Goal: Task Accomplishment & Management: Manage account settings

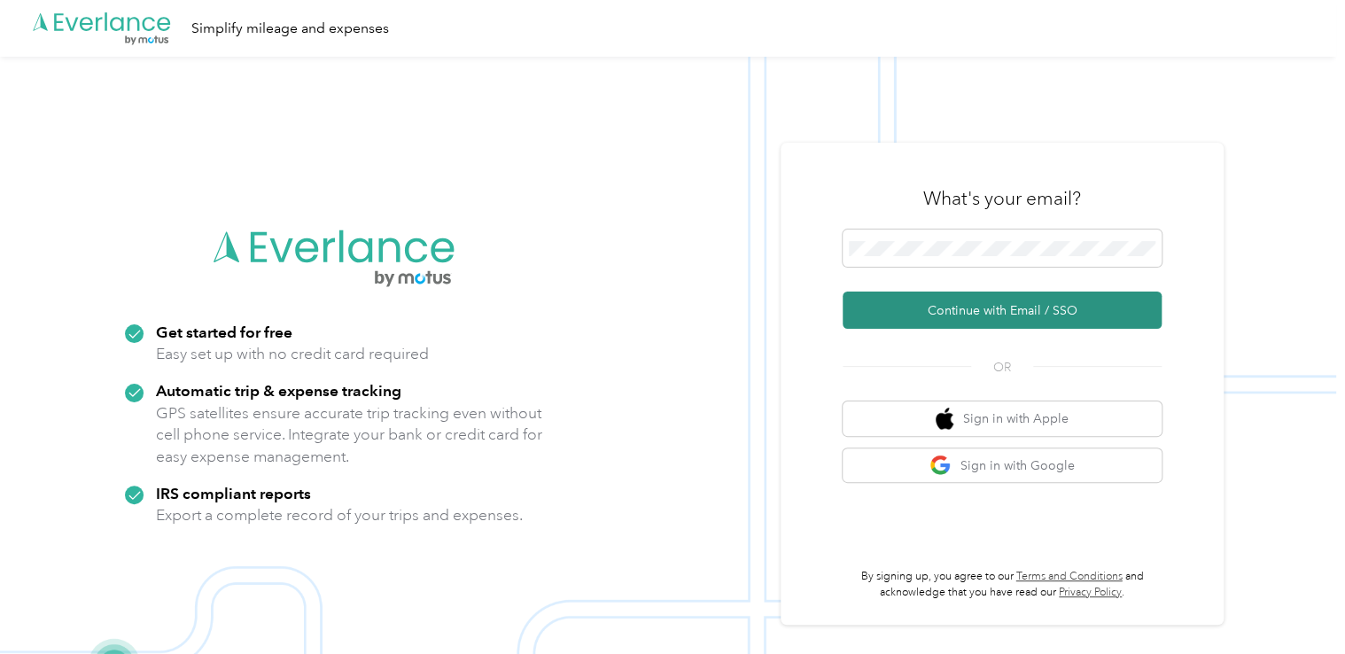
click at [942, 309] on button "Continue with Email / SSO" at bounding box center [1001, 309] width 319 height 37
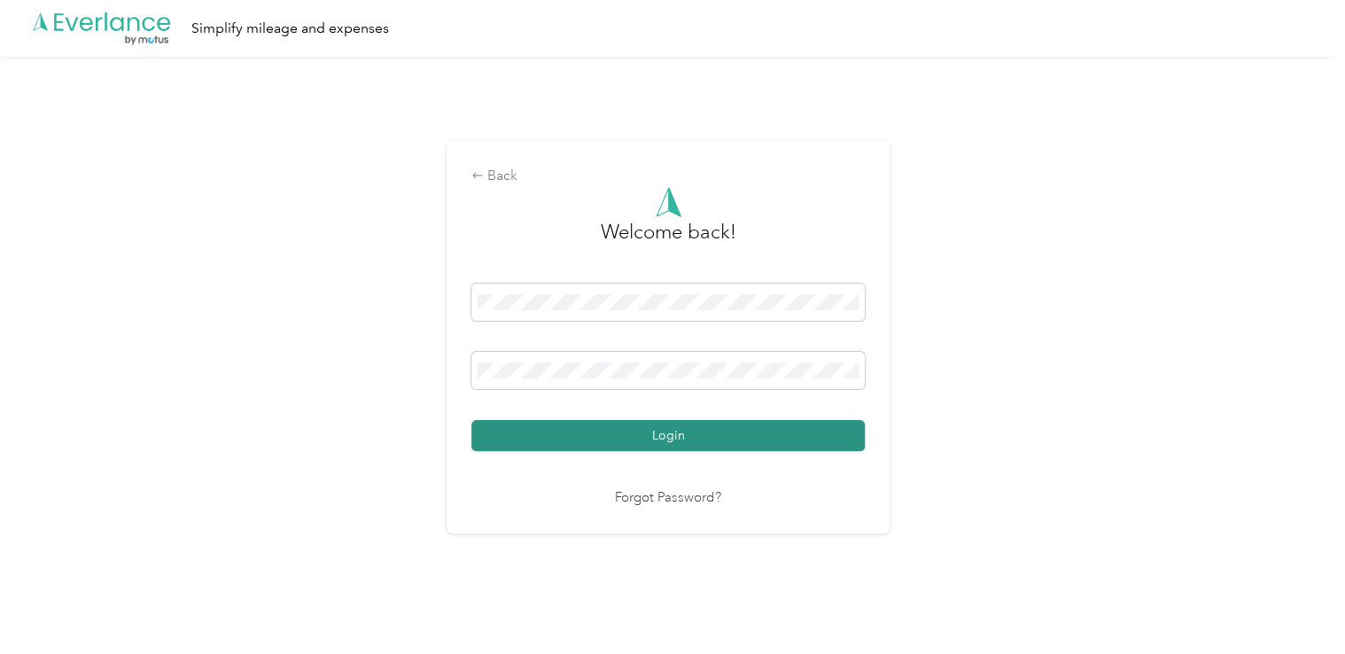
click at [665, 438] on button "Login" at bounding box center [667, 435] width 393 height 31
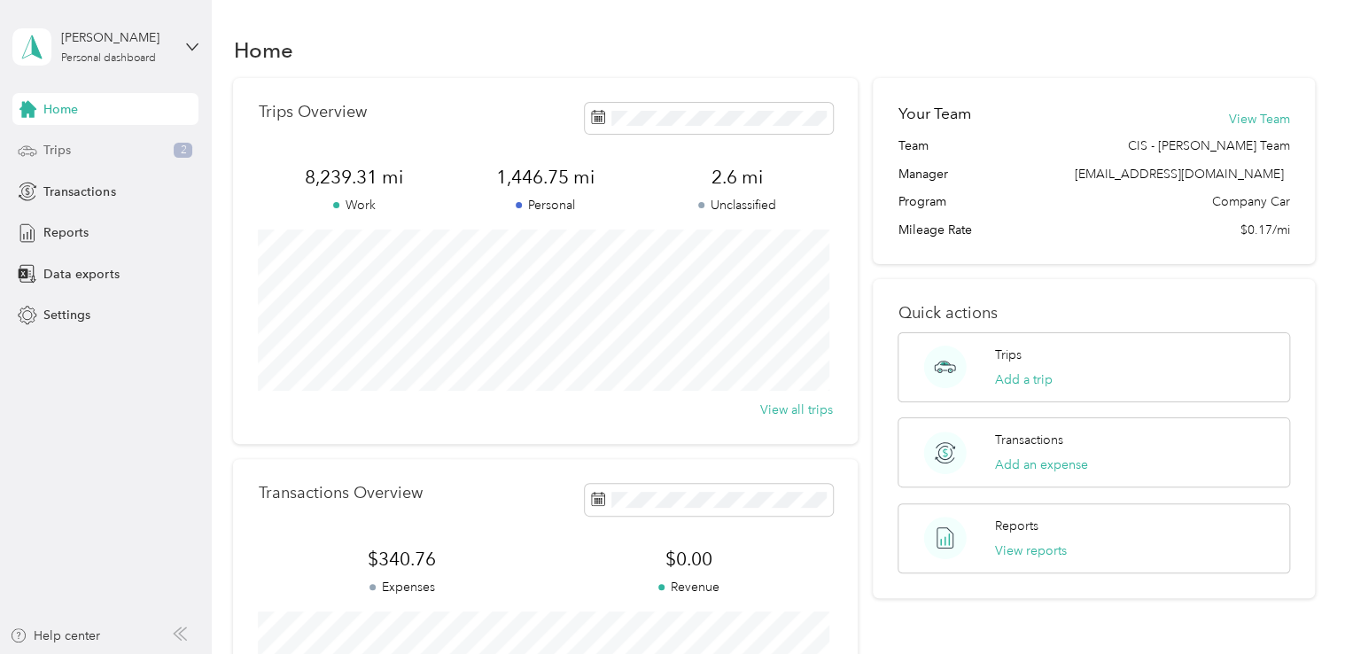
click at [60, 147] on span "Trips" at bounding box center [56, 150] width 27 height 19
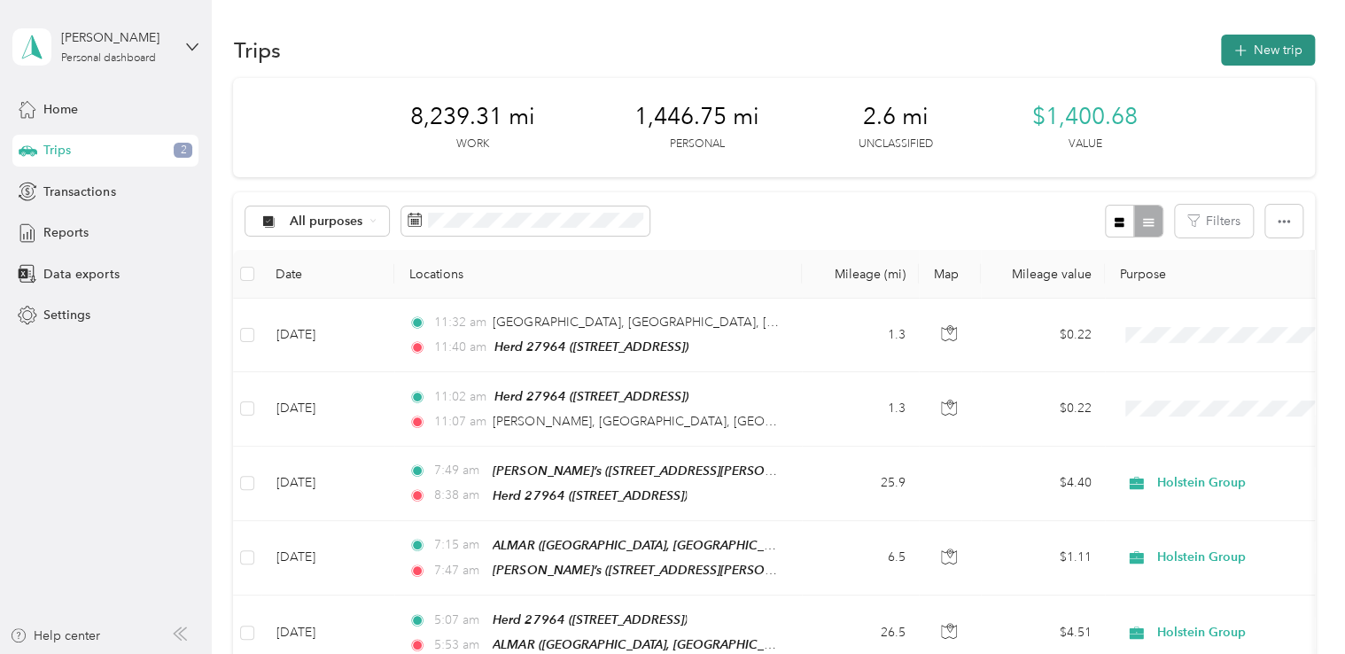
click at [1256, 58] on button "New trip" at bounding box center [1268, 50] width 94 height 31
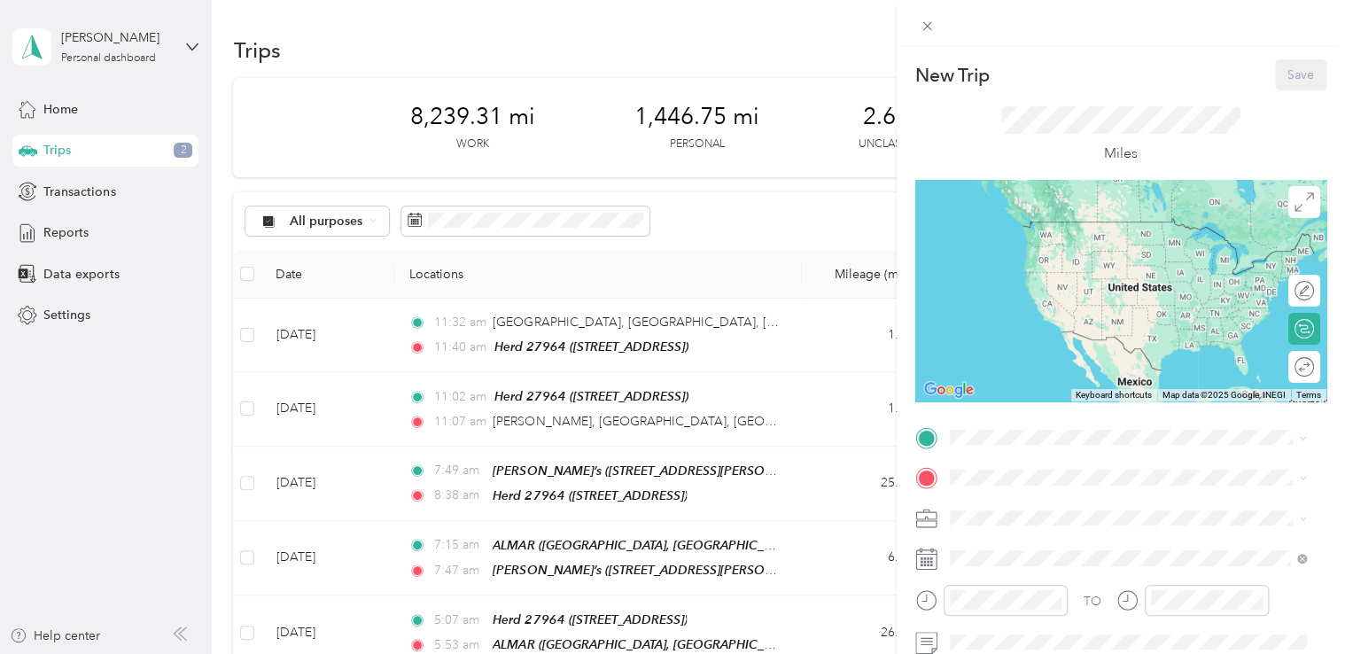
click at [1060, 246] on span "[STREET_ADDRESS]" at bounding box center [1038, 251] width 112 height 15
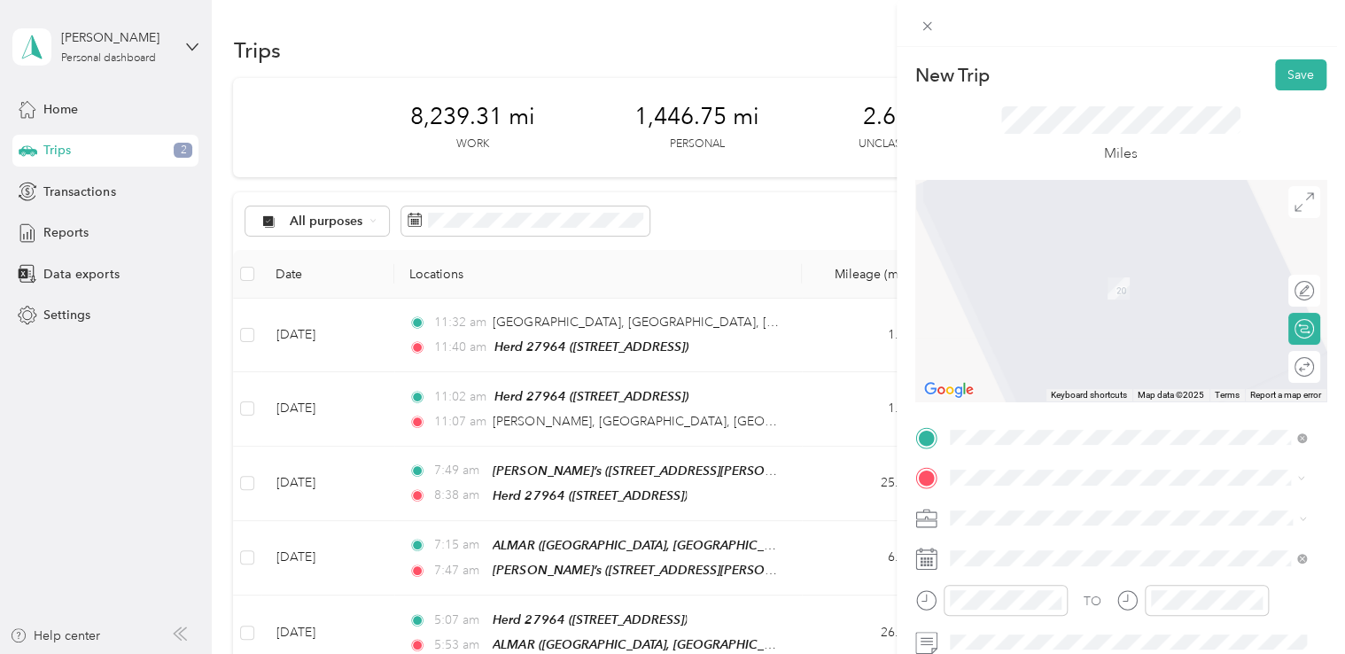
click at [1077, 303] on div "TEAM [GEOGRAPHIC_DATA], [GEOGRAPHIC_DATA], DT2 7SS, [GEOGRAPHIC_DATA], [GEOGRAP…" at bounding box center [1087, 281] width 211 height 43
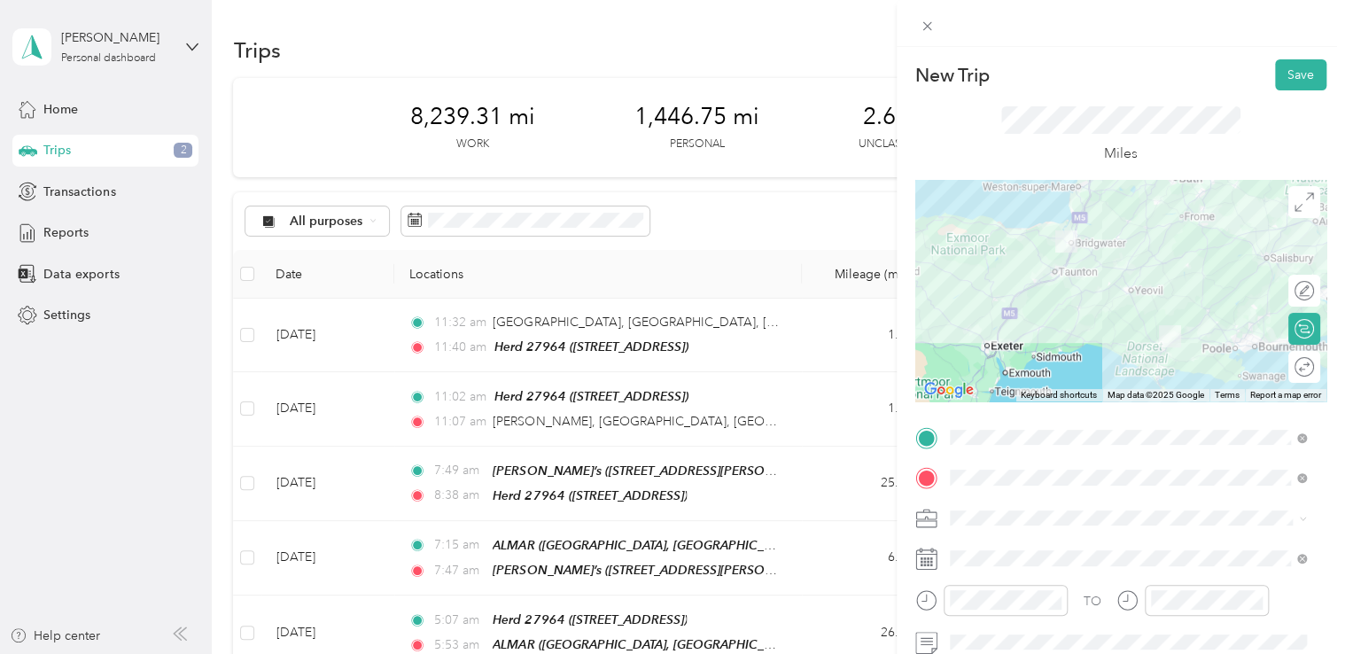
click at [927, 564] on icon at bounding box center [926, 558] width 22 height 22
click at [942, 561] on div at bounding box center [1120, 558] width 411 height 28
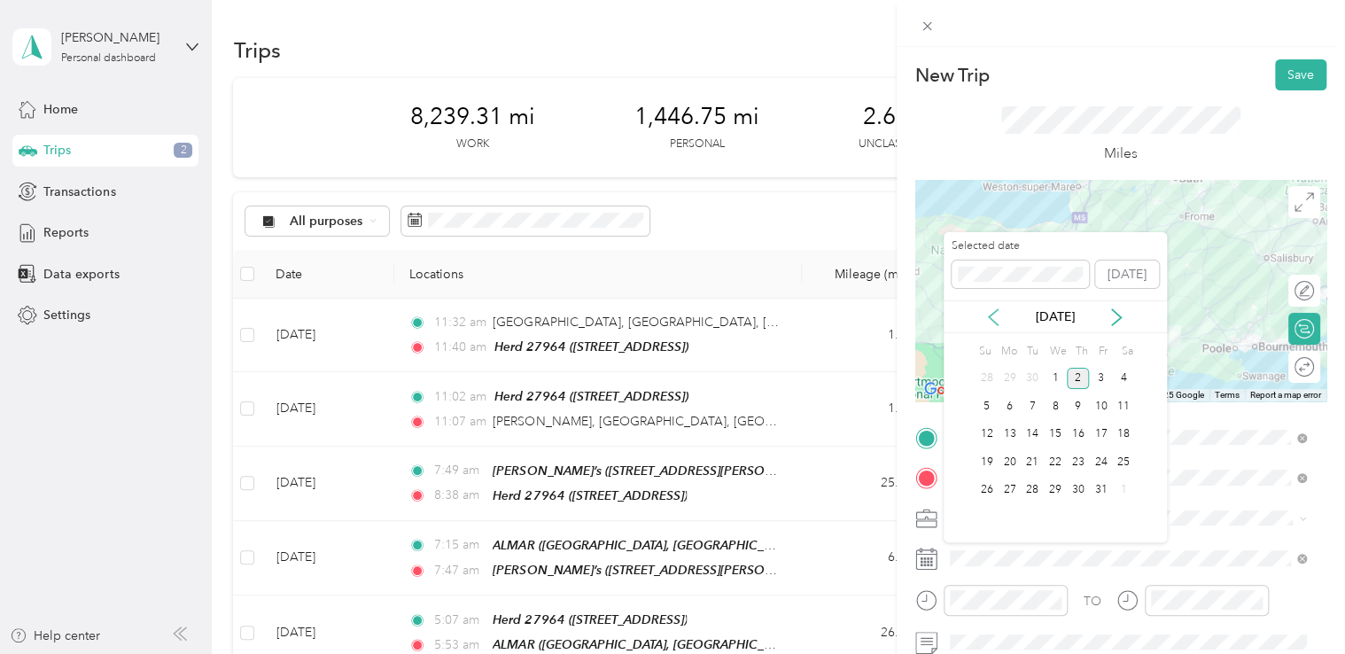
click at [987, 320] on icon at bounding box center [993, 317] width 18 height 18
click at [1104, 462] on div "26" at bounding box center [1100, 462] width 23 height 22
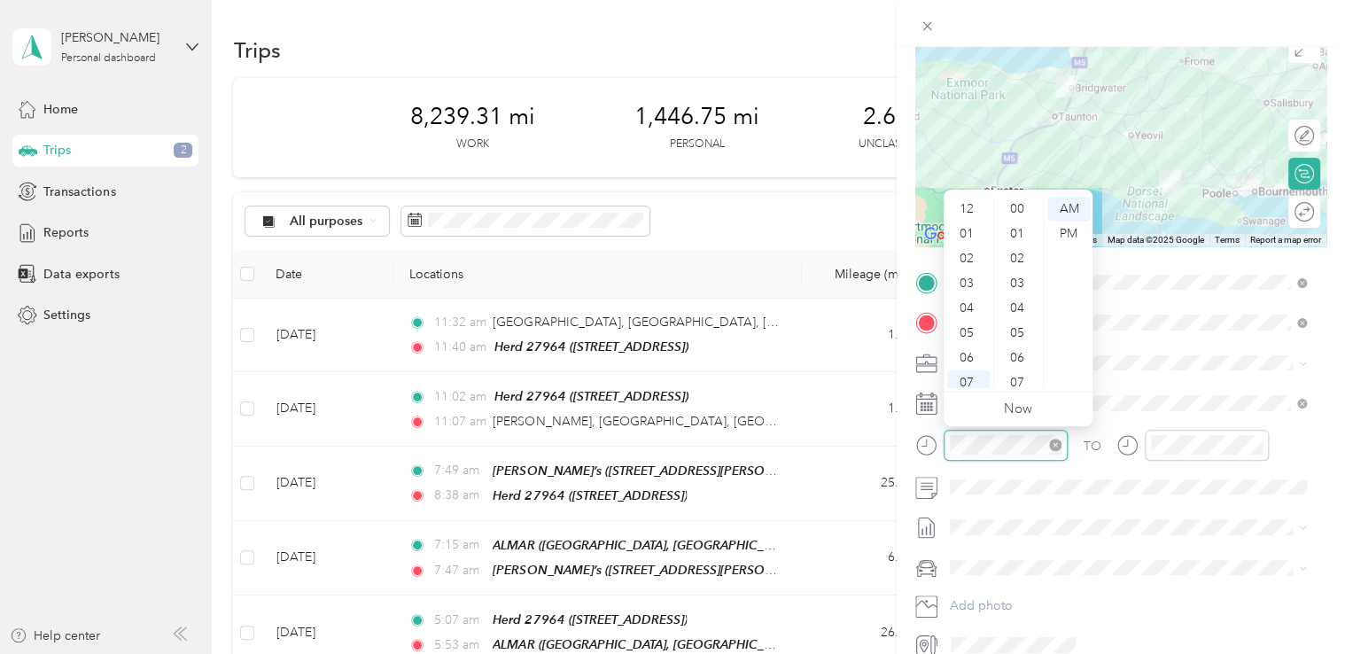
scroll to position [106, 0]
click at [967, 296] on div "08" at bounding box center [968, 301] width 43 height 25
click at [1018, 221] on div "07" at bounding box center [1018, 219] width 43 height 25
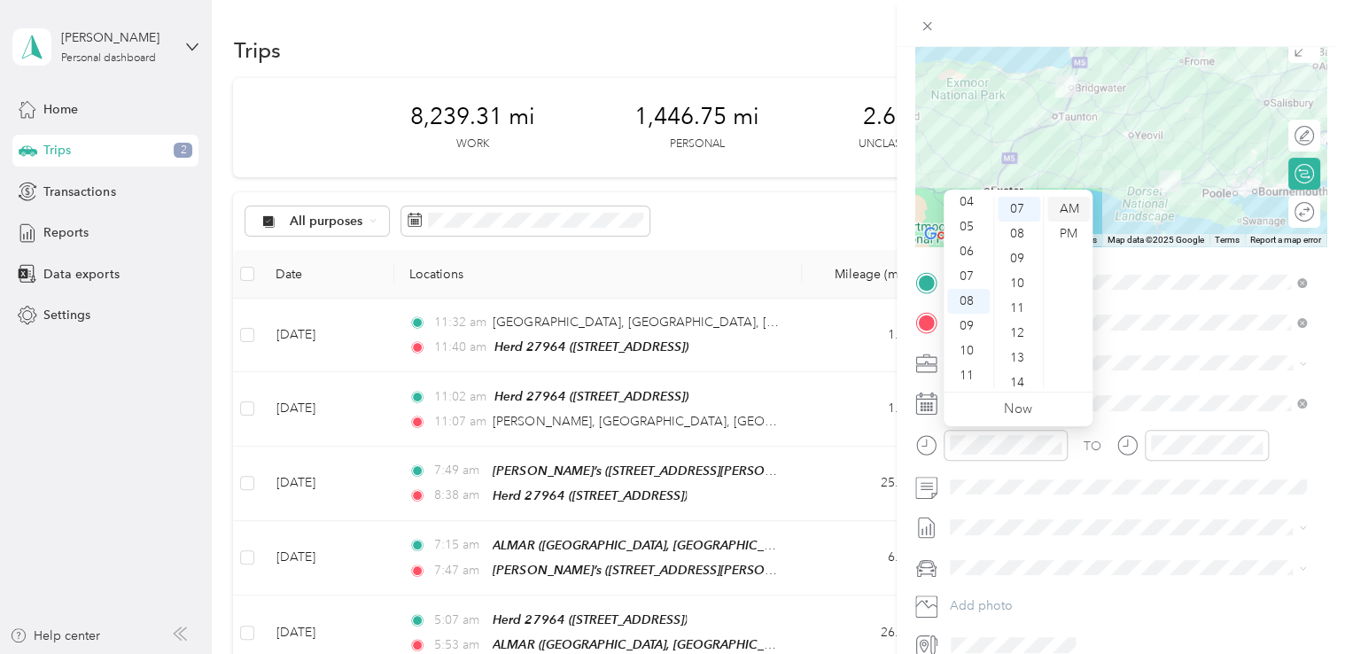
click at [1063, 207] on div "AM" at bounding box center [1068, 209] width 43 height 25
click at [1190, 389] on span at bounding box center [1134, 403] width 383 height 28
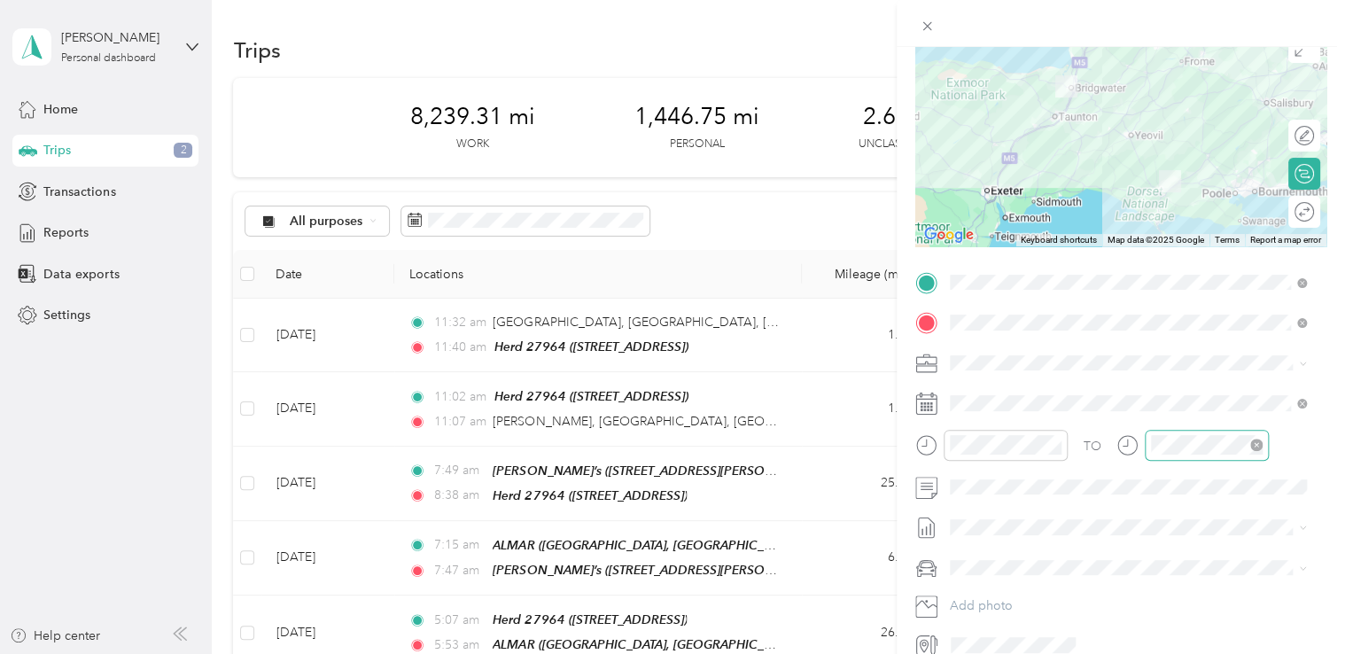
click at [1206, 458] on div at bounding box center [1206, 445] width 124 height 31
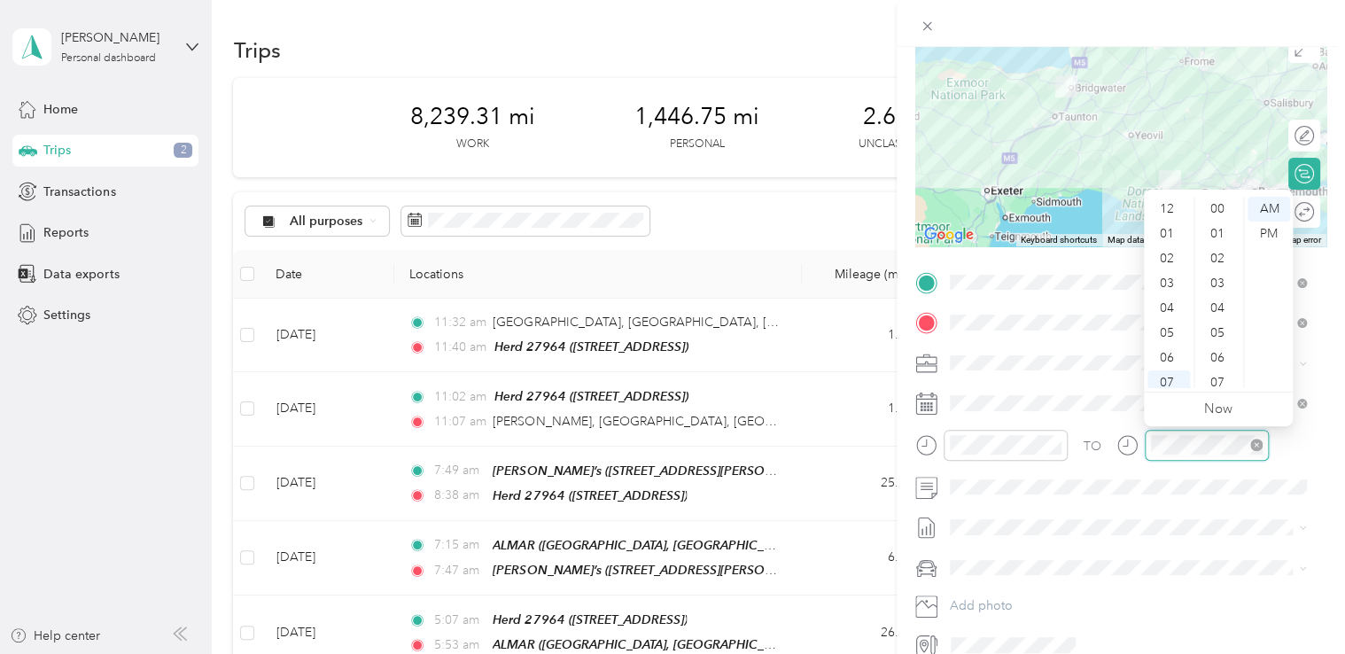
scroll to position [106, 0]
click at [1171, 330] on div "09" at bounding box center [1168, 326] width 43 height 25
click at [1219, 218] on div "41" at bounding box center [1219, 216] width 43 height 25
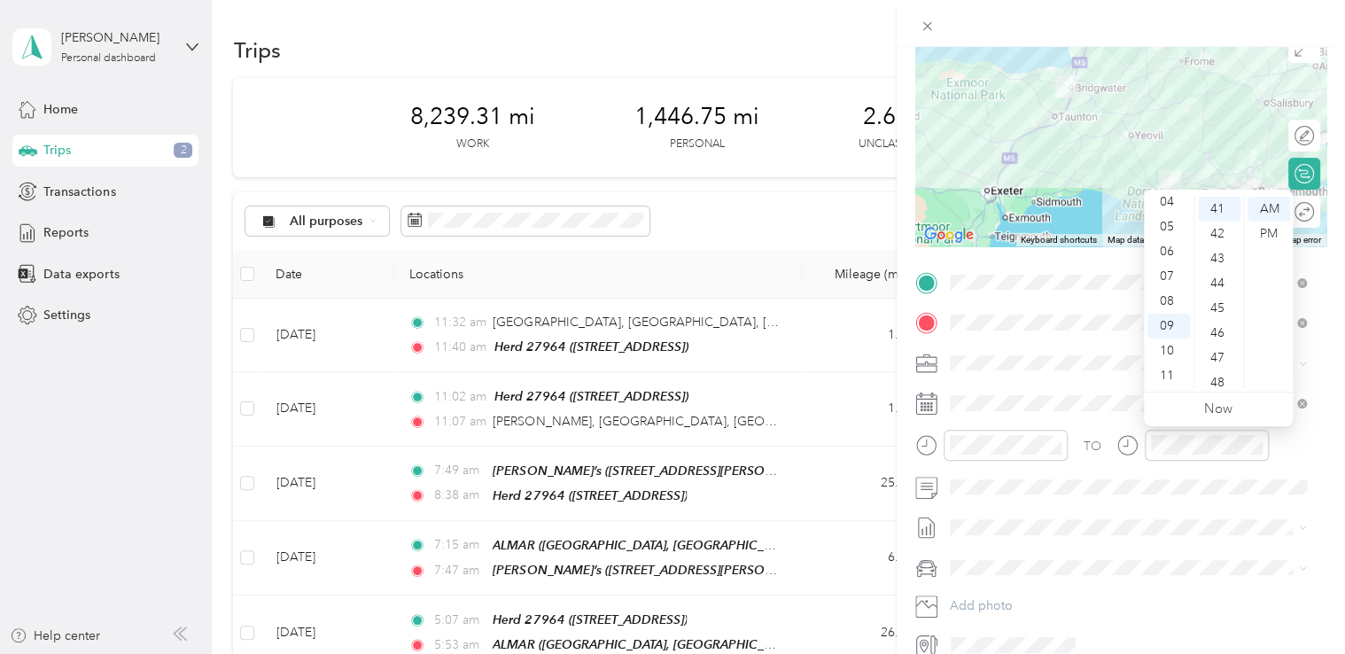
click at [1211, 505] on div "TO Add photo" at bounding box center [1120, 463] width 411 height 391
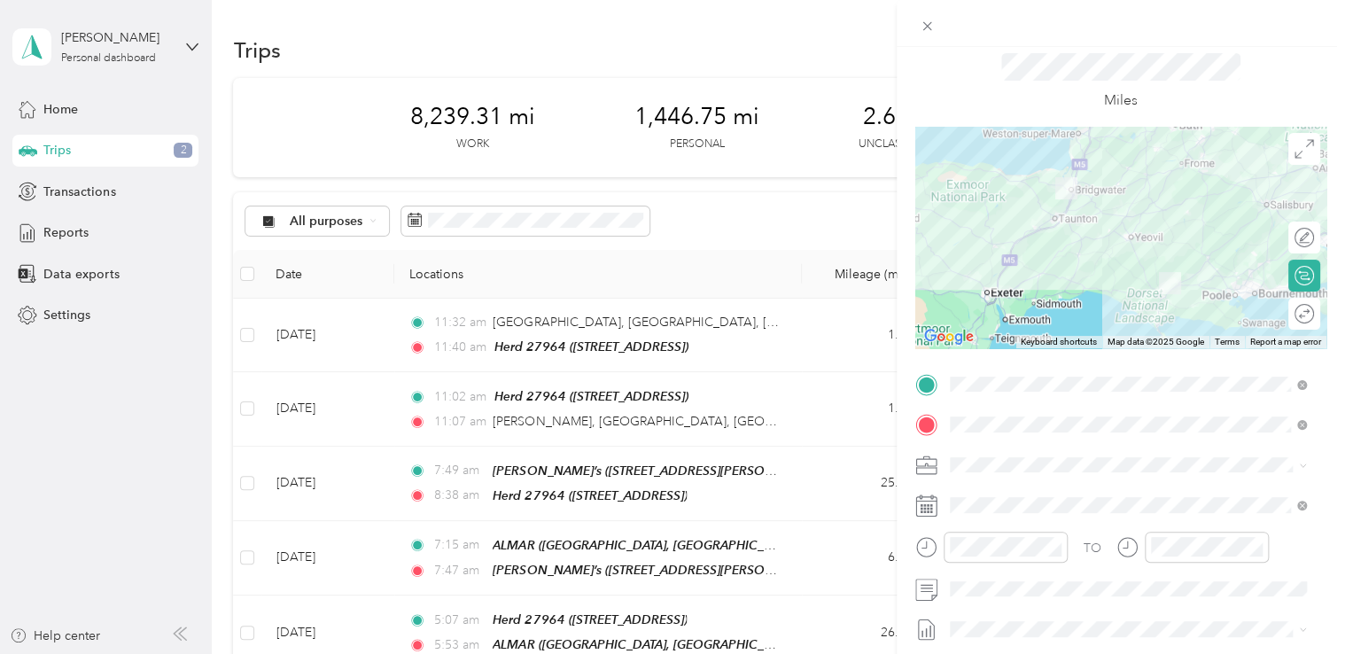
scroll to position [0, 0]
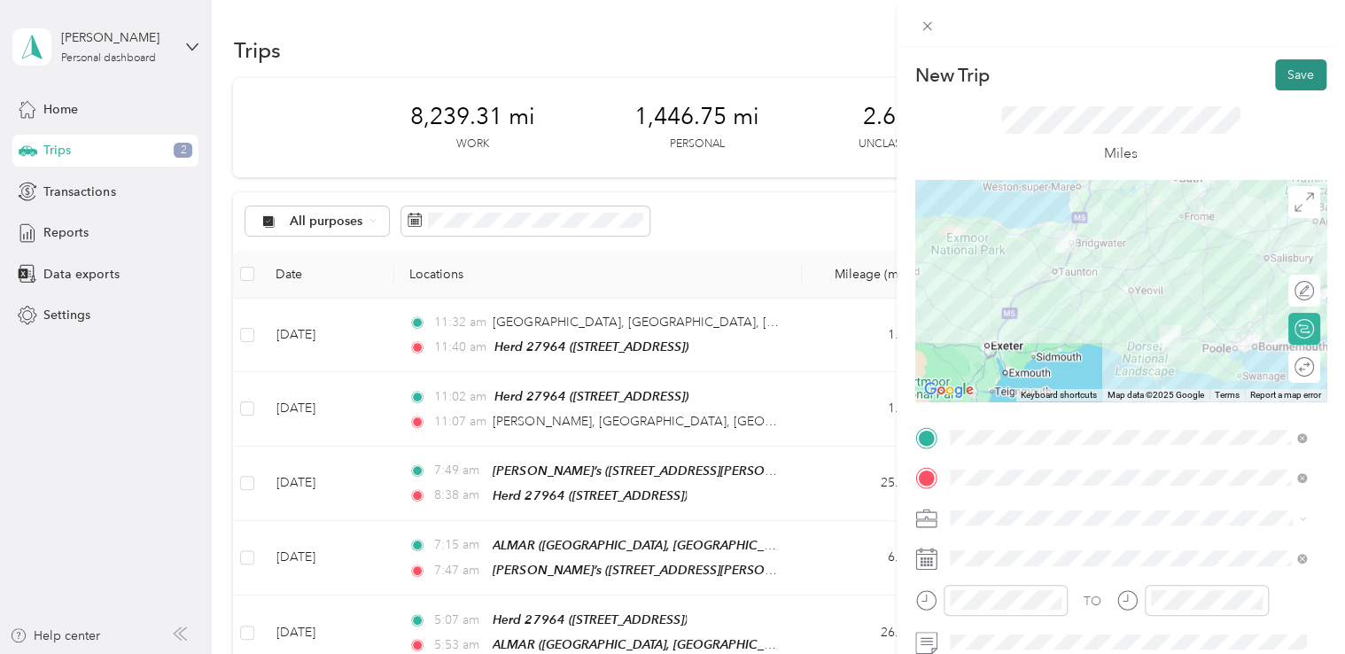
click at [1289, 74] on button "Save" at bounding box center [1300, 74] width 51 height 31
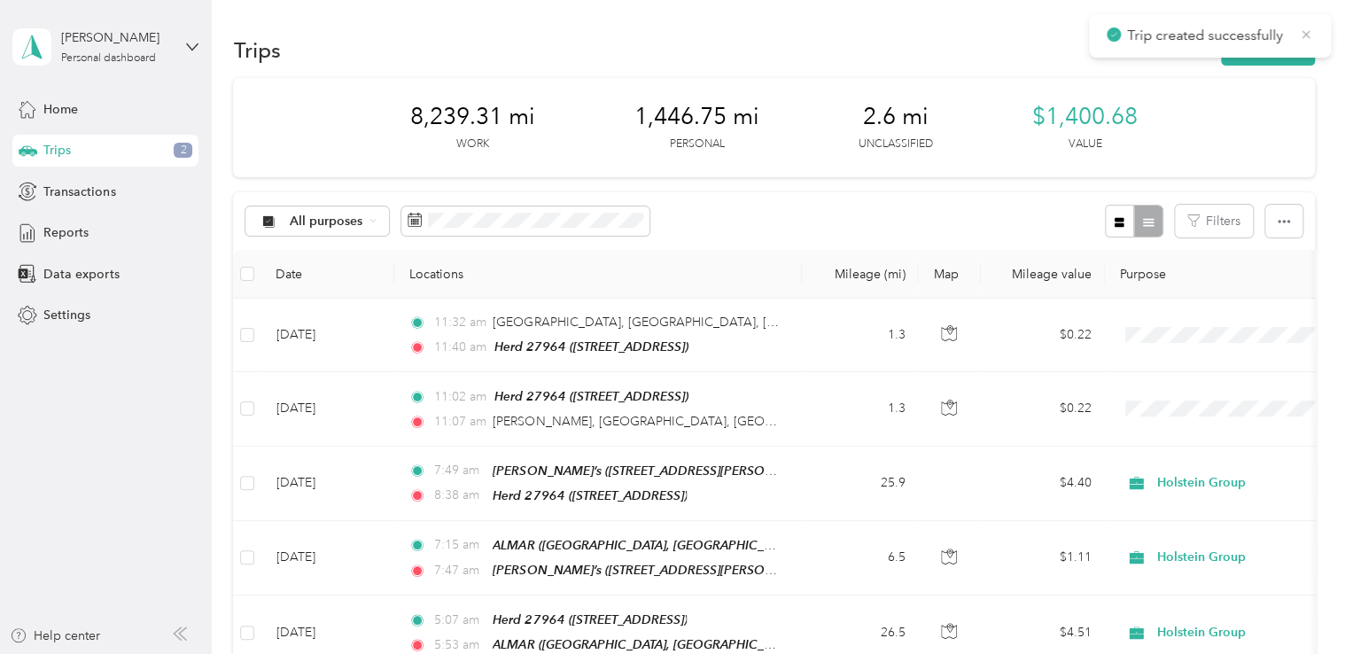
click at [1303, 35] on icon at bounding box center [1306, 35] width 14 height 16
click at [1278, 50] on button "New trip" at bounding box center [1268, 50] width 94 height 31
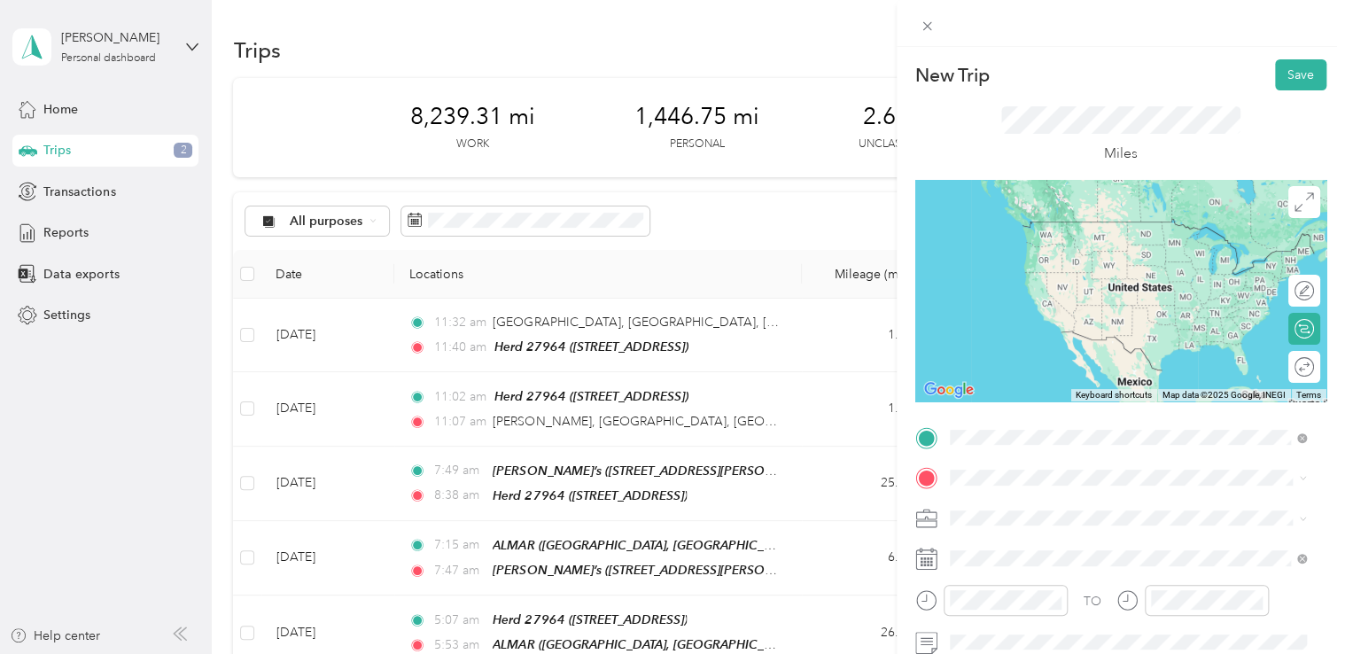
click at [1059, 261] on span "[STREET_ADDRESS][PERSON_NAME]" at bounding box center [1087, 253] width 211 height 15
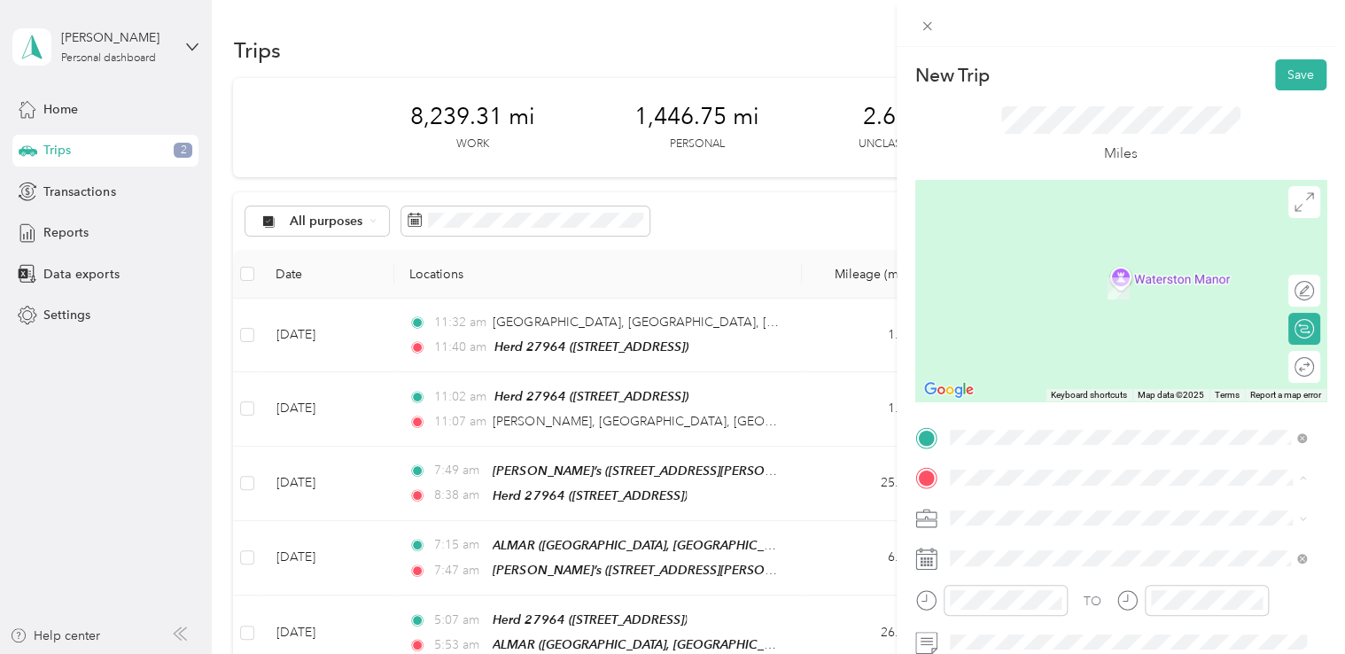
click at [1074, 299] on div "TEAM Herd 27964 [STREET_ADDRESS]" at bounding box center [1048, 281] width 133 height 43
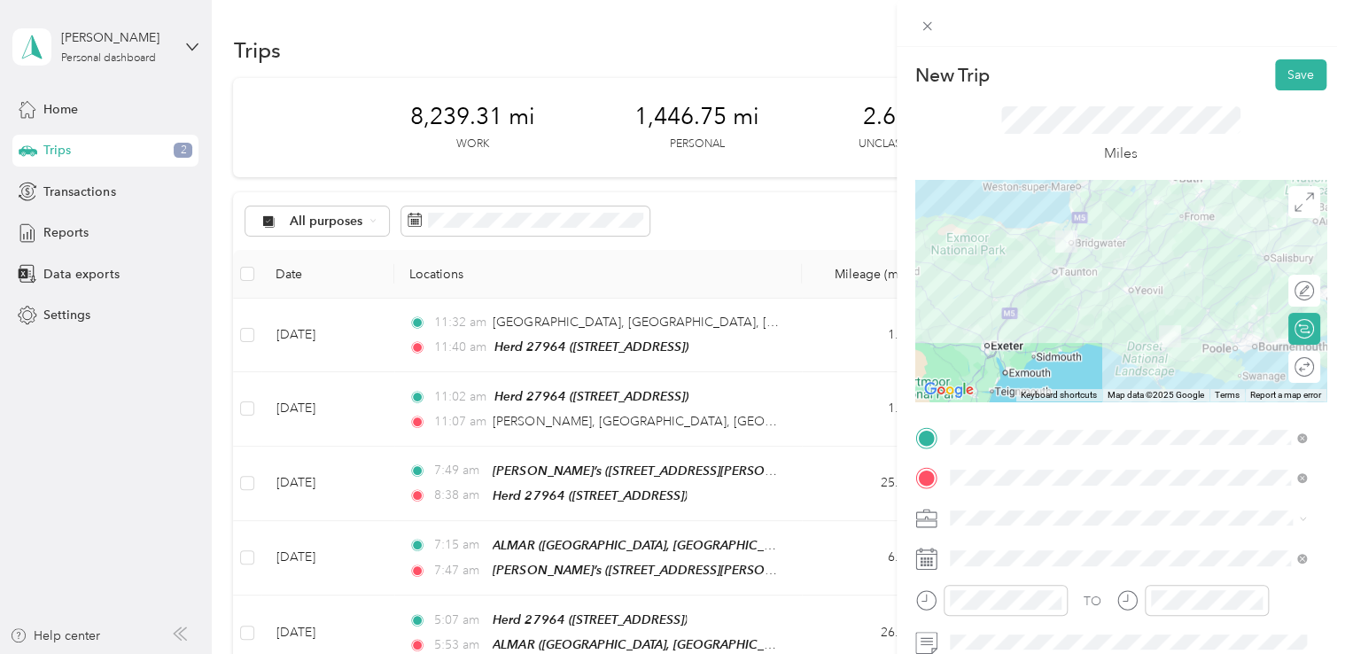
click at [928, 563] on icon at bounding box center [926, 558] width 22 height 22
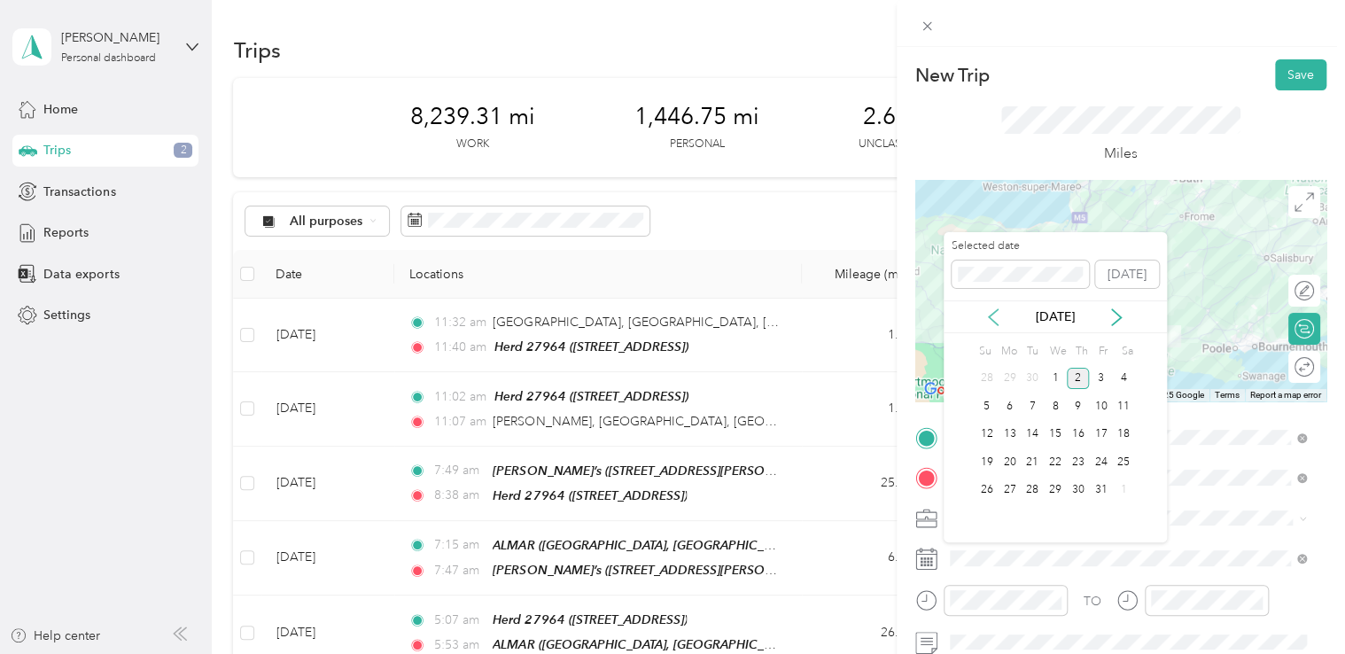
click at [989, 314] on icon at bounding box center [993, 317] width 9 height 16
click at [1095, 462] on div "26" at bounding box center [1100, 462] width 23 height 22
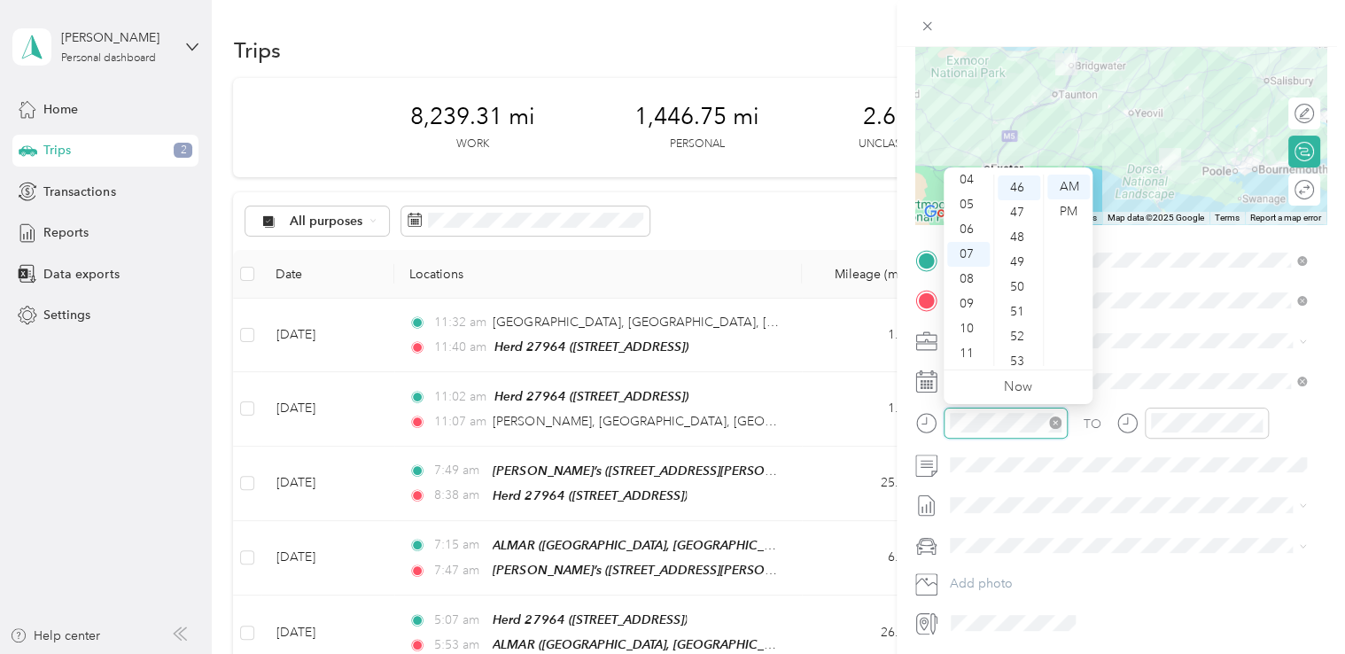
scroll to position [1141, 0]
click at [974, 300] on div "09" at bounding box center [968, 303] width 43 height 25
drag, startPoint x: 1020, startPoint y: 283, endPoint x: 1020, endPoint y: 248, distance: 35.4
click at [1020, 248] on ul "00 01 02 03 04 05 06 07 08 09 10 11 12 13 14 15 16 17 18 19 20 21 22 23 24 25 2…" at bounding box center [1018, 269] width 50 height 191
drag, startPoint x: 1020, startPoint y: 248, endPoint x: 1017, endPoint y: 228, distance: 20.5
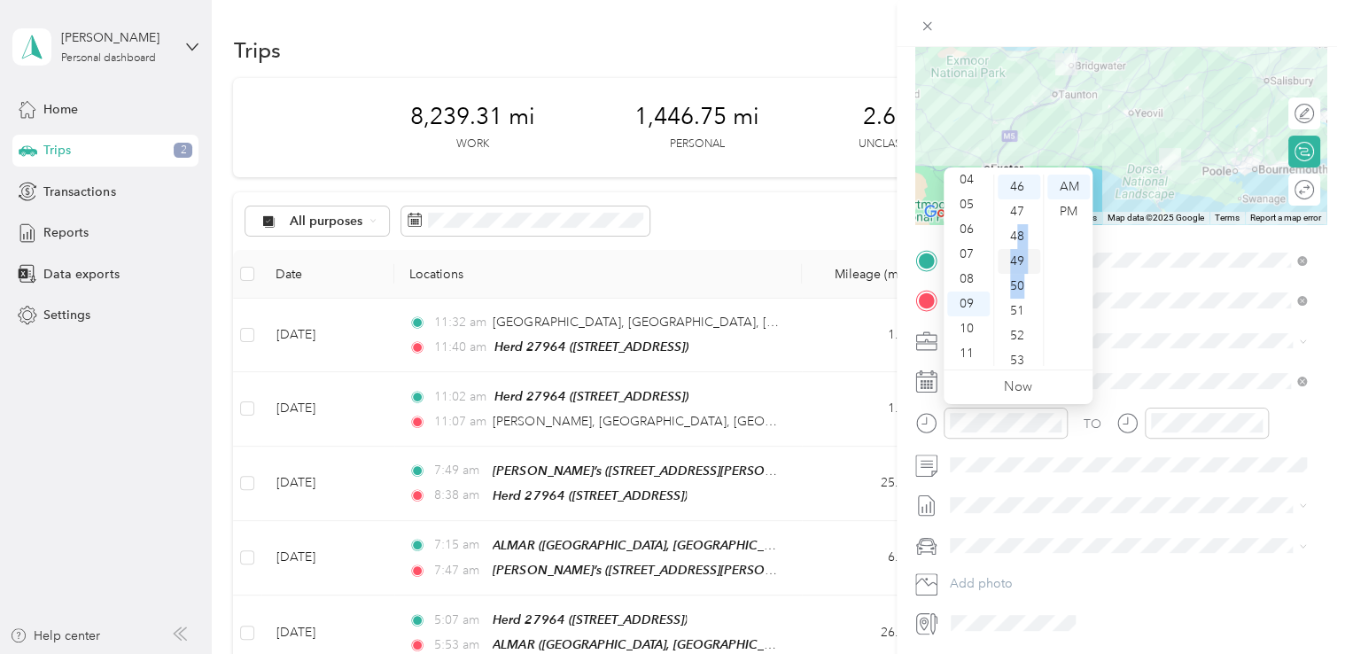
click at [1017, 228] on div "48" at bounding box center [1018, 236] width 43 height 25
click at [1019, 241] on div "50" at bounding box center [1018, 236] width 43 height 25
click at [1020, 342] on div "50" at bounding box center [1018, 344] width 43 height 25
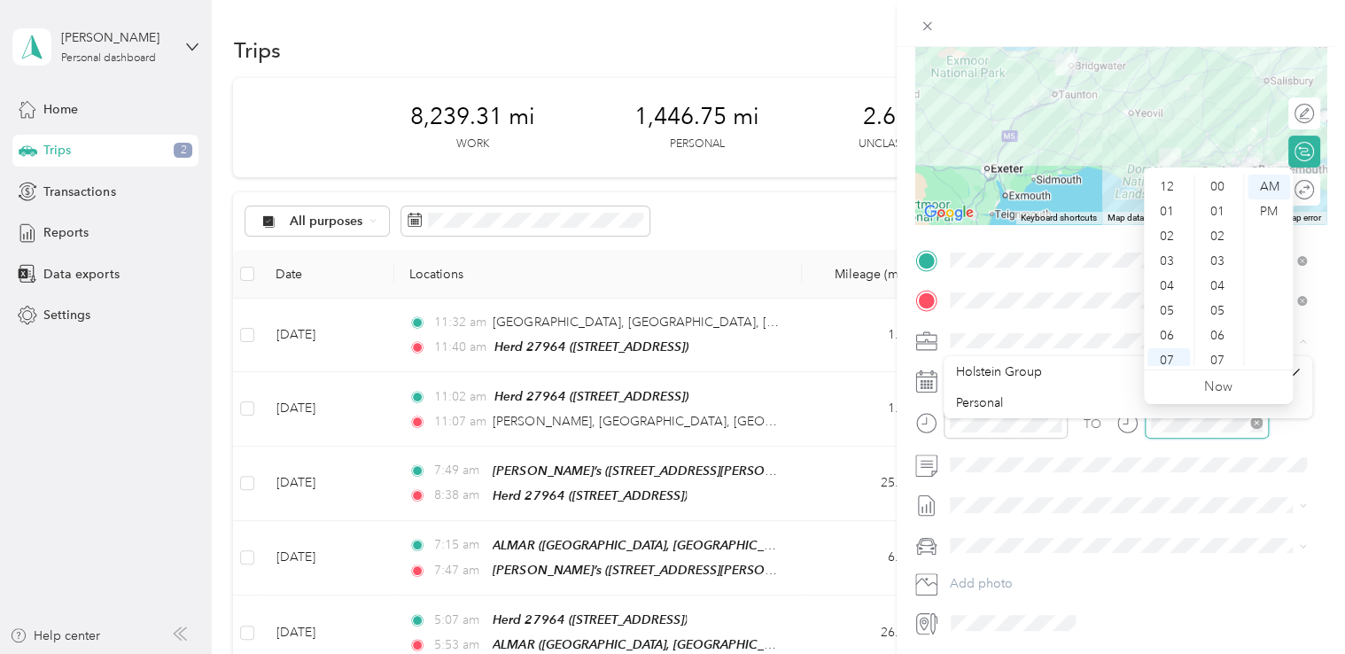
scroll to position [106, 0]
click at [1027, 368] on span "Holstein Group" at bounding box center [999, 371] width 86 height 15
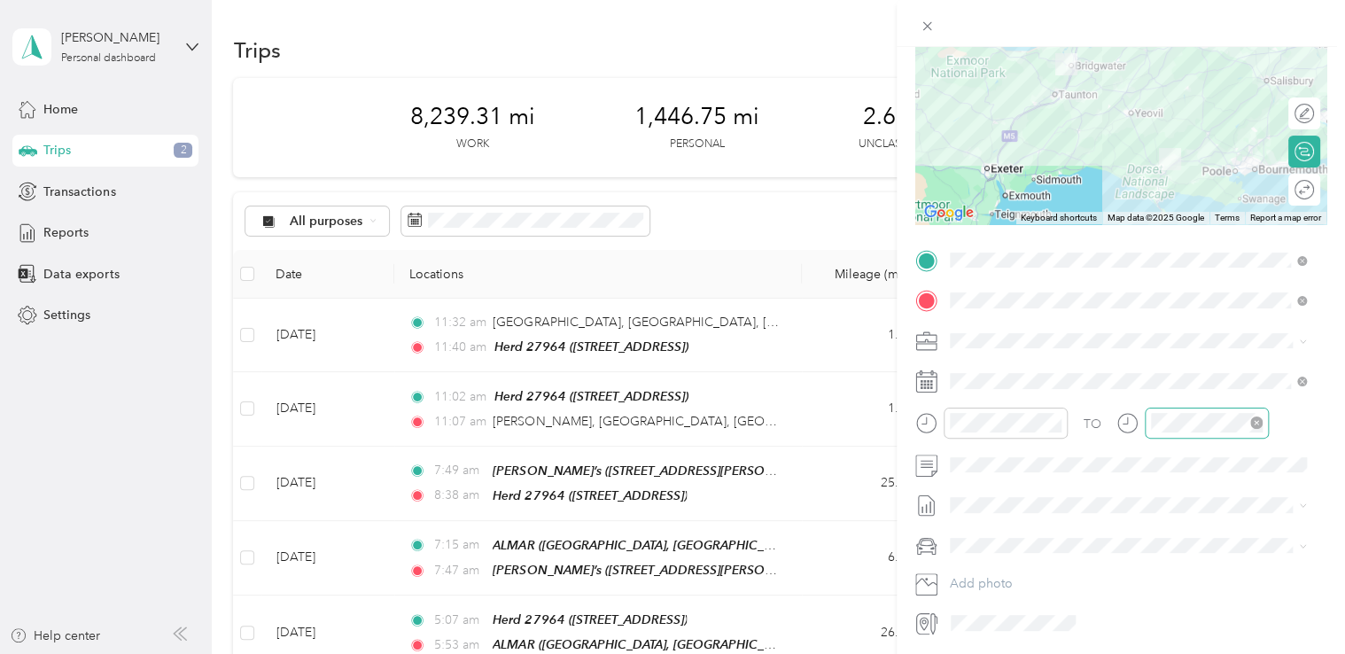
click at [1205, 435] on div at bounding box center [1206, 422] width 124 height 31
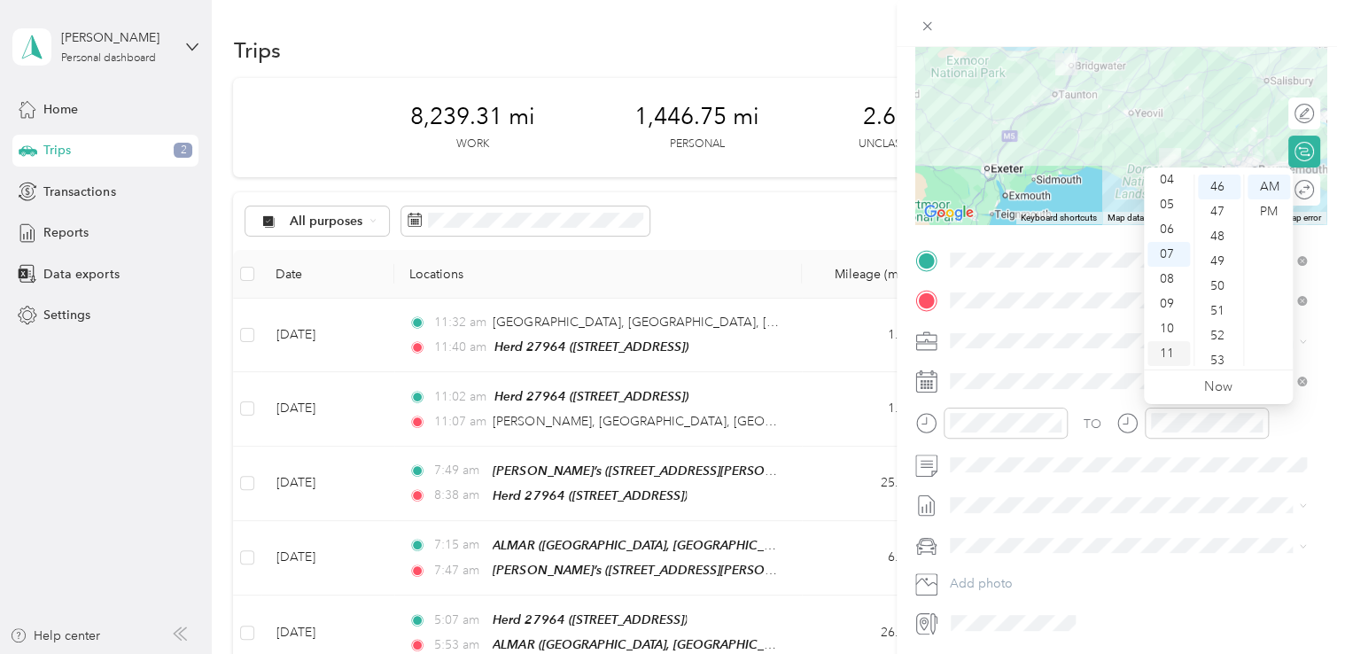
click at [1172, 356] on div "11" at bounding box center [1168, 353] width 43 height 25
click at [1225, 246] on div "40" at bounding box center [1219, 253] width 43 height 25
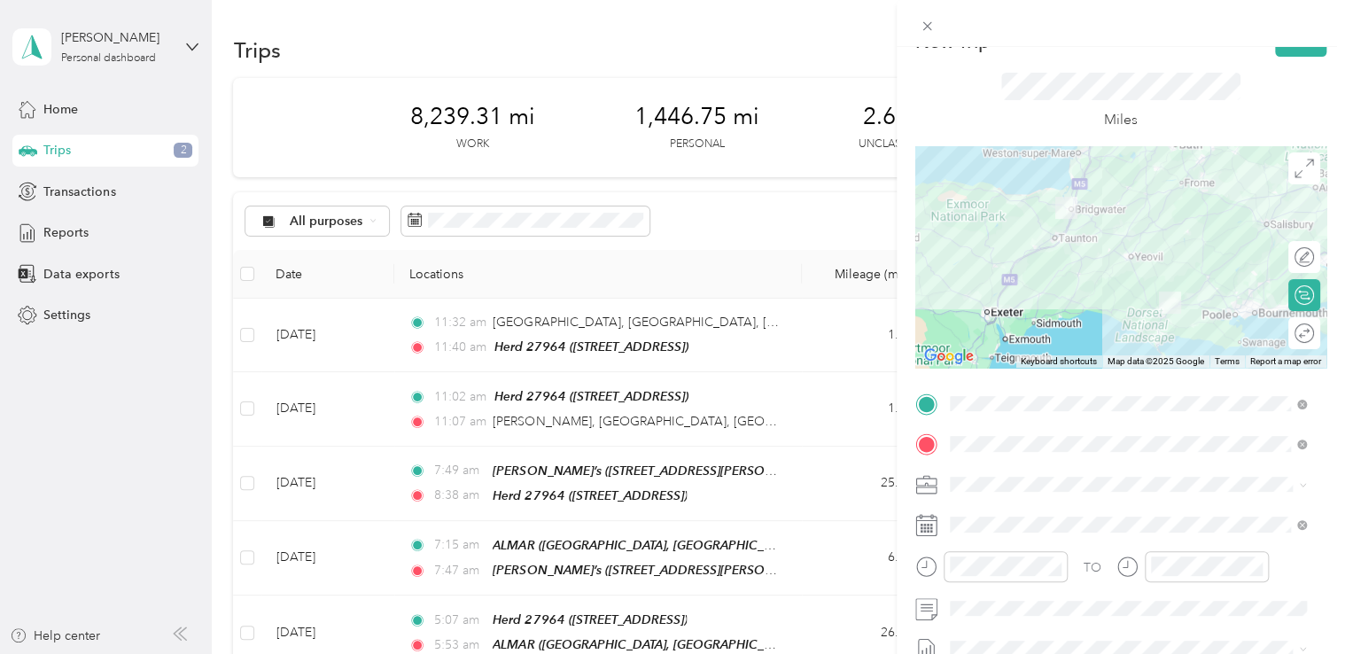
scroll to position [9, 0]
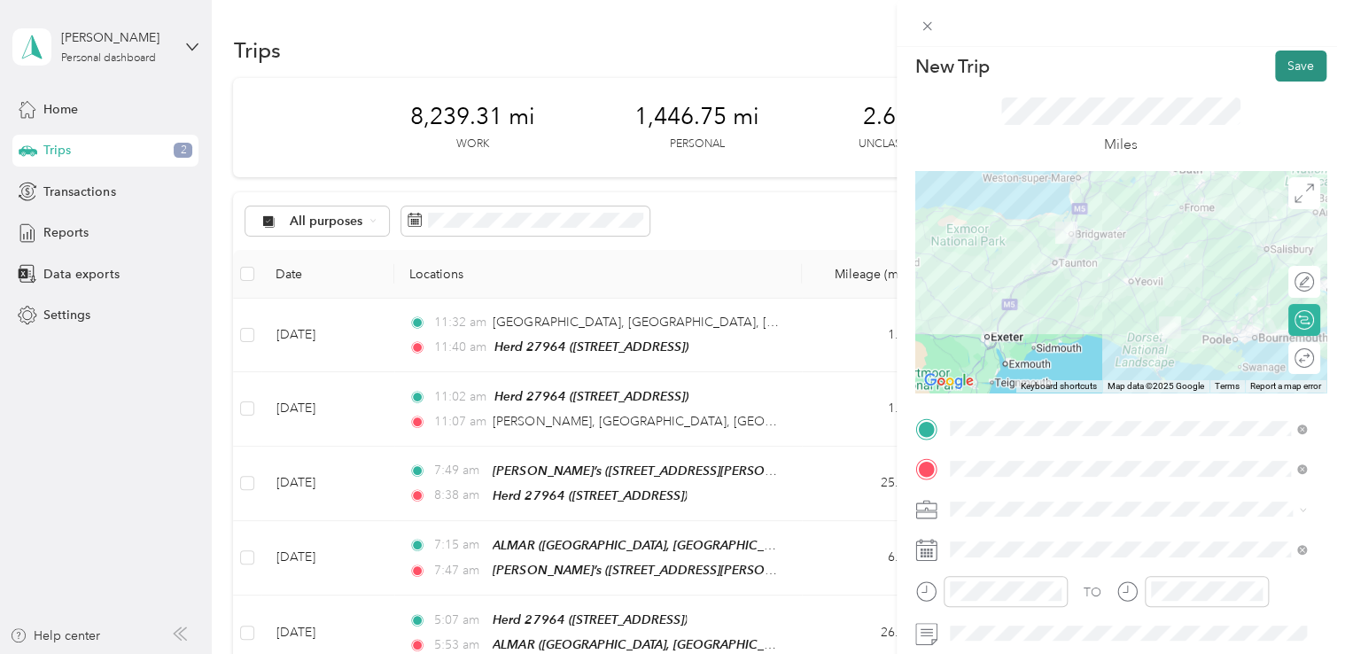
click at [1277, 62] on button "Save" at bounding box center [1300, 65] width 51 height 31
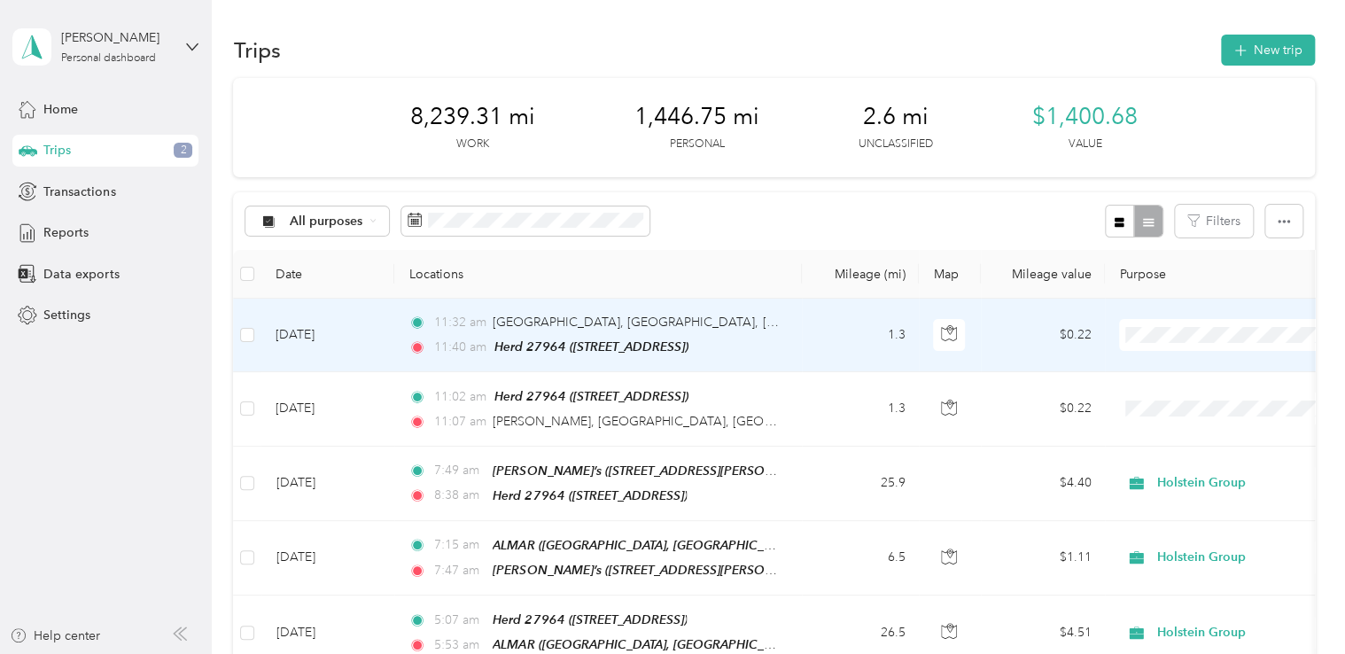
click at [1176, 398] on span "Personal" at bounding box center [1245, 398] width 164 height 19
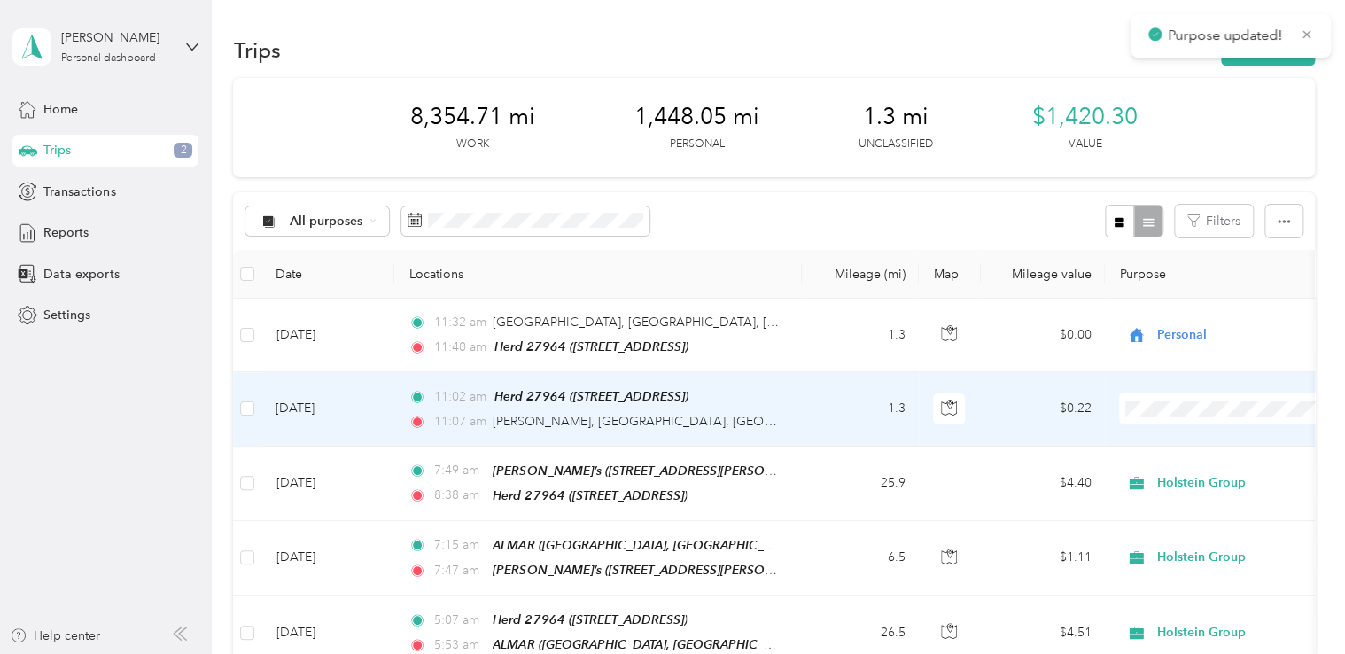
click at [1160, 466] on span "Personal" at bounding box center [1229, 470] width 195 height 19
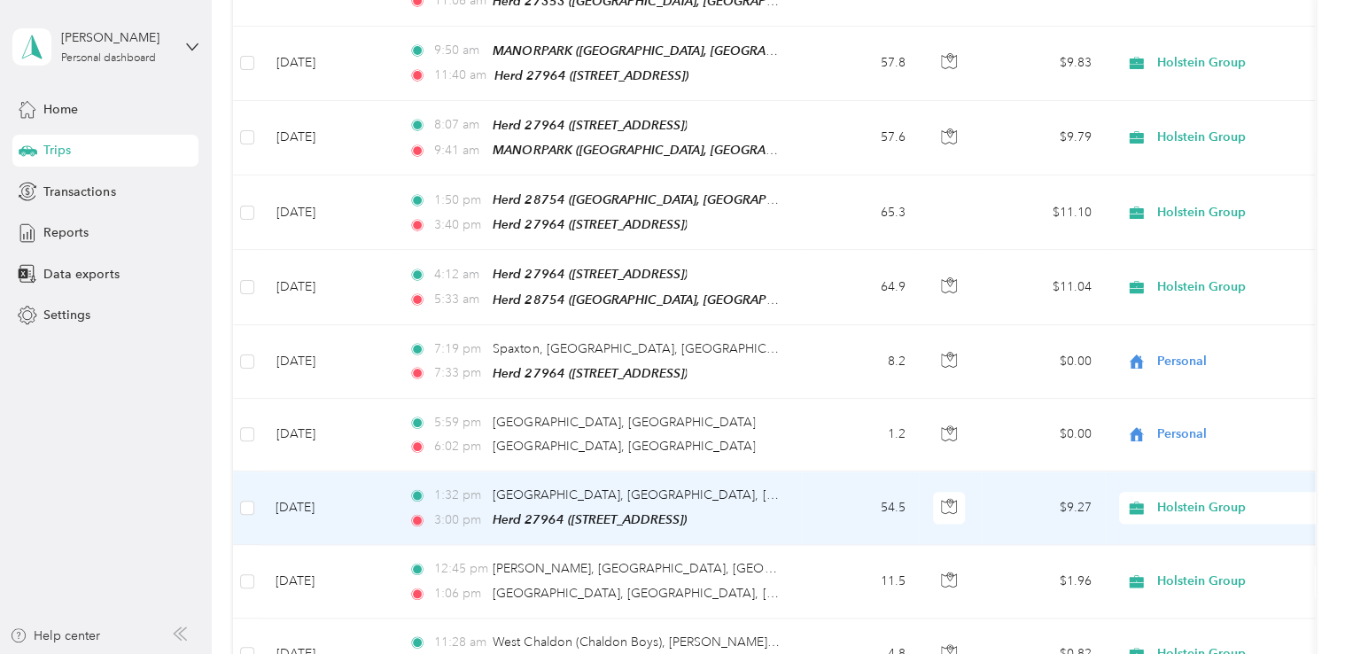
scroll to position [1019, 0]
click at [569, 484] on div "[GEOGRAPHIC_DATA], [GEOGRAPHIC_DATA], [GEOGRAPHIC_DATA], [GEOGRAPHIC_DATA]" at bounding box center [636, 493] width 288 height 19
click at [310, 481] on td "[DATE]" at bounding box center [327, 506] width 133 height 74
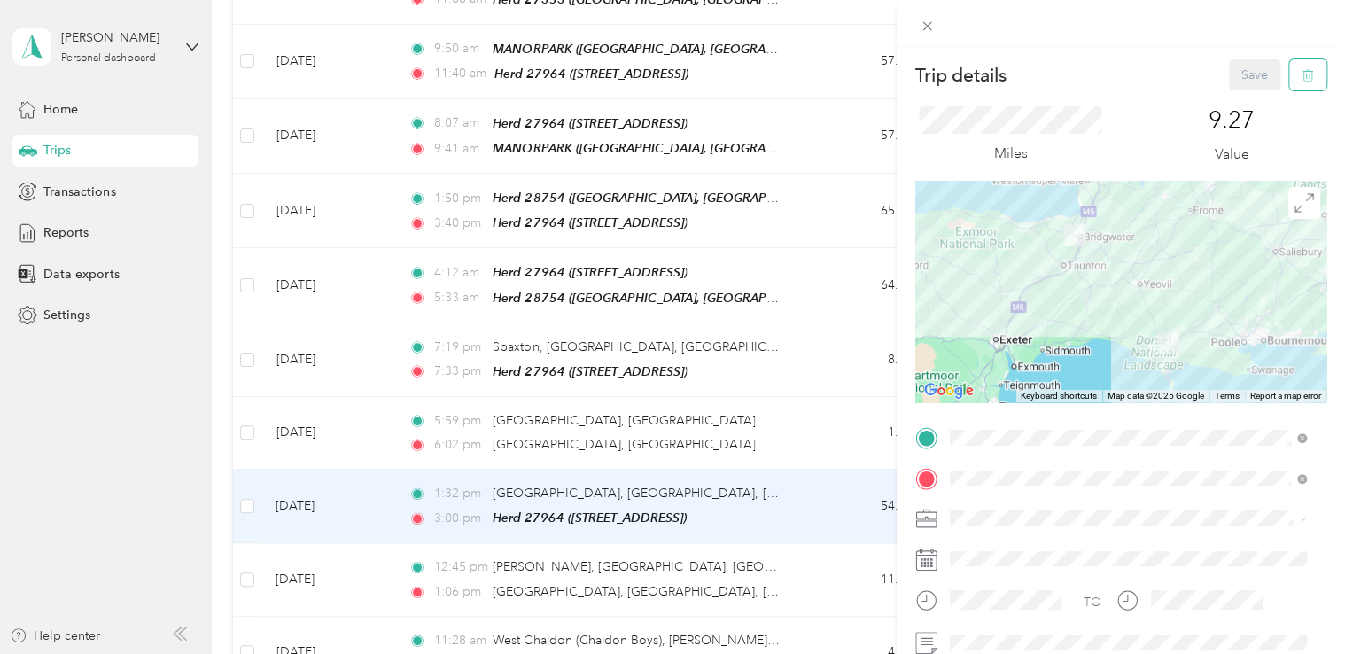
click at [1301, 80] on icon "button" at bounding box center [1307, 75] width 12 height 12
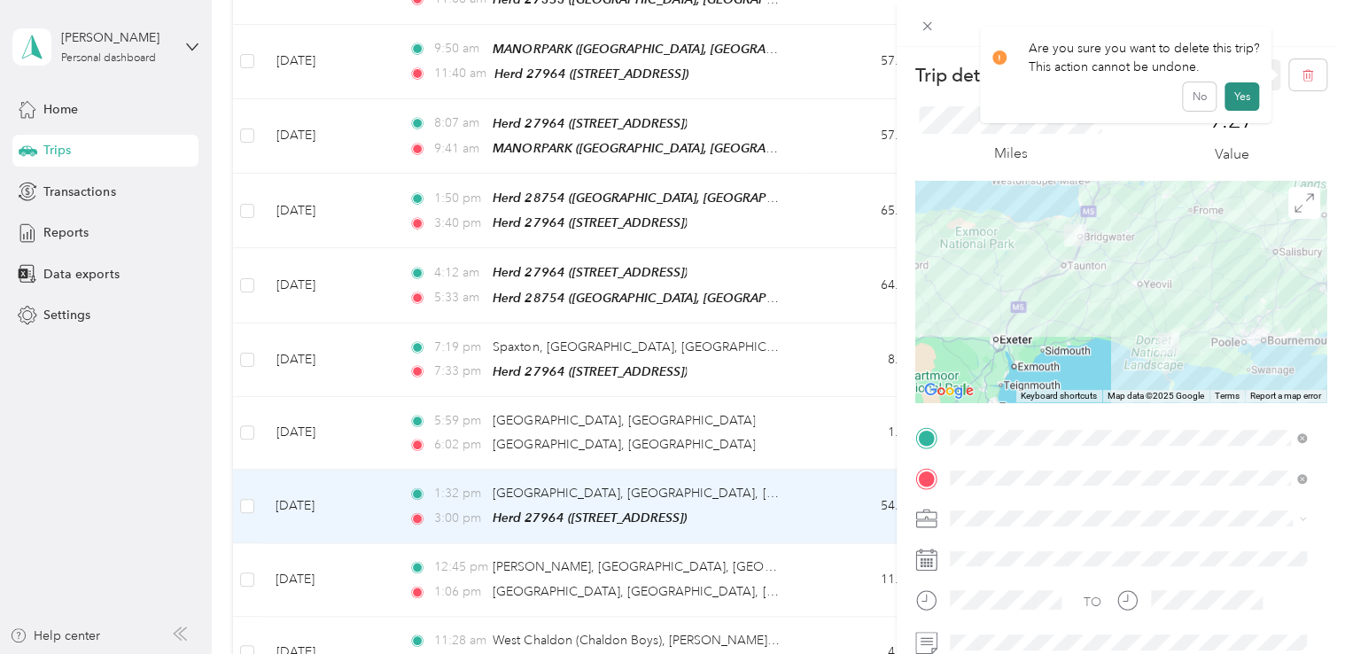
click at [1232, 93] on button "Yes" at bounding box center [1241, 96] width 35 height 28
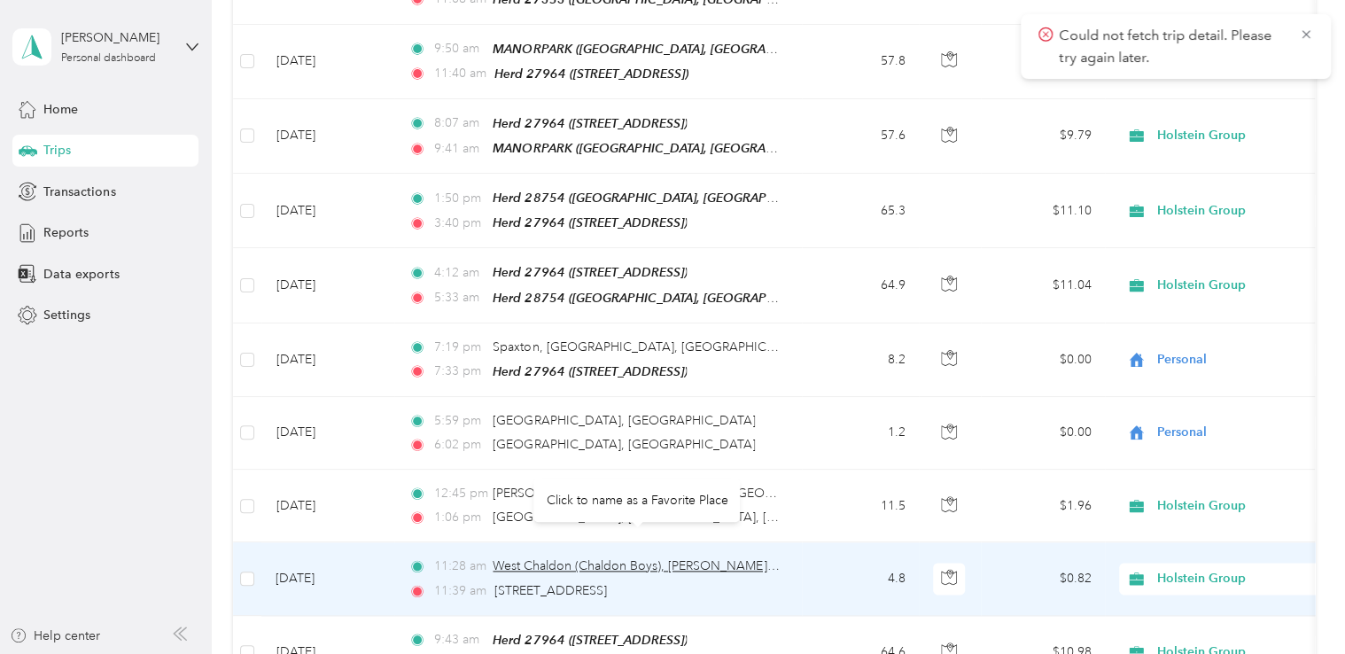
click at [510, 558] on span "West Chaldon (Chaldon Boys), [PERSON_NAME], [GEOGRAPHIC_DATA], [GEOGRAPHIC_DATA…" at bounding box center [831, 565] width 678 height 15
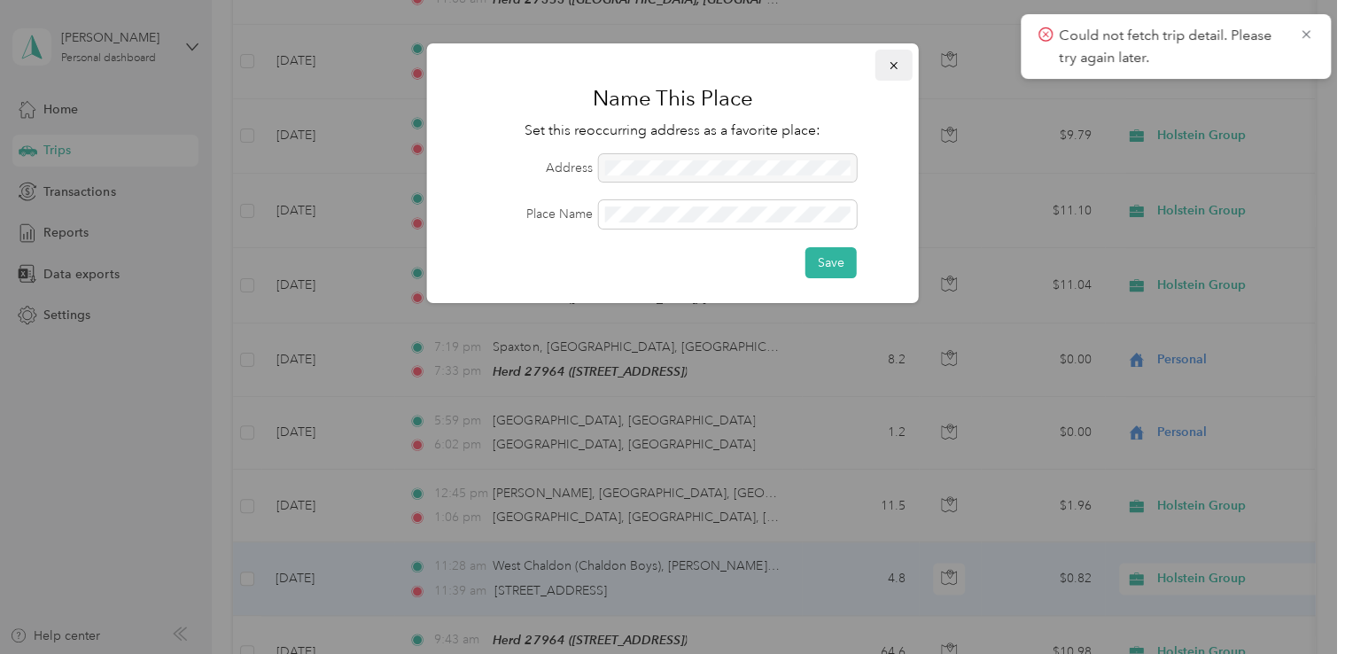
click at [893, 66] on icon "button" at bounding box center [892, 65] width 7 height 7
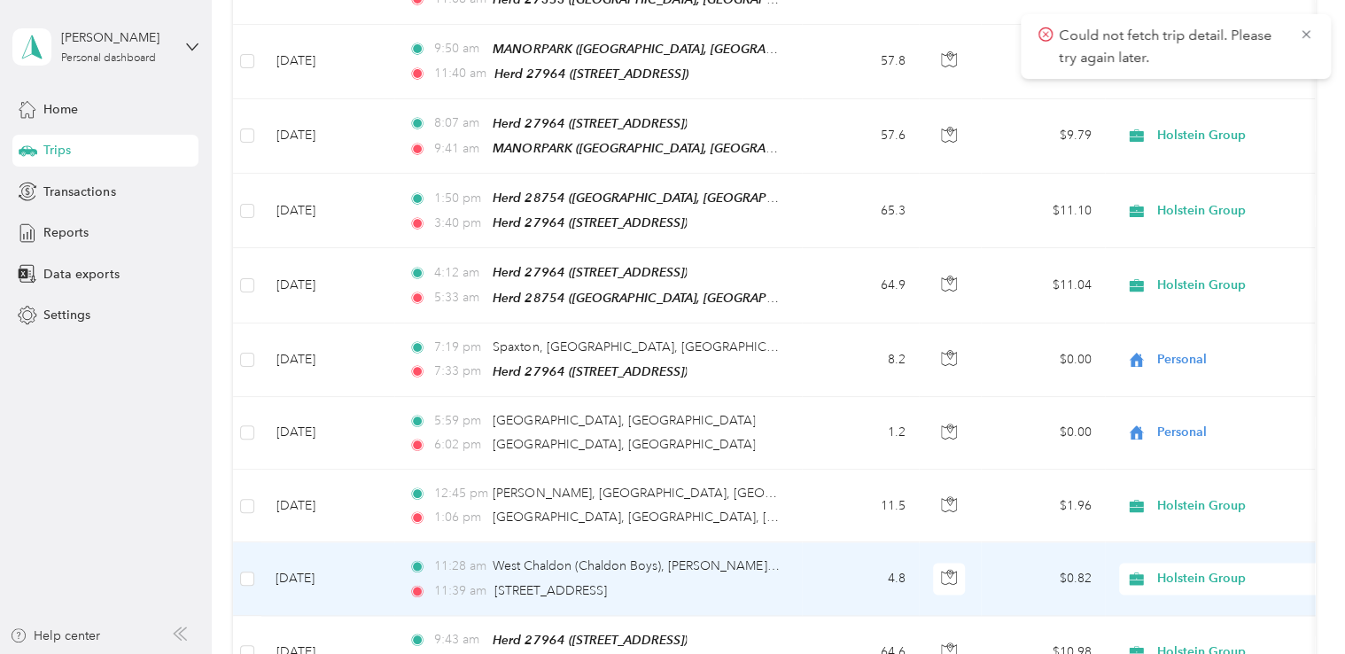
click at [305, 561] on td "[DATE]" at bounding box center [327, 578] width 133 height 73
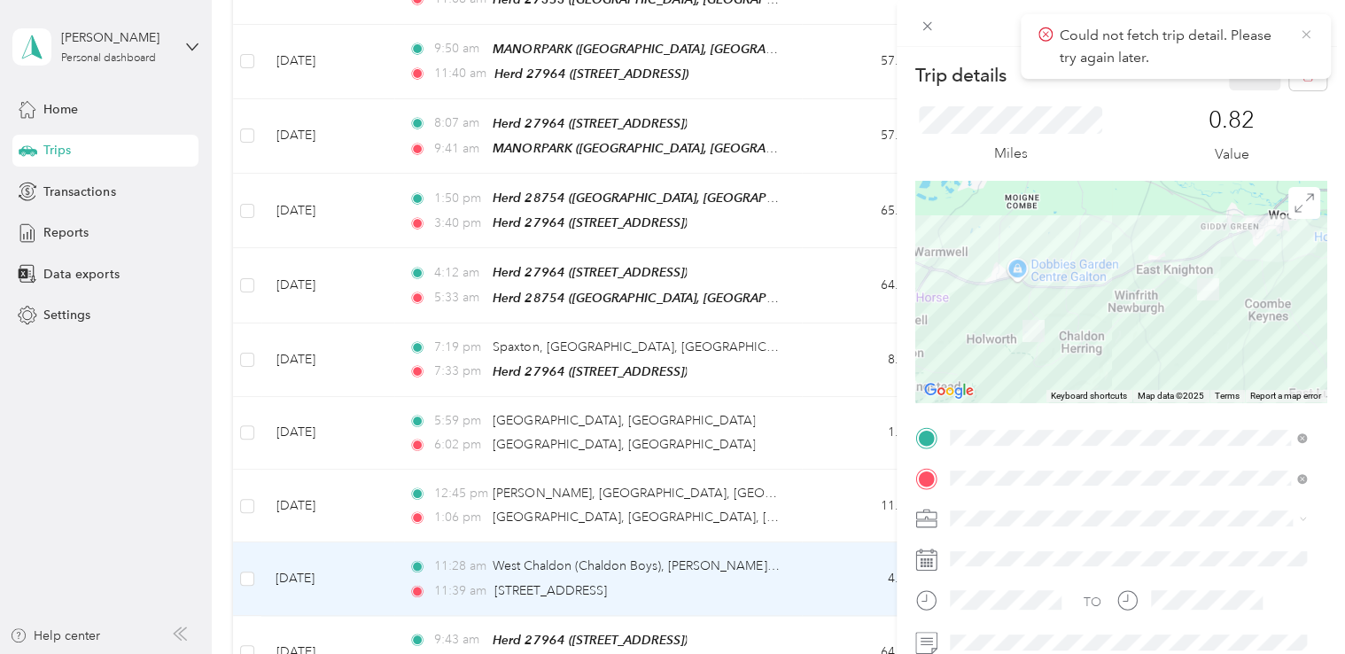
click at [1304, 31] on icon at bounding box center [1306, 35] width 14 height 16
click at [1301, 68] on span "button" at bounding box center [1307, 74] width 12 height 15
click at [1238, 87] on button "Yes" at bounding box center [1241, 96] width 35 height 28
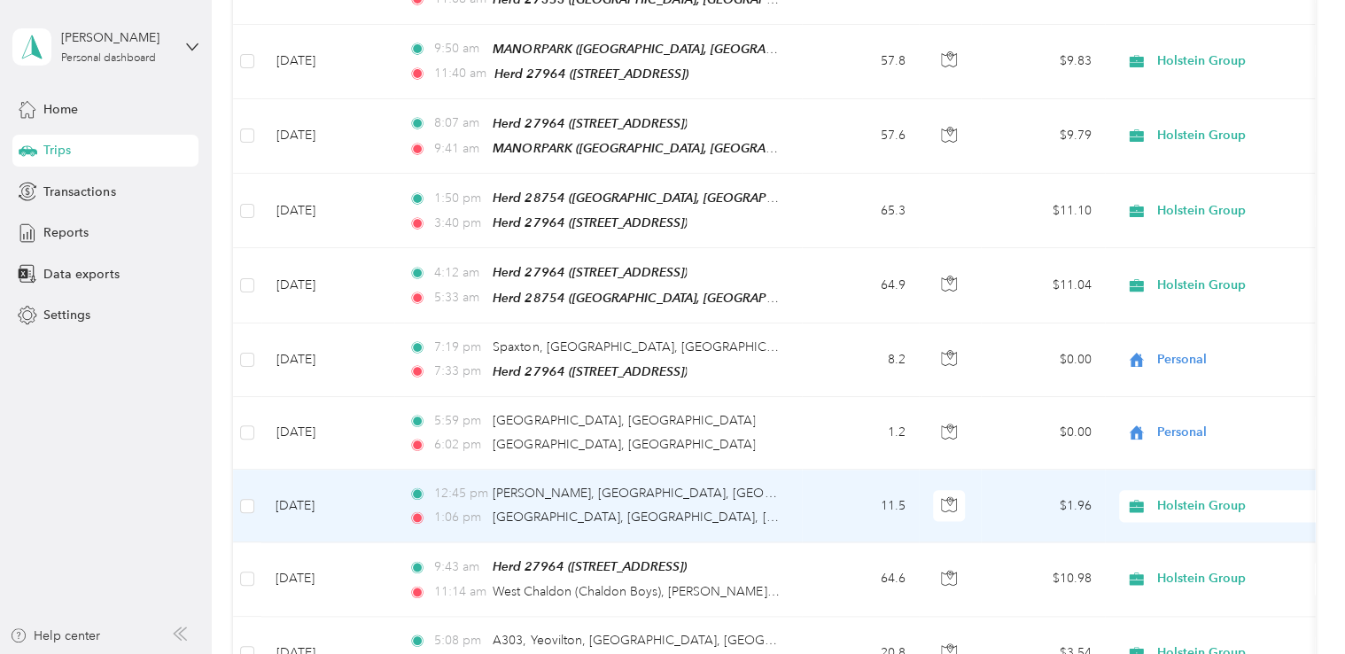
click at [705, 484] on div "12:45 pm [GEOGRAPHIC_DATA], [GEOGRAPHIC_DATA], [GEOGRAPHIC_DATA] 1:06 pm [GEOGR…" at bounding box center [594, 505] width 372 height 43
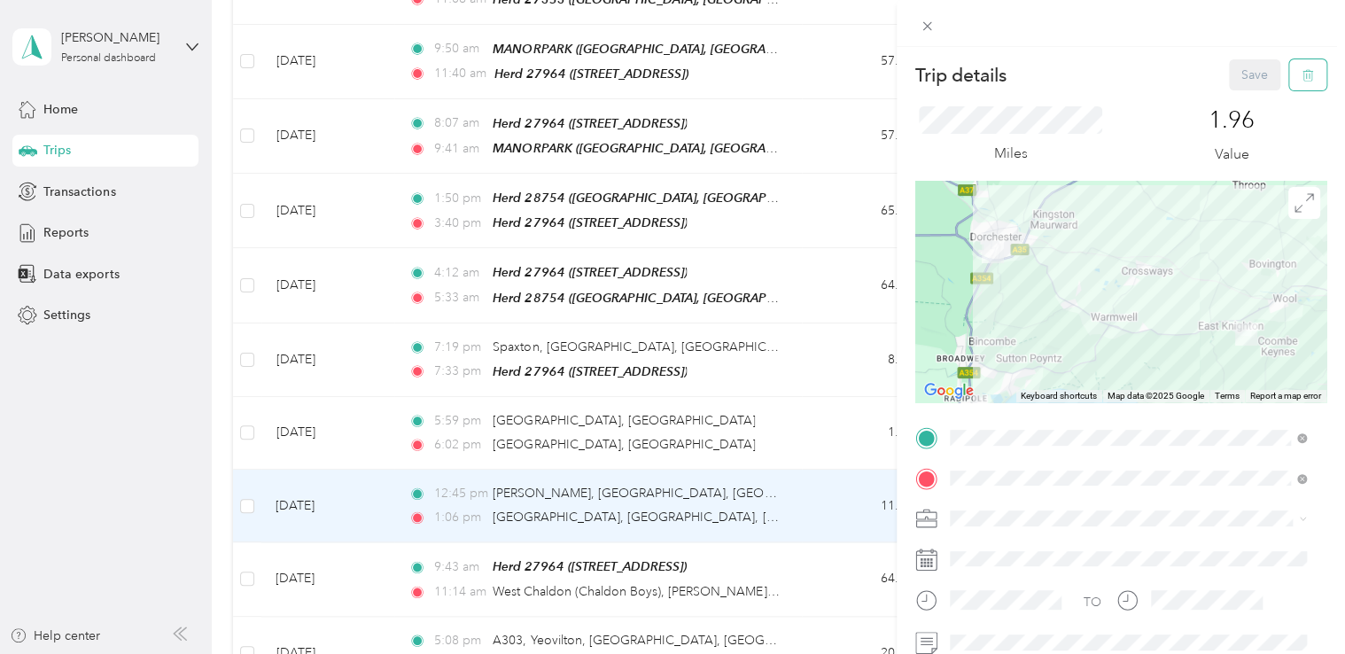
click at [1301, 79] on icon "button" at bounding box center [1307, 75] width 12 height 12
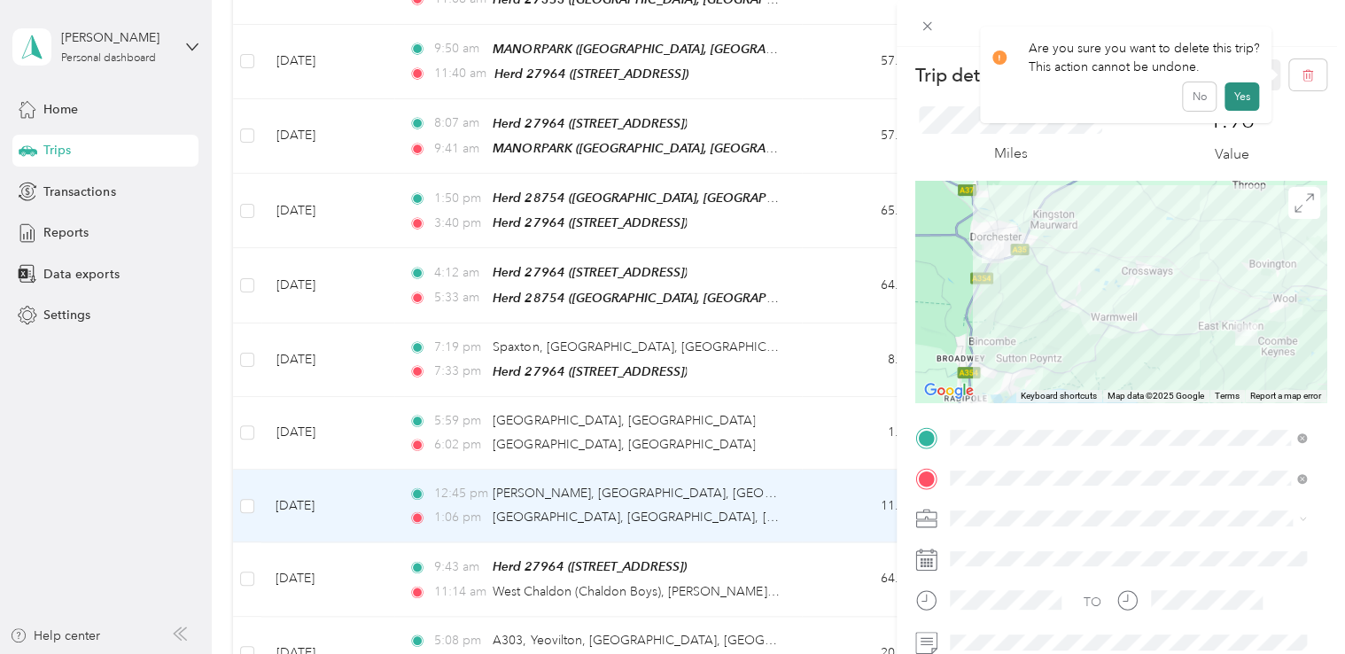
click at [1237, 93] on button "Yes" at bounding box center [1241, 96] width 35 height 28
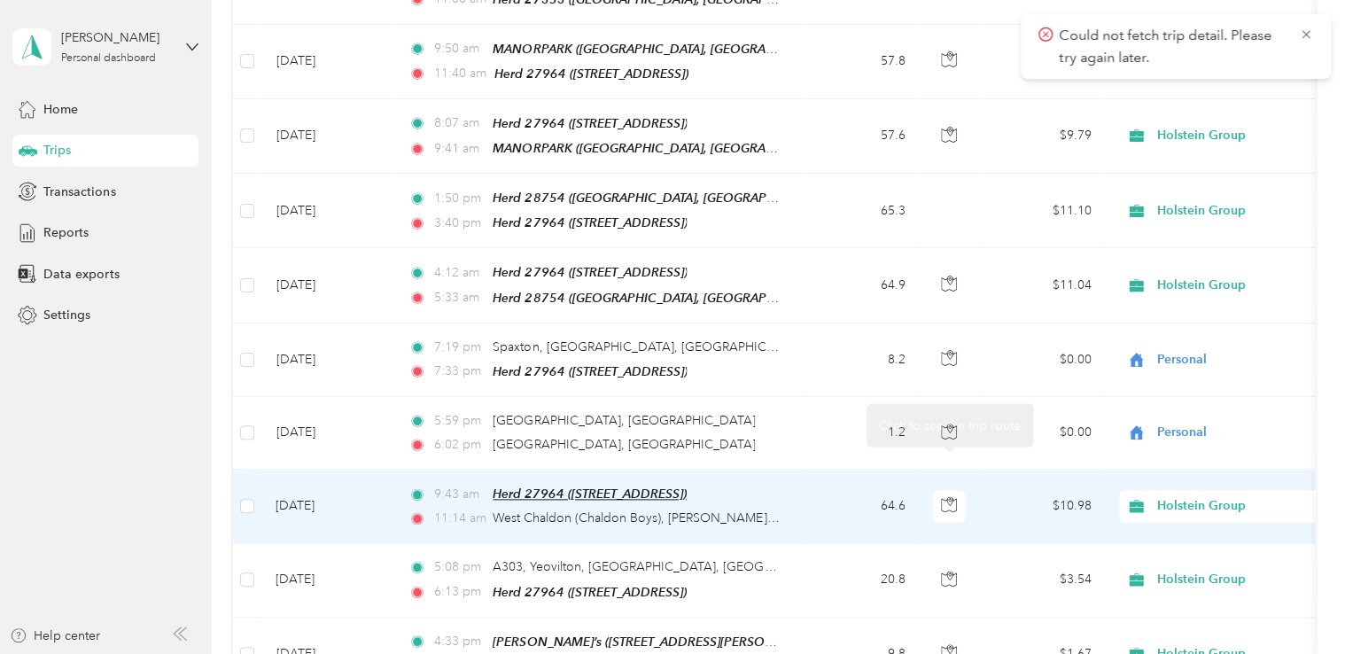
click at [686, 486] on span "Herd 27964 ([STREET_ADDRESS])" at bounding box center [589, 493] width 194 height 14
click at [1035, 496] on td "$10.98" at bounding box center [1043, 506] width 124 height 74
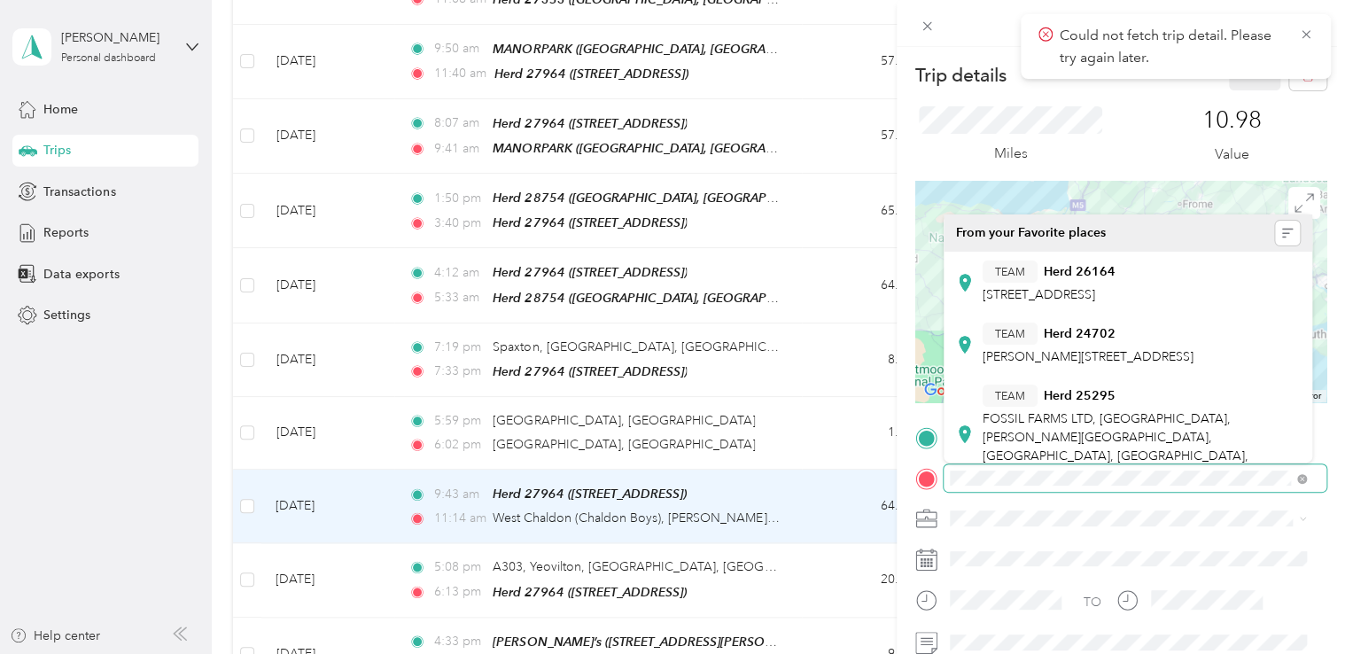
click at [1037, 485] on span at bounding box center [1134, 478] width 383 height 28
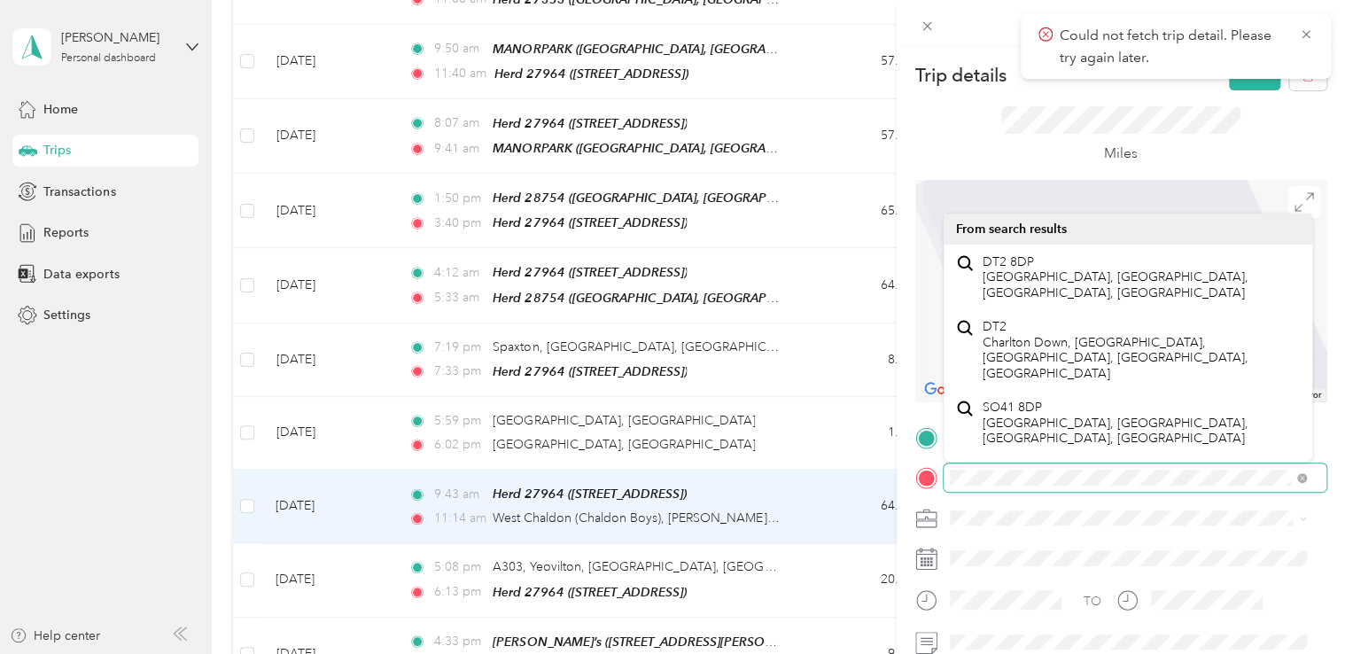
click at [925, 478] on div at bounding box center [1120, 477] width 411 height 28
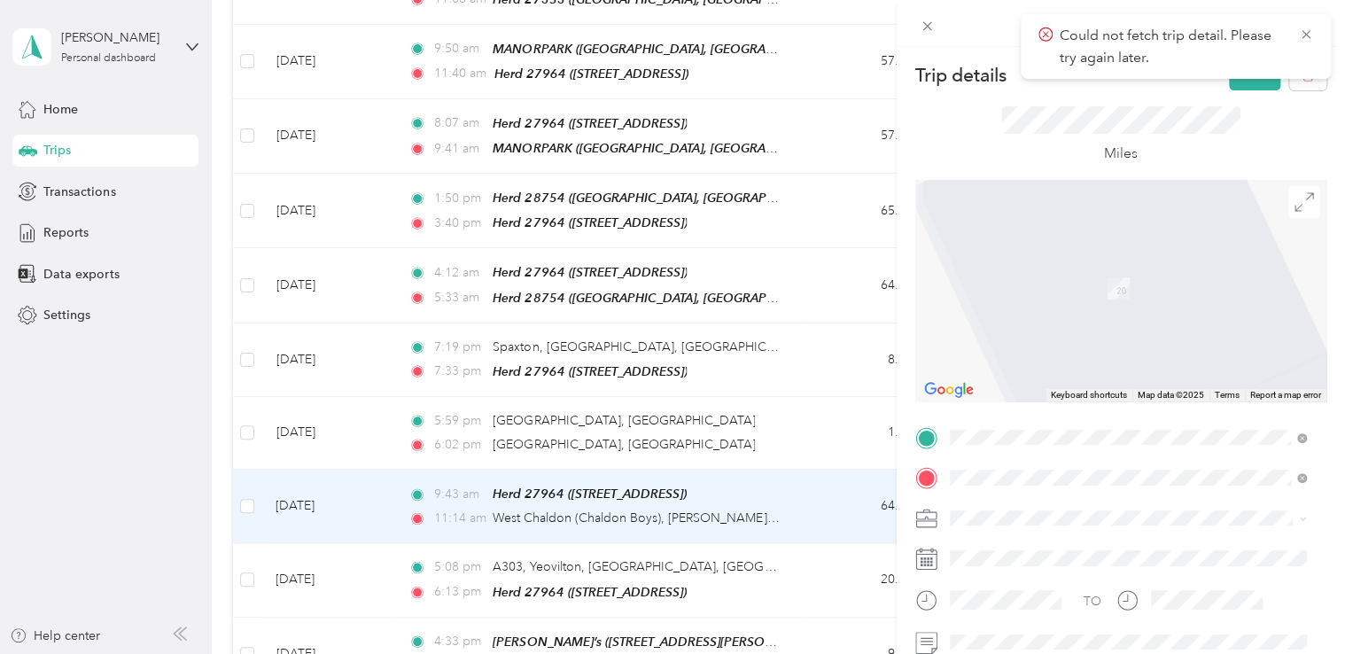
click at [1111, 407] on span "[GEOGRAPHIC_DATA], [GEOGRAPHIC_DATA], [GEOGRAPHIC_DATA], [GEOGRAPHIC_DATA], [GE…" at bounding box center [1115, 431] width 266 height 52
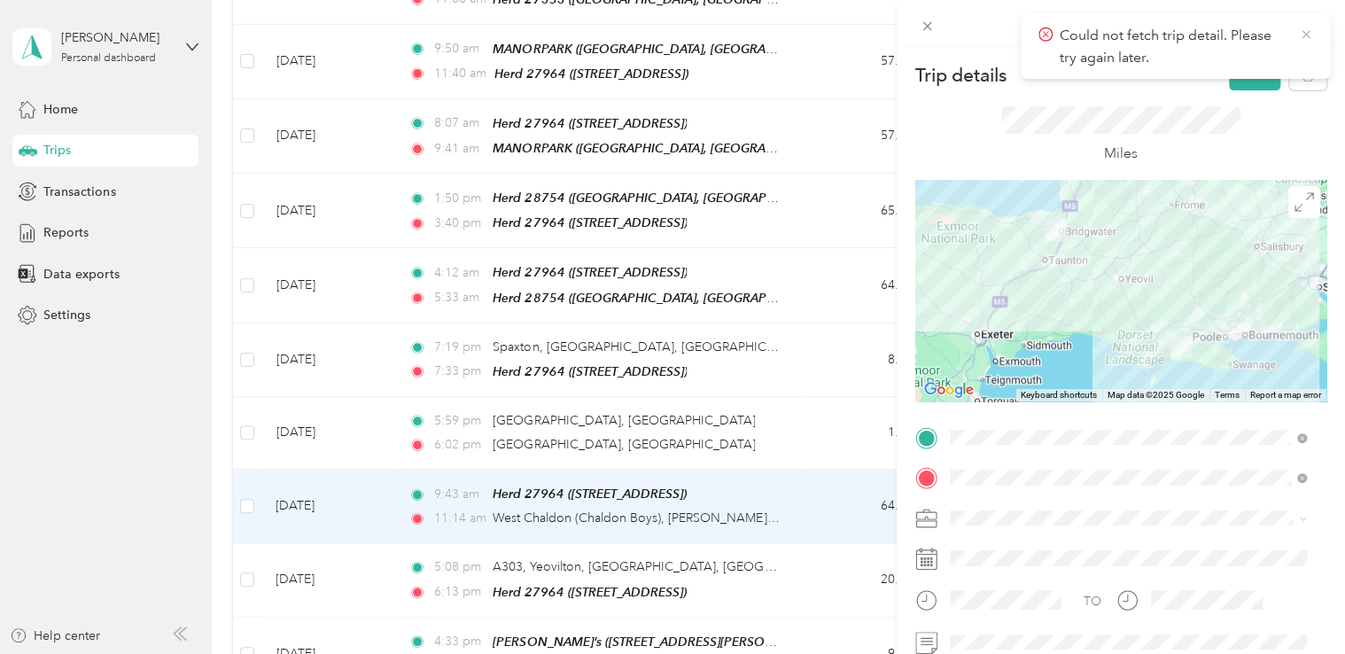
click at [1307, 39] on icon at bounding box center [1306, 35] width 14 height 16
click at [1244, 75] on button "Save" at bounding box center [1254, 74] width 51 height 31
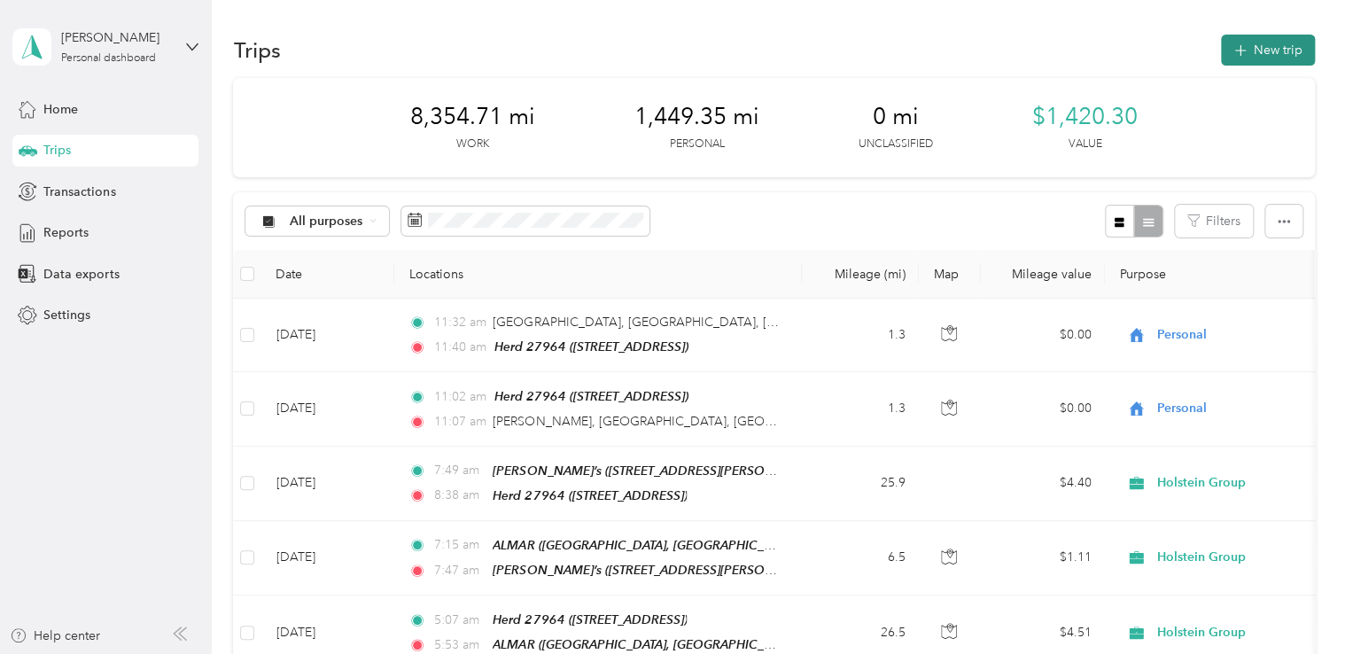
click at [1271, 48] on button "New trip" at bounding box center [1268, 50] width 94 height 31
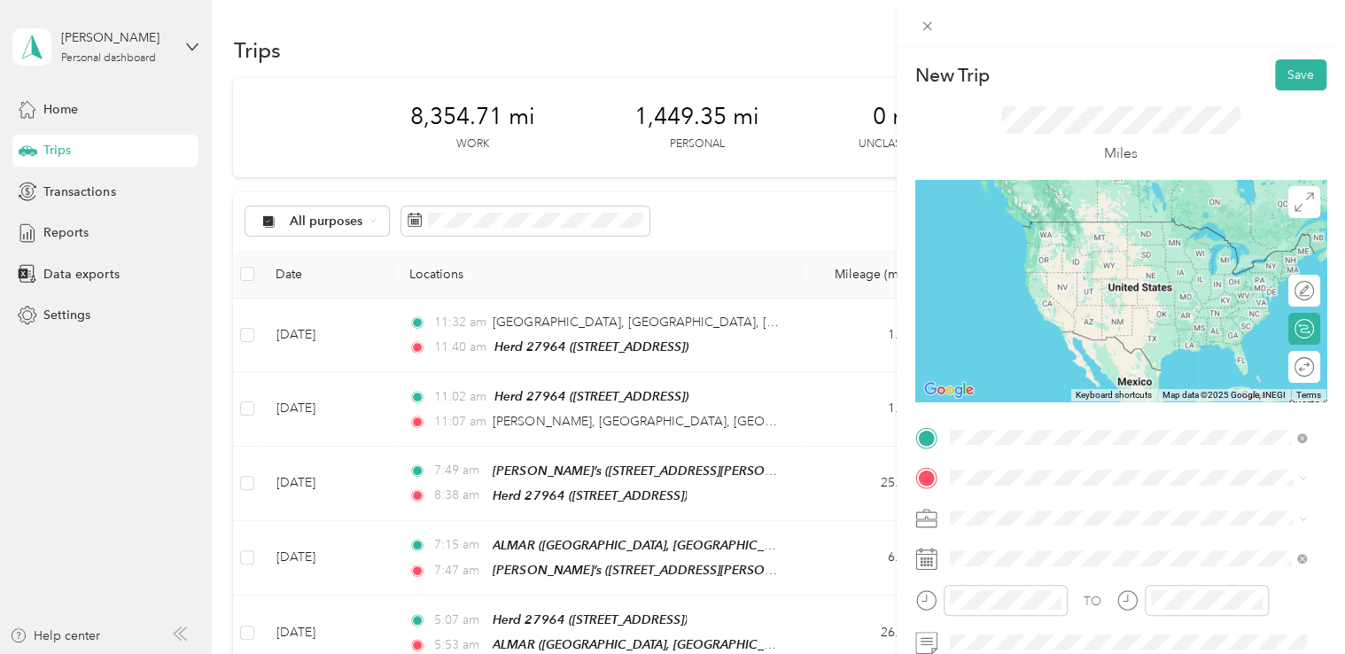
click at [1102, 413] on strong "WINFRITH" at bounding box center [1073, 411] width 60 height 16
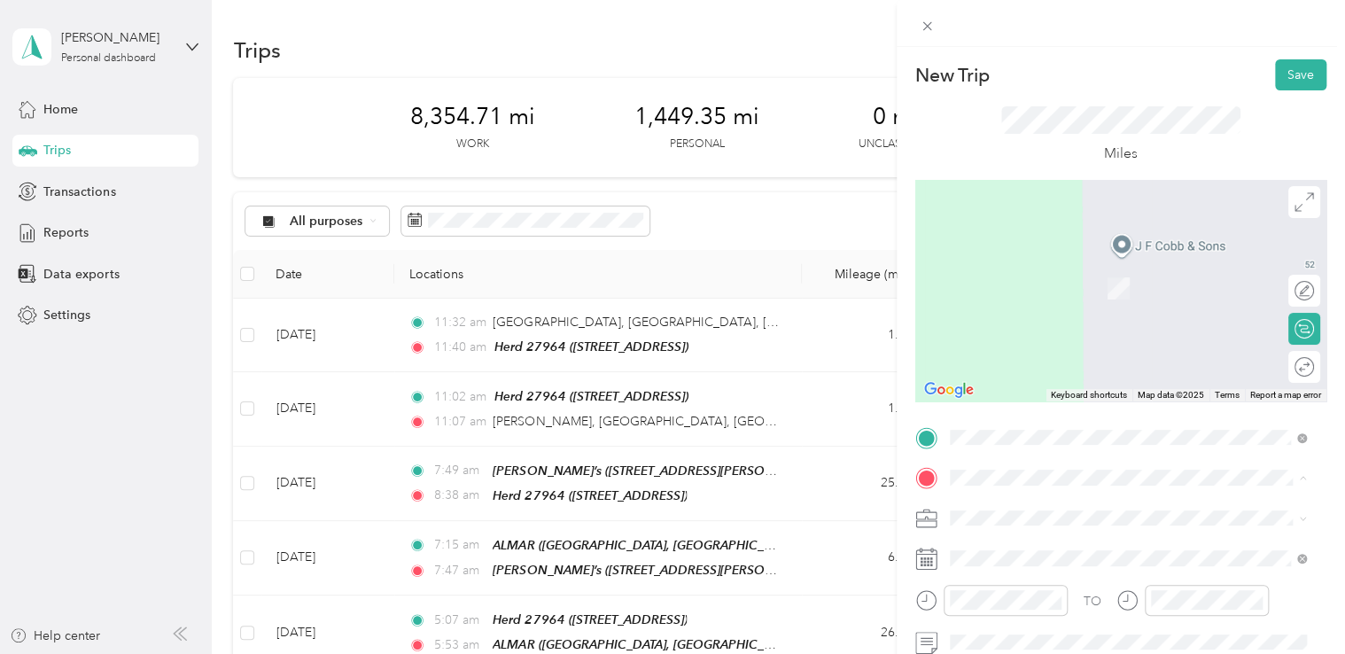
click at [1066, 283] on div "TEAM Herd 27964 [STREET_ADDRESS]" at bounding box center [1048, 281] width 133 height 43
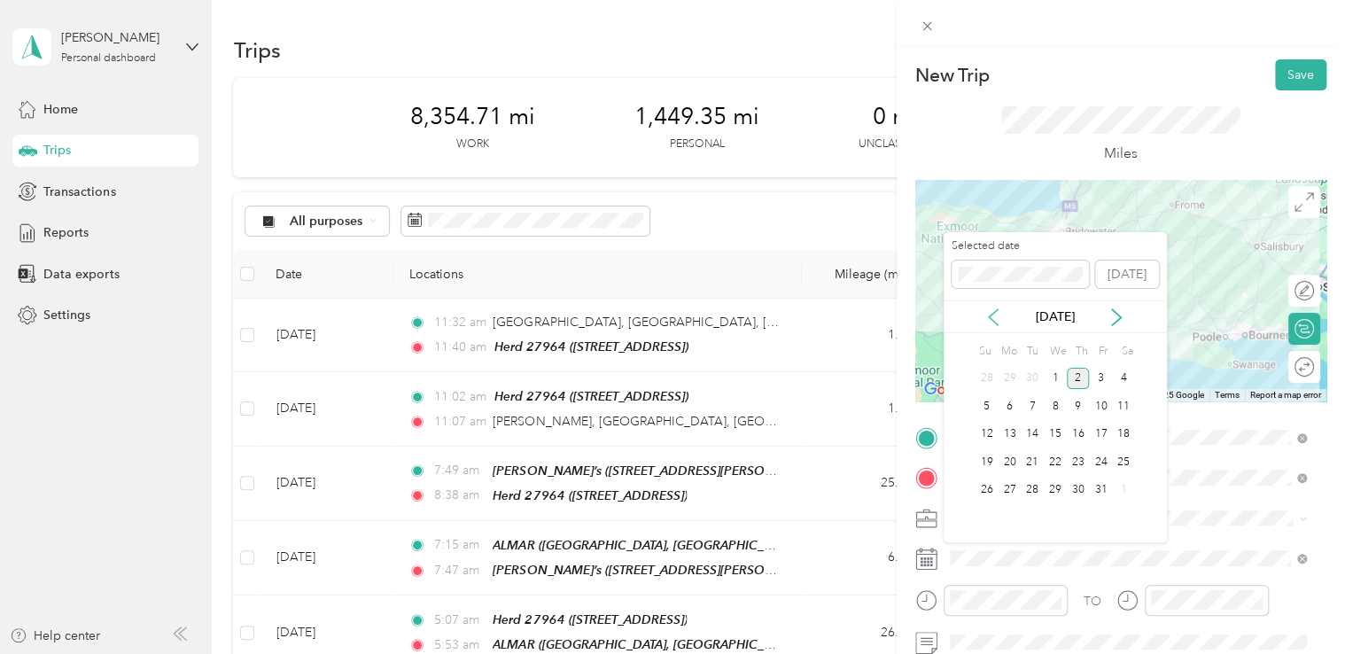
click at [987, 315] on icon at bounding box center [993, 317] width 18 height 18
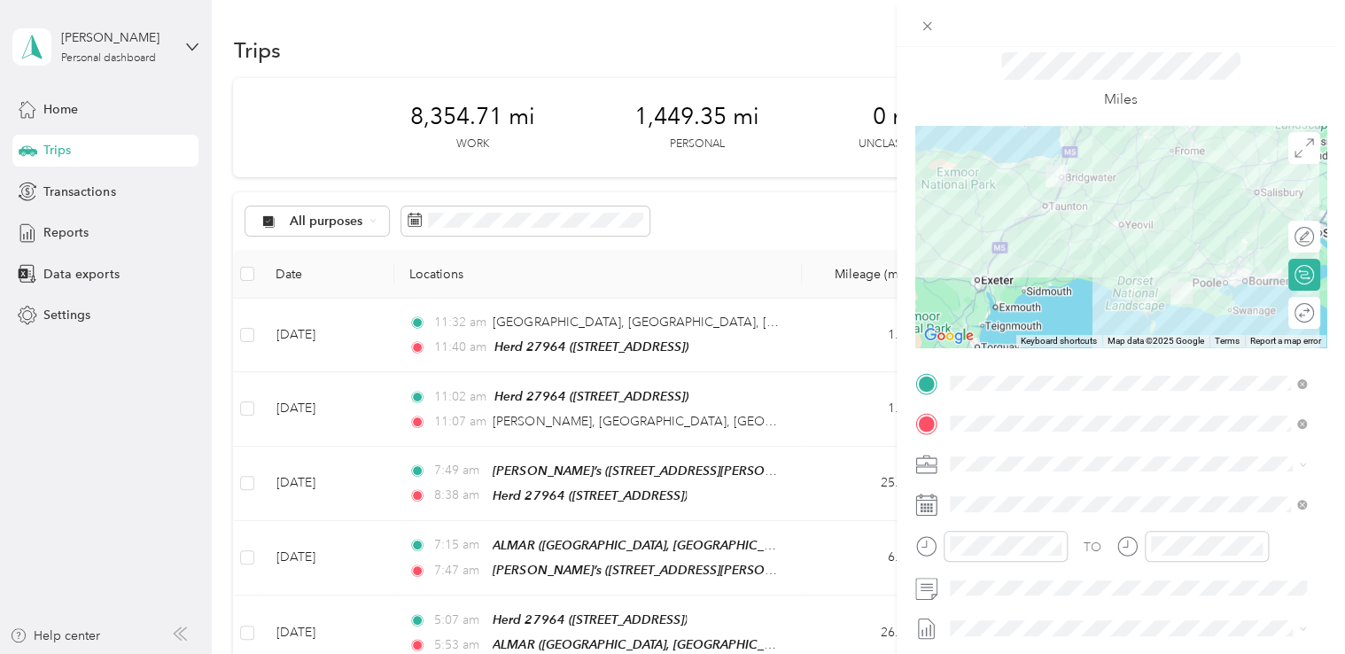
scroll to position [21, 0]
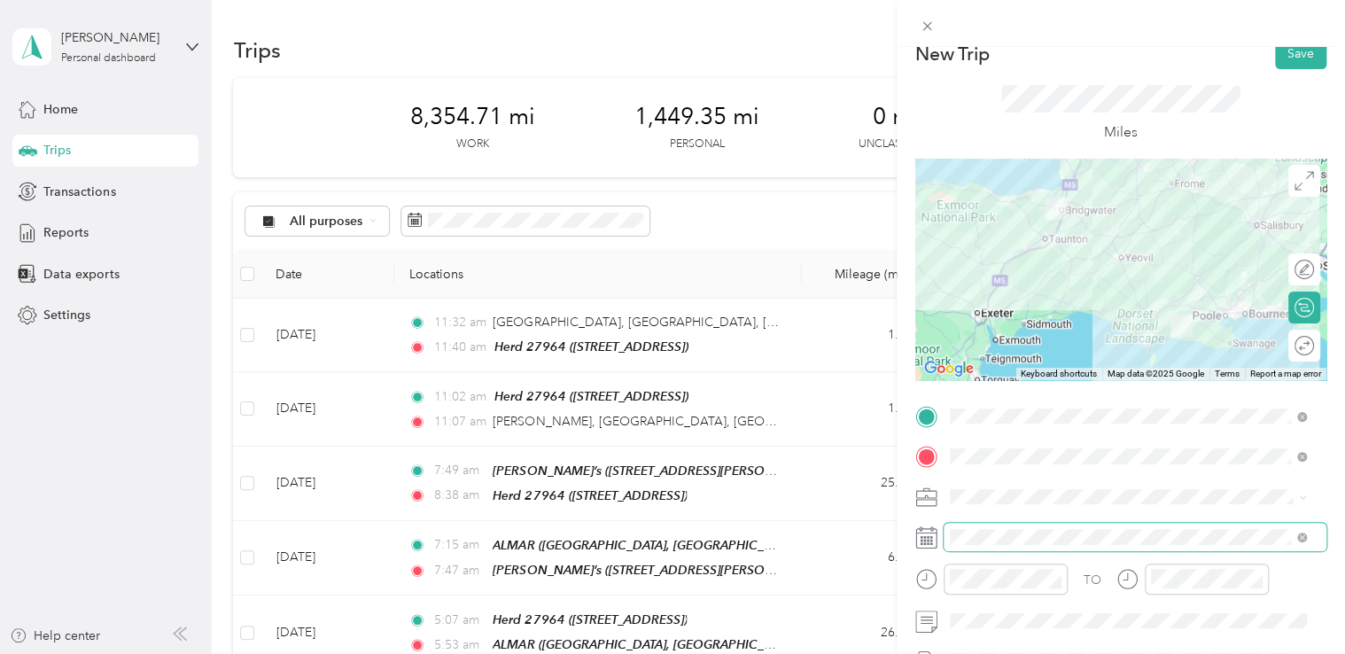
click at [1032, 545] on span at bounding box center [1134, 537] width 383 height 28
click at [928, 543] on icon at bounding box center [926, 537] width 22 height 22
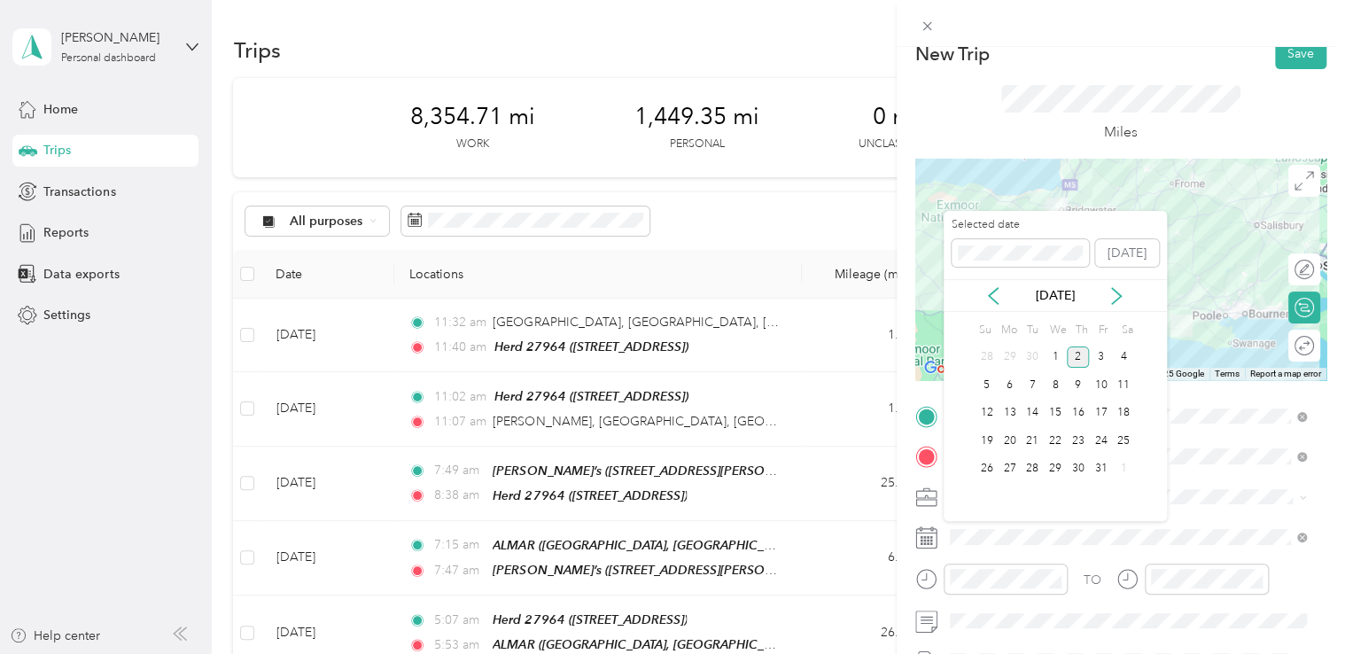
click at [990, 285] on div "[DATE]" at bounding box center [1054, 295] width 223 height 33
click at [990, 294] on icon at bounding box center [993, 296] width 9 height 16
click at [1059, 440] on div "24" at bounding box center [1054, 441] width 23 height 22
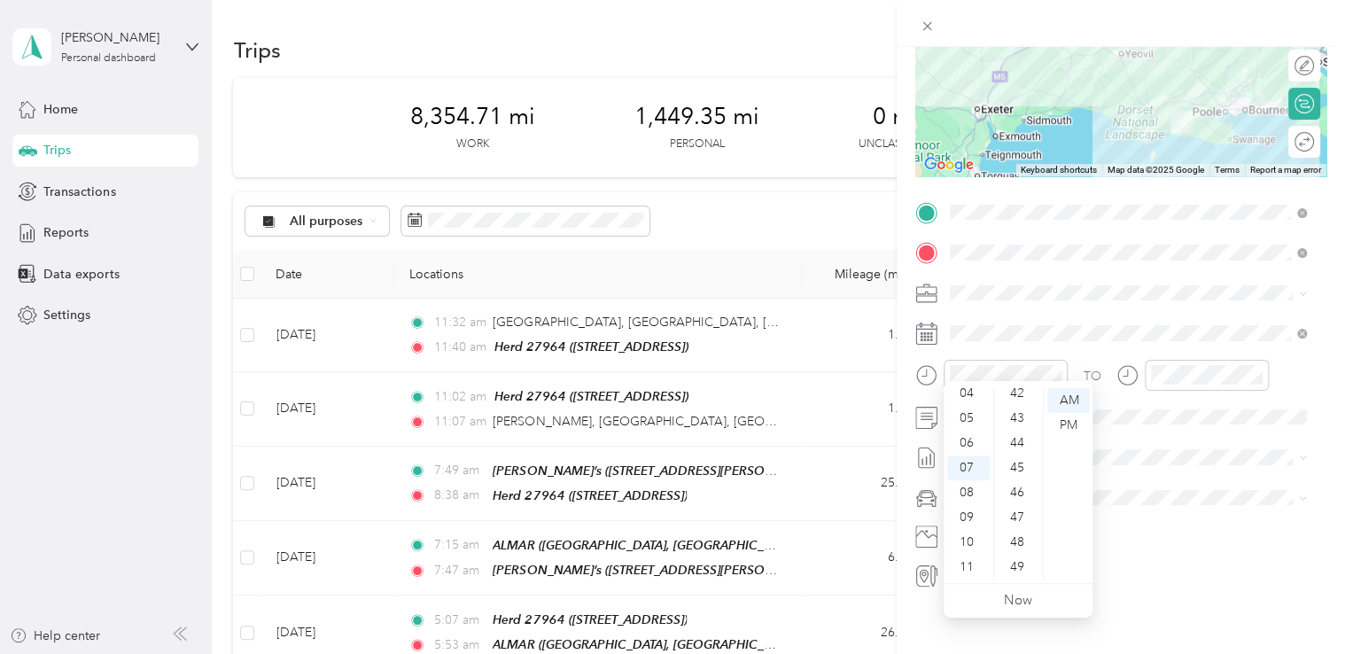
scroll to position [1056, 0]
click at [1078, 432] on div "PM" at bounding box center [1068, 425] width 43 height 25
click at [974, 419] on div "05" at bounding box center [968, 418] width 43 height 25
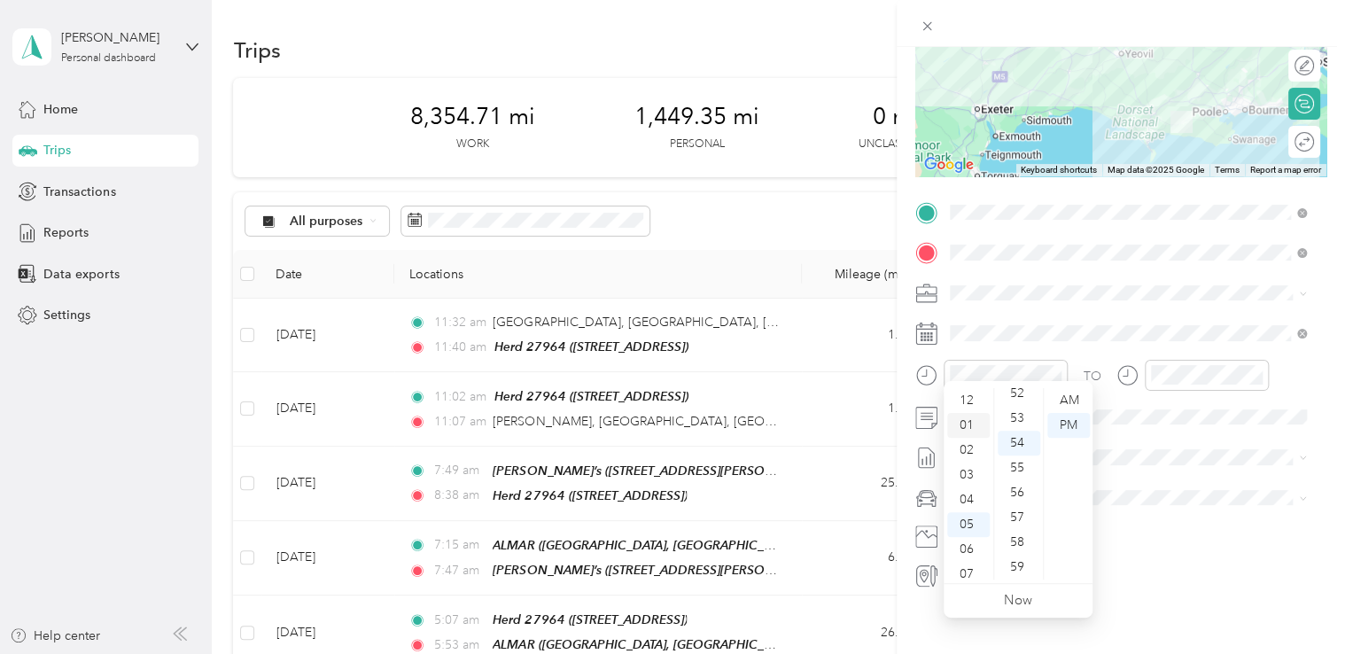
click at [972, 423] on div "01" at bounding box center [968, 425] width 43 height 25
click at [1020, 459] on div "30" at bounding box center [1018, 460] width 43 height 25
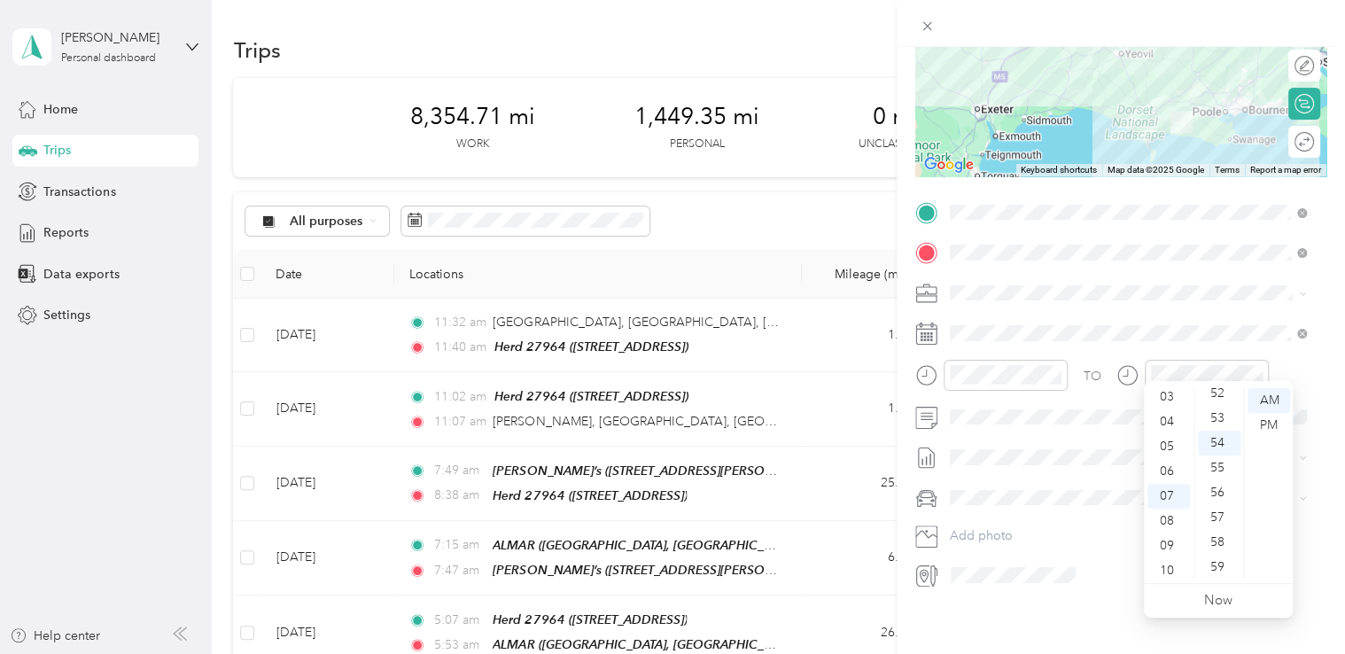
scroll to position [77, 0]
click at [1168, 403] on div "03" at bounding box center [1168, 397] width 43 height 25
click at [1219, 406] on div "00" at bounding box center [1219, 400] width 43 height 25
click at [1266, 427] on div "PM" at bounding box center [1268, 425] width 43 height 25
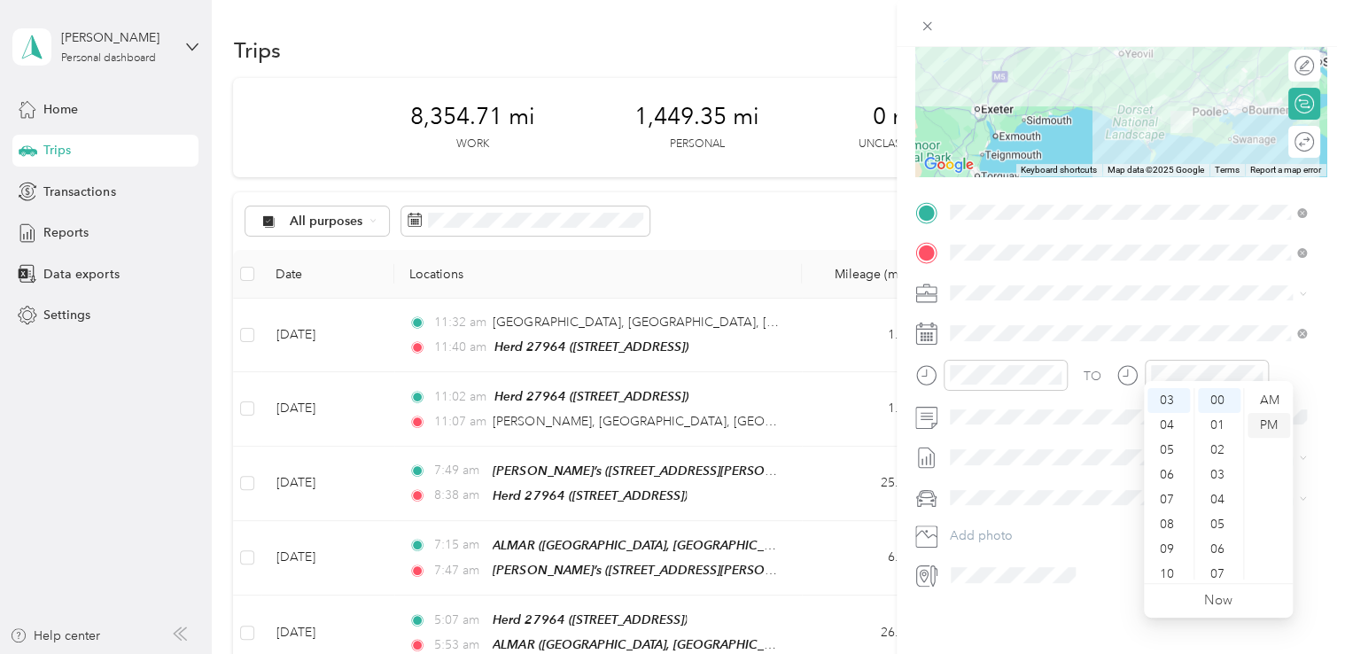
click at [1266, 427] on div "PM" at bounding box center [1268, 425] width 43 height 25
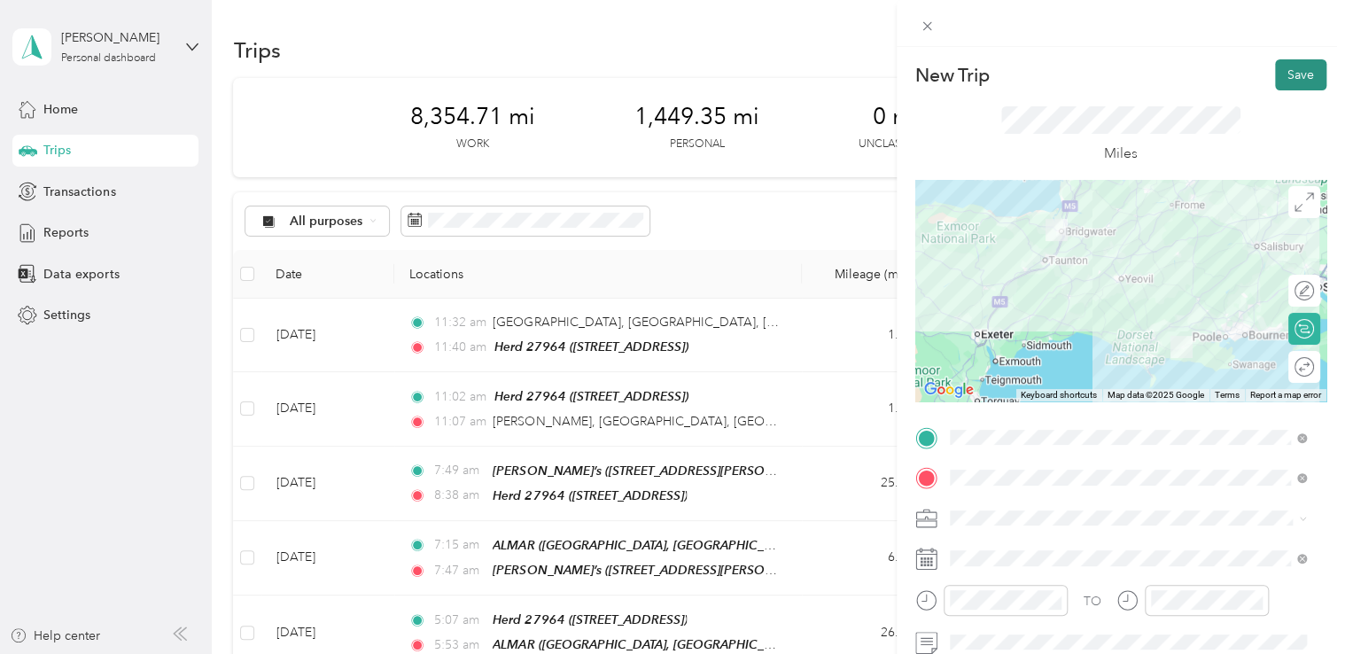
click at [1287, 81] on button "Save" at bounding box center [1300, 74] width 51 height 31
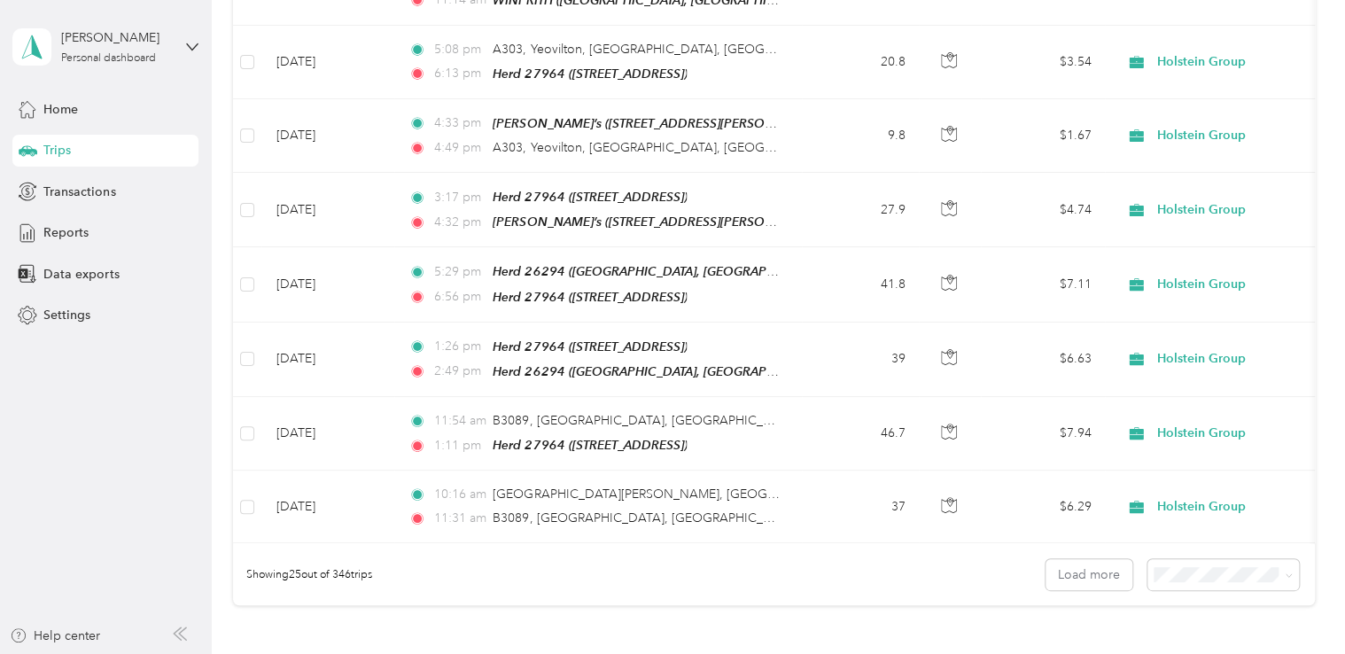
scroll to position [1781, 0]
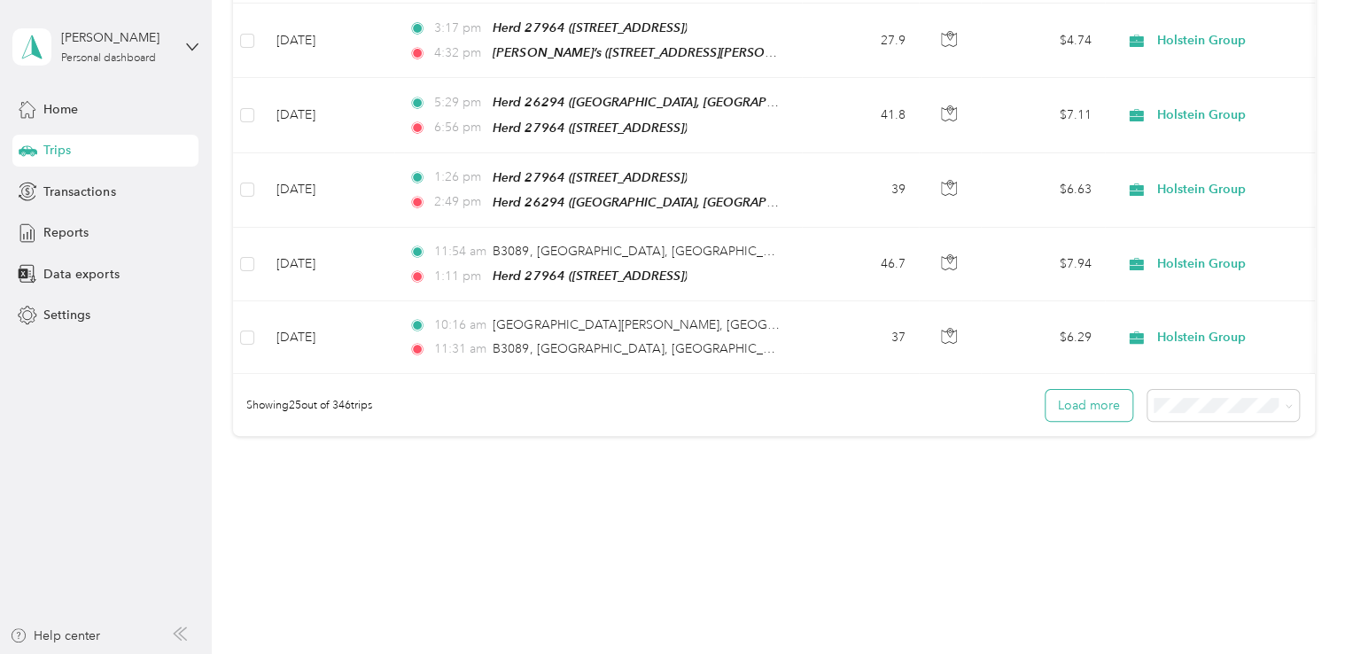
click at [1092, 390] on button "Load more" at bounding box center [1088, 405] width 87 height 31
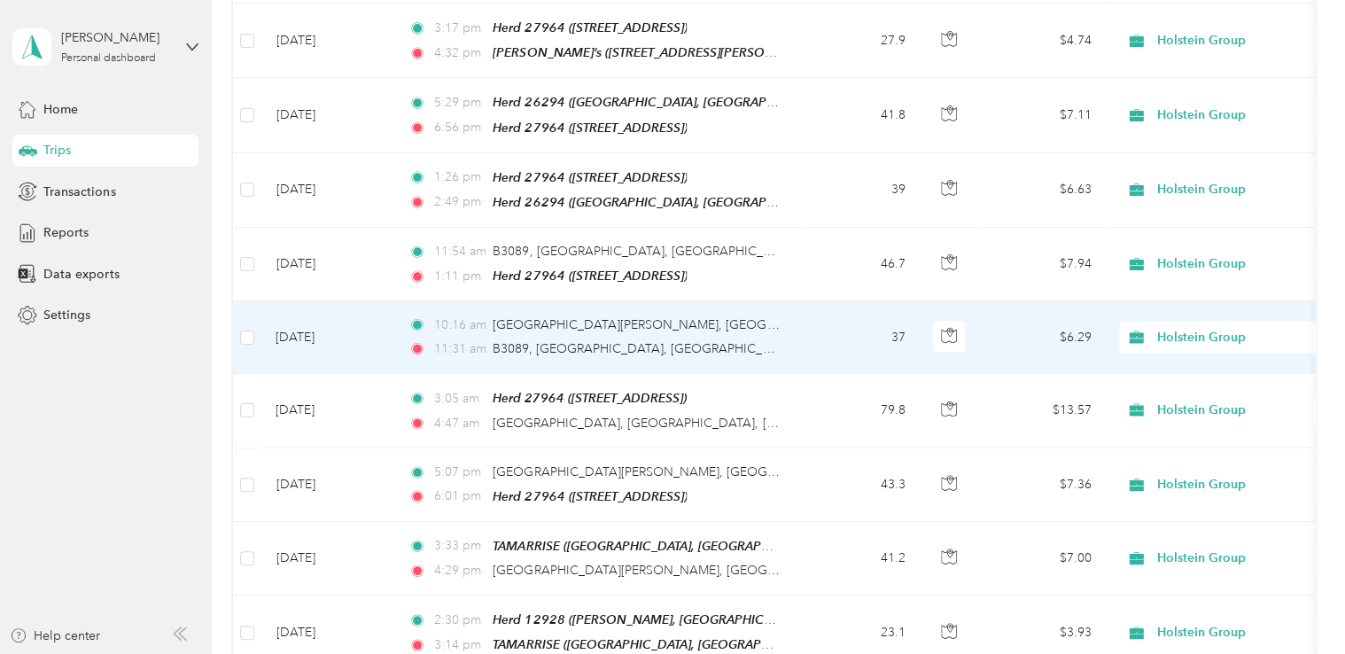
click at [775, 315] on div "10:[GEOGRAPHIC_DATA][PERSON_NAME], [GEOGRAPHIC_DATA], [GEOGRAPHIC_DATA]" at bounding box center [594, 324] width 372 height 19
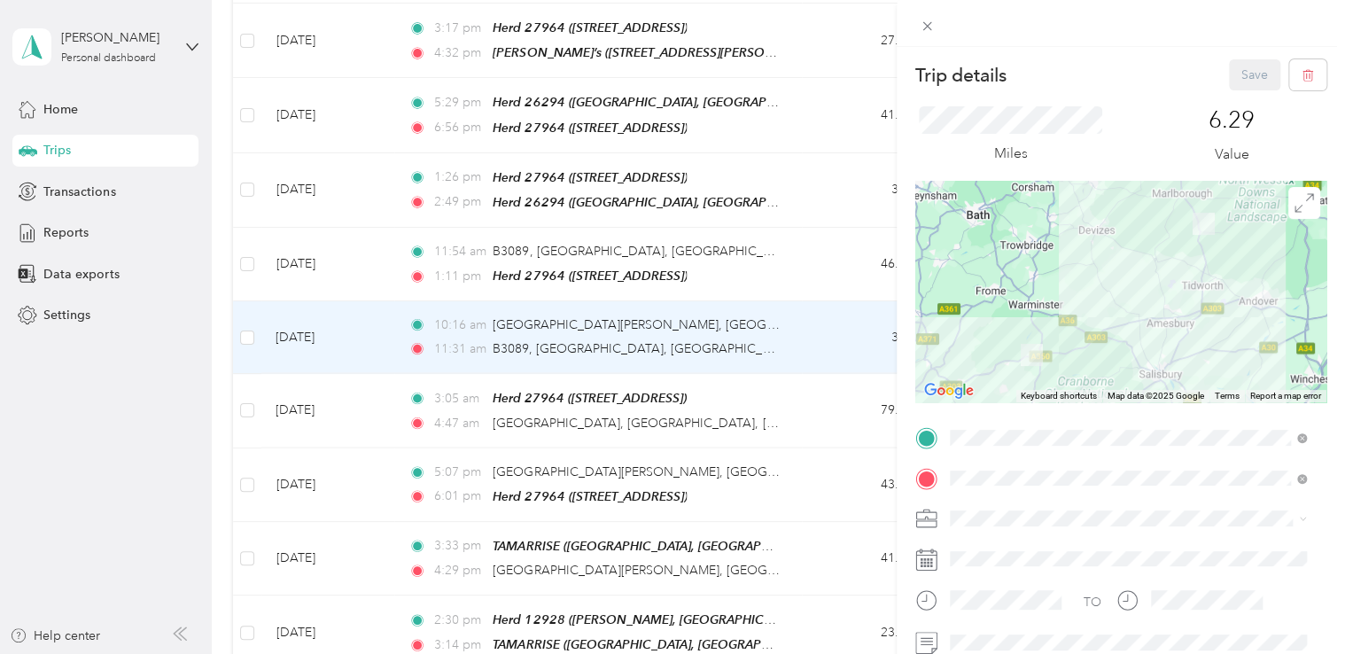
click at [1095, 325] on div "TEAM Herd [STREET_ADDRESS]" at bounding box center [1048, 341] width 133 height 43
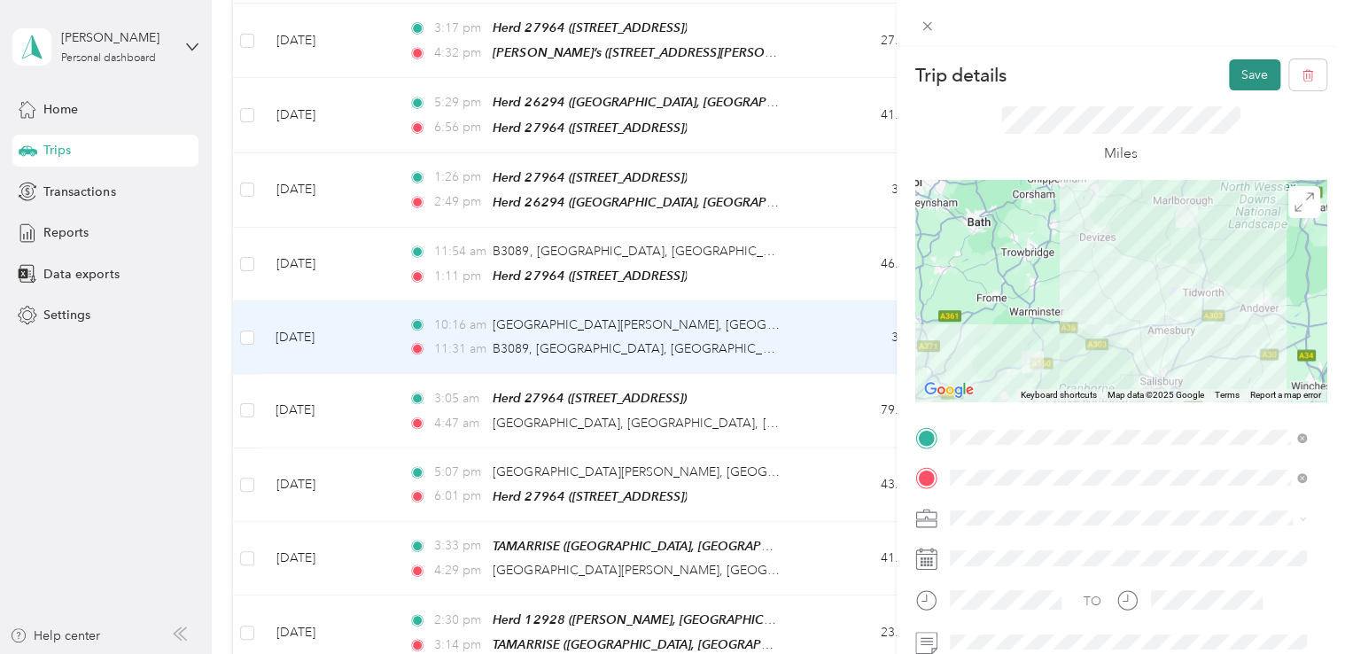
click at [1239, 74] on button "Save" at bounding box center [1254, 74] width 51 height 31
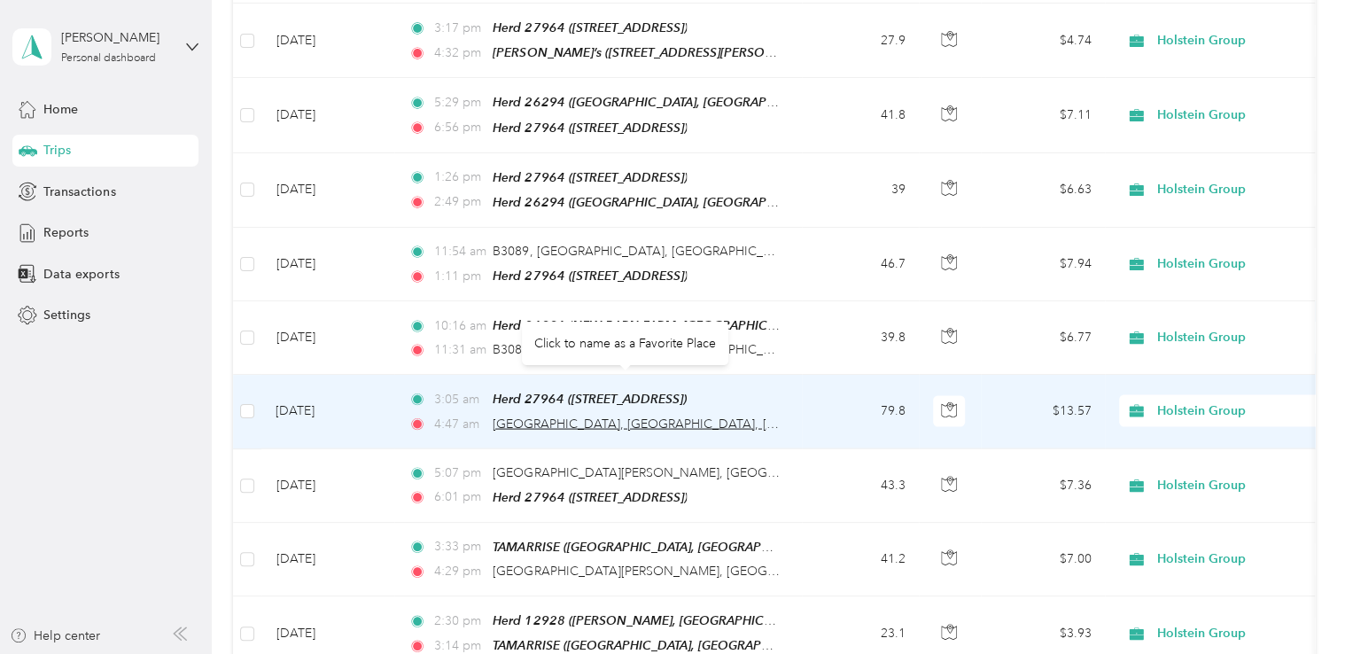
click at [624, 416] on span "[GEOGRAPHIC_DATA], [GEOGRAPHIC_DATA], [GEOGRAPHIC_DATA], [GEOGRAPHIC_DATA]" at bounding box center [757, 423] width 531 height 15
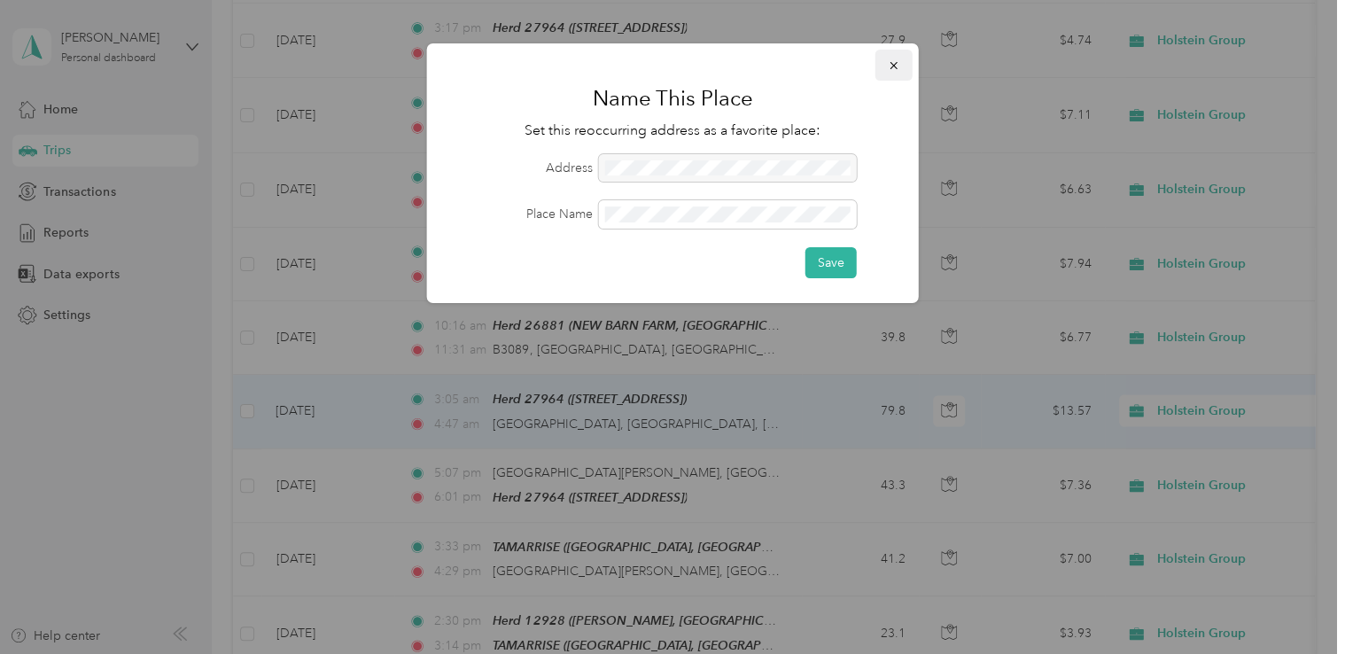
click at [898, 66] on icon "button" at bounding box center [894, 65] width 12 height 12
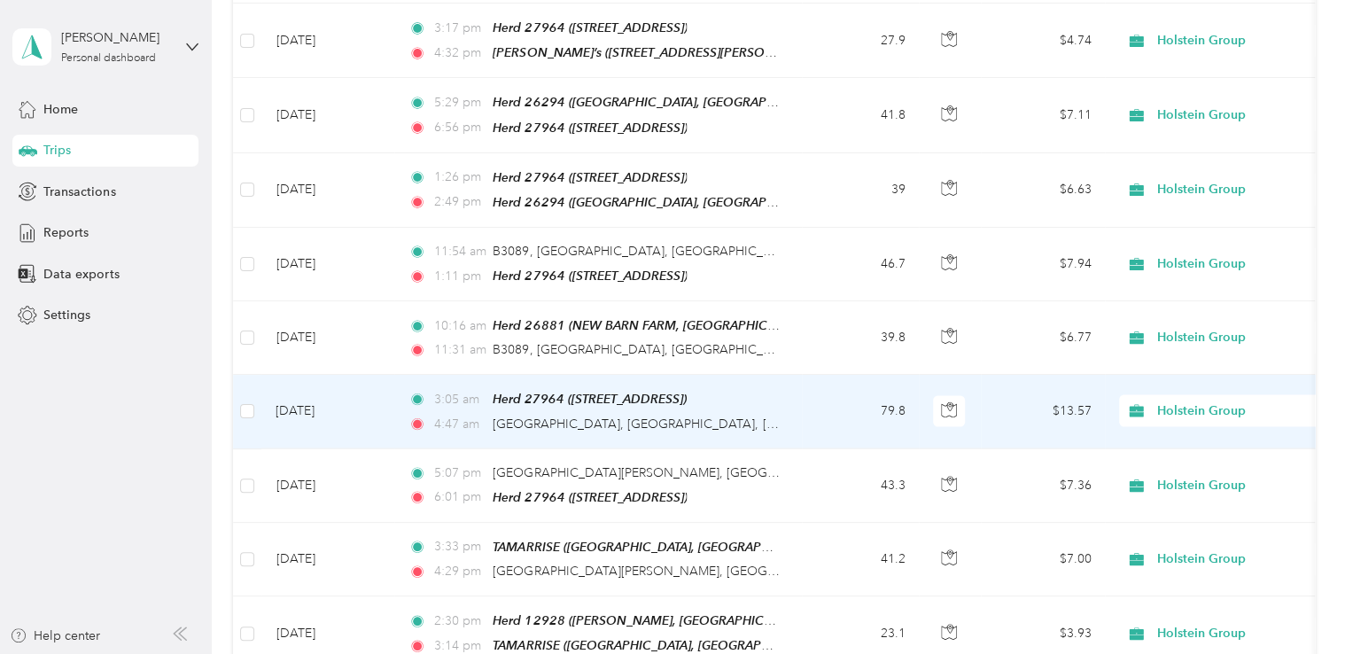
click at [760, 415] on div "4:47 am [GEOGRAPHIC_DATA], [GEOGRAPHIC_DATA], [GEOGRAPHIC_DATA], [GEOGRAPHIC_DA…" at bounding box center [594, 424] width 372 height 19
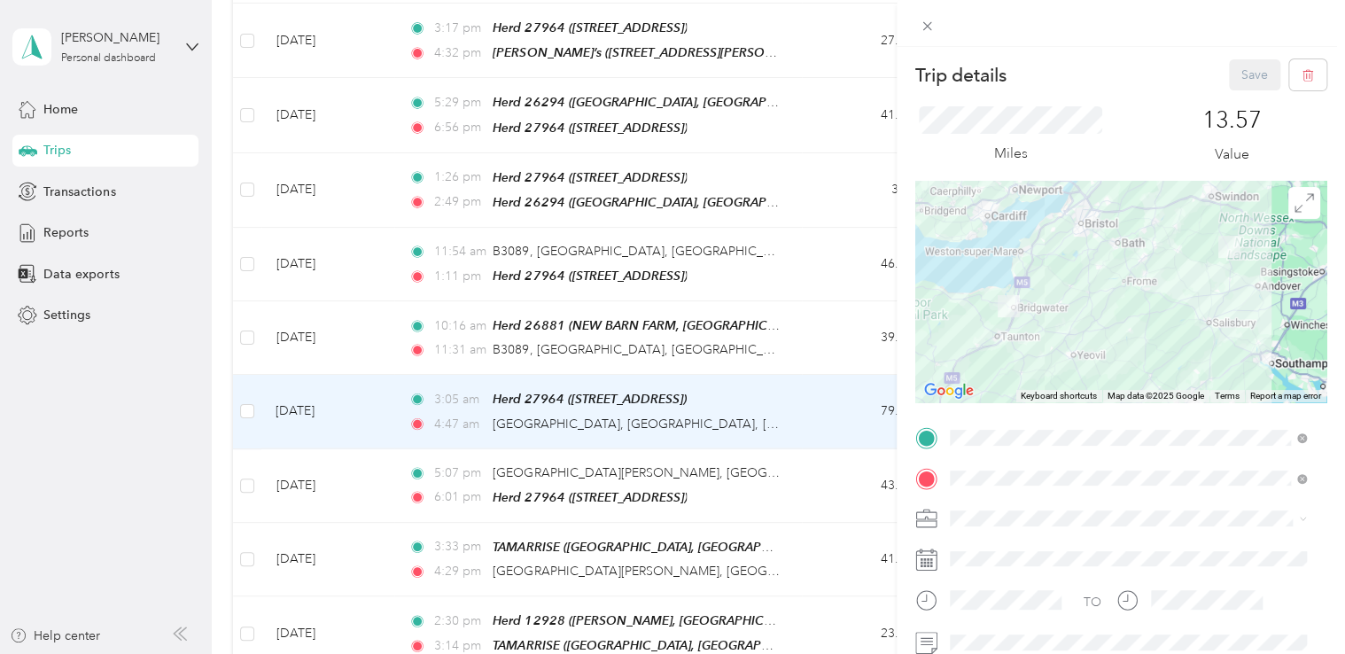
click at [1071, 386] on span "[STREET_ADDRESS]" at bounding box center [1038, 393] width 112 height 15
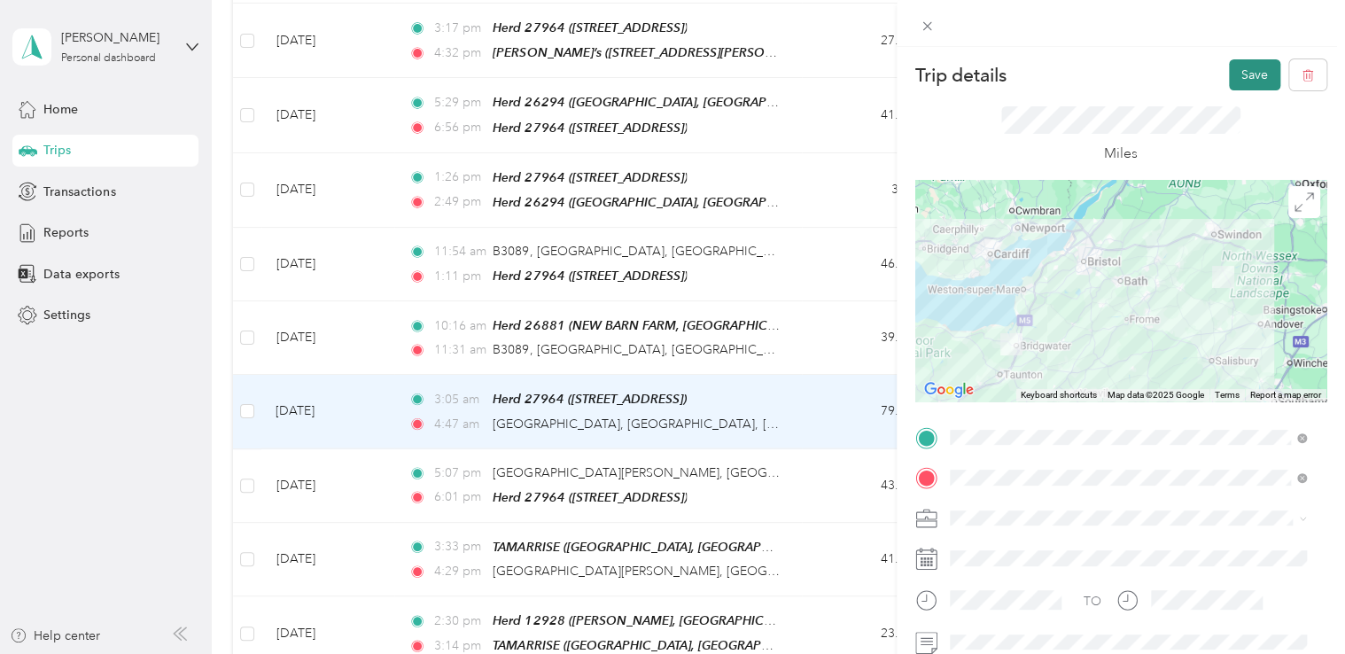
click at [1235, 76] on button "Save" at bounding box center [1254, 74] width 51 height 31
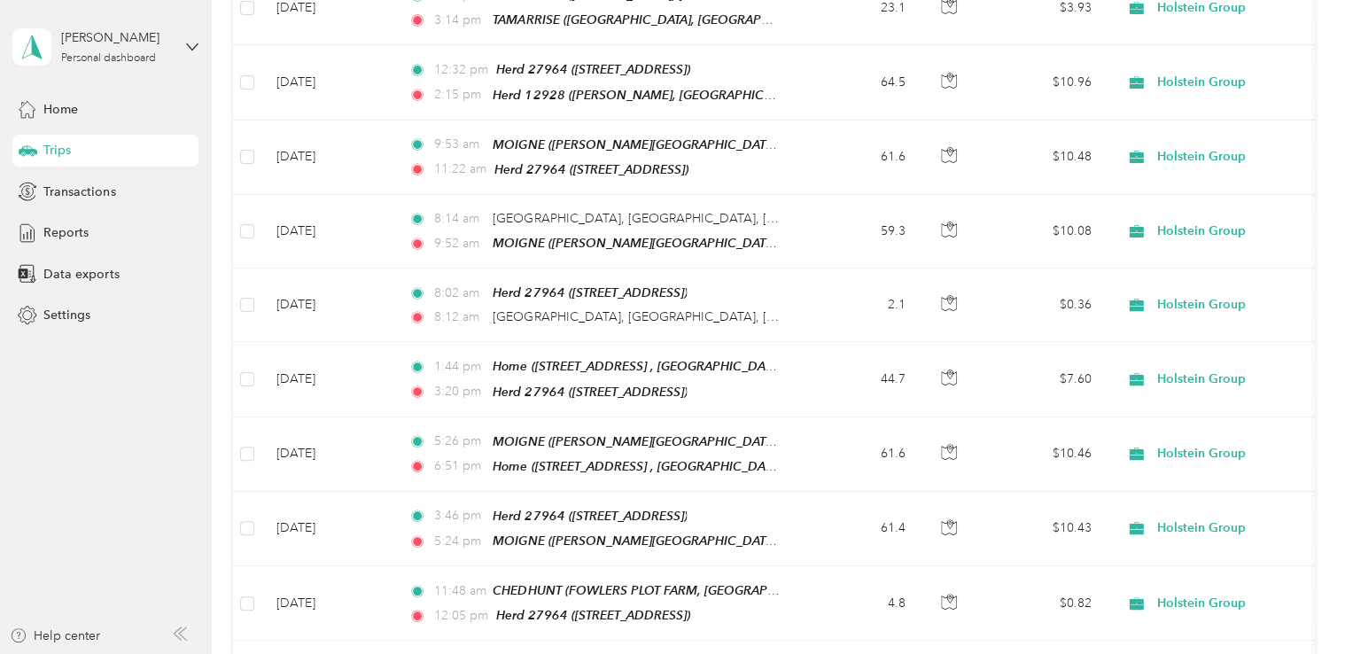
scroll to position [2413, 0]
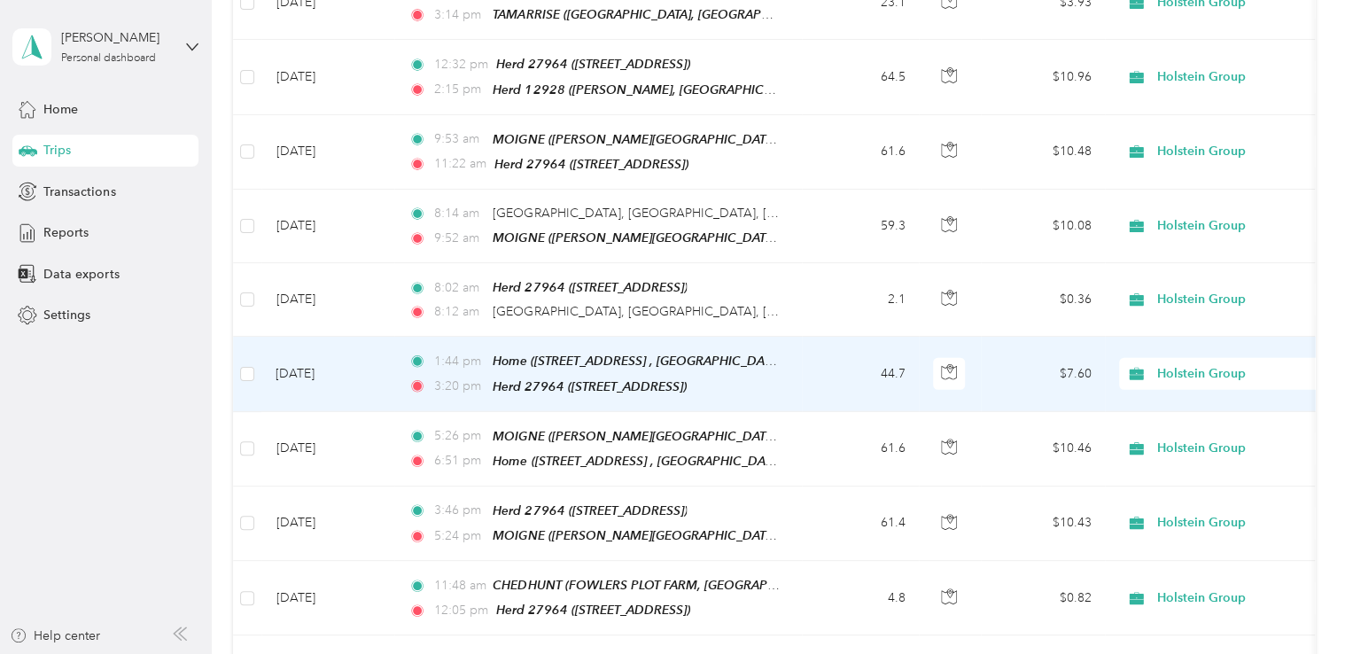
click at [791, 337] on td "1:44 pm Home ([GEOGRAPHIC_DATA] , [GEOGRAPHIC_DATA], [GEOGRAPHIC_DATA]) 3:20 pm…" at bounding box center [597, 374] width 407 height 74
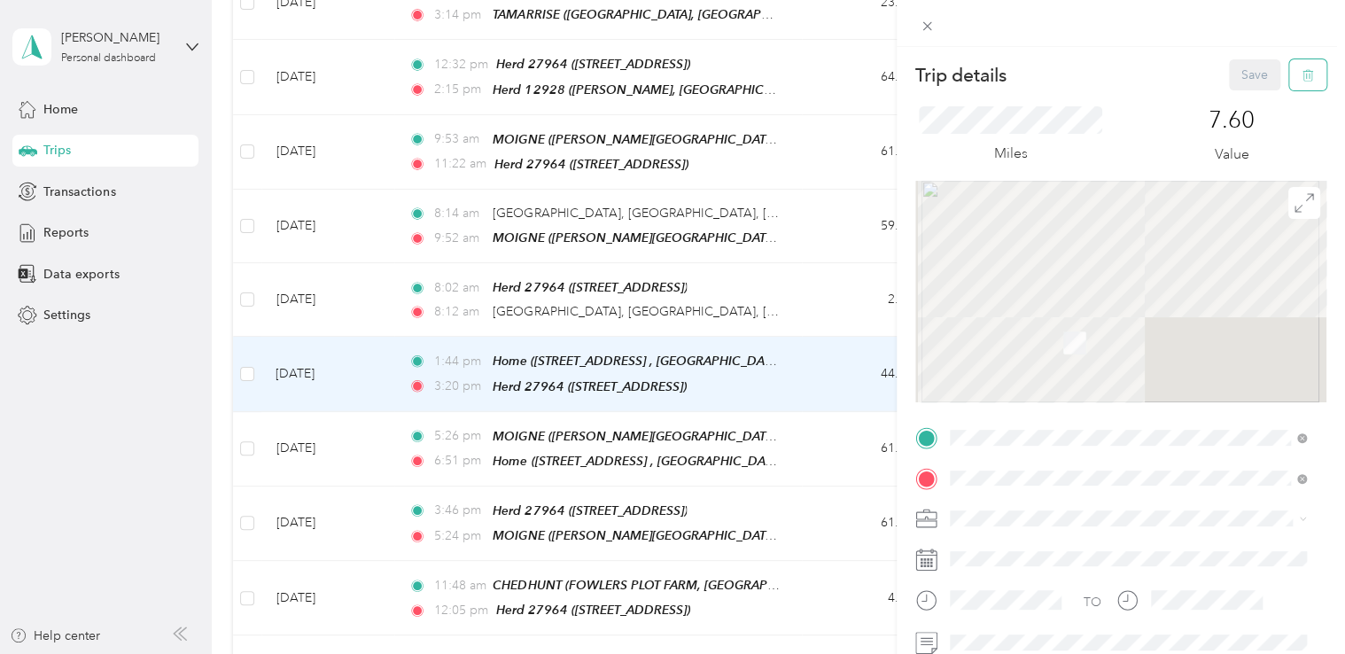
click at [1302, 77] on button "button" at bounding box center [1307, 74] width 37 height 31
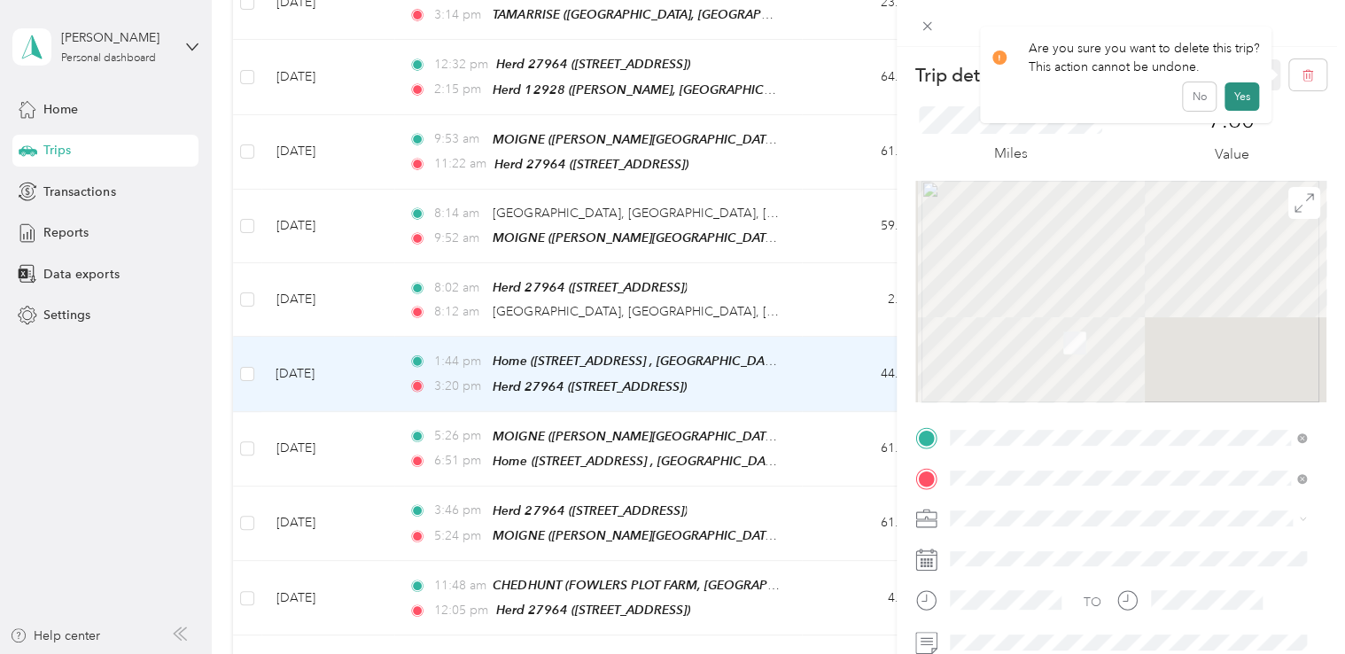
click at [1242, 96] on button "Yes" at bounding box center [1241, 96] width 35 height 28
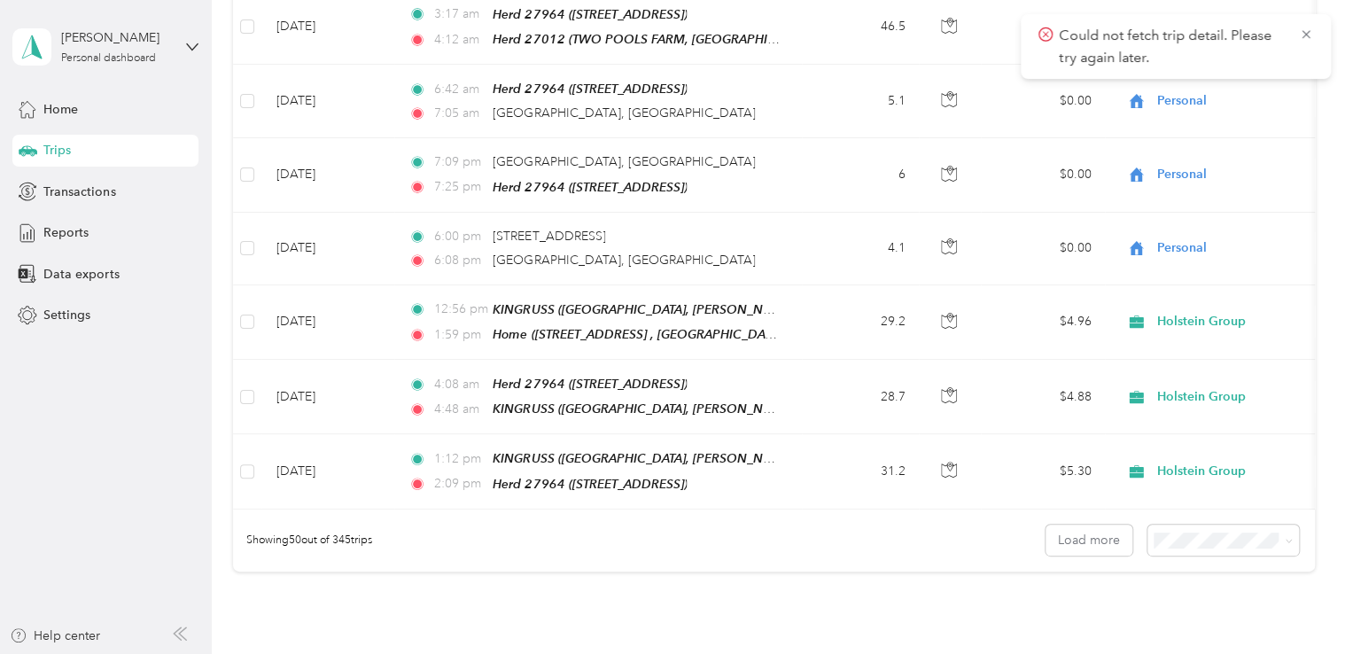
scroll to position [3524, 0]
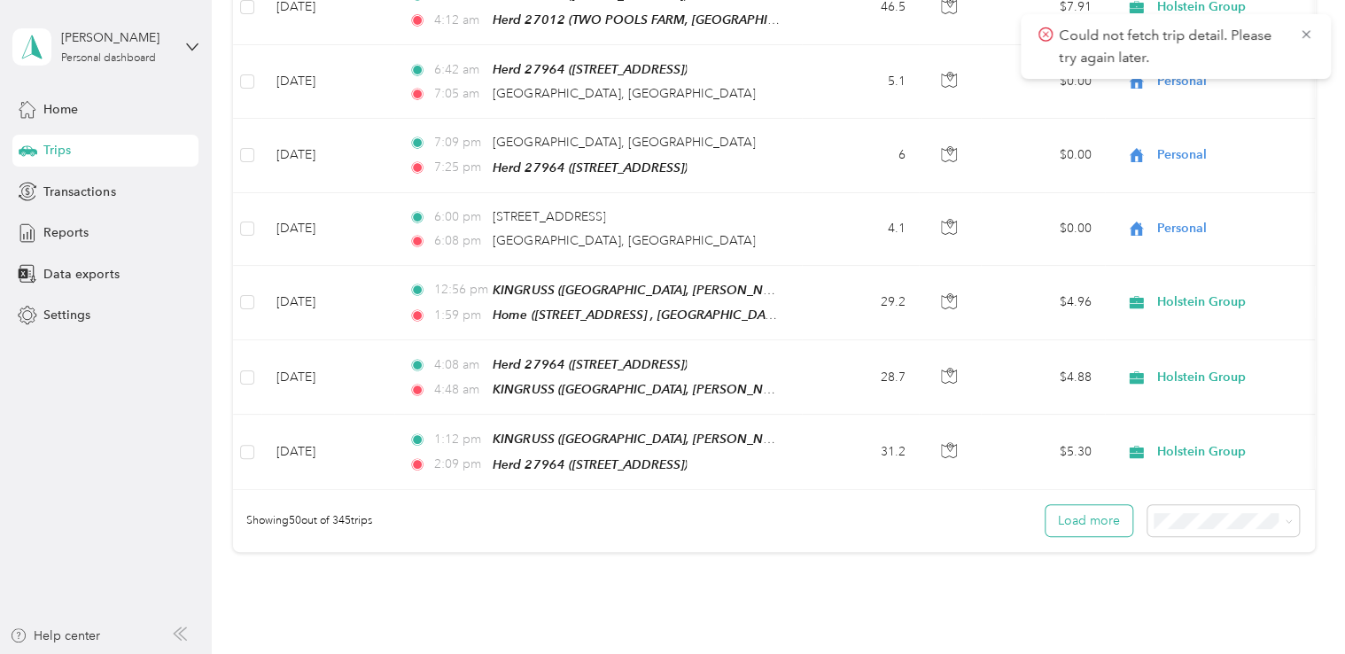
click at [1083, 505] on button "Load more" at bounding box center [1088, 520] width 87 height 31
click at [1306, 37] on icon at bounding box center [1306, 35] width 14 height 16
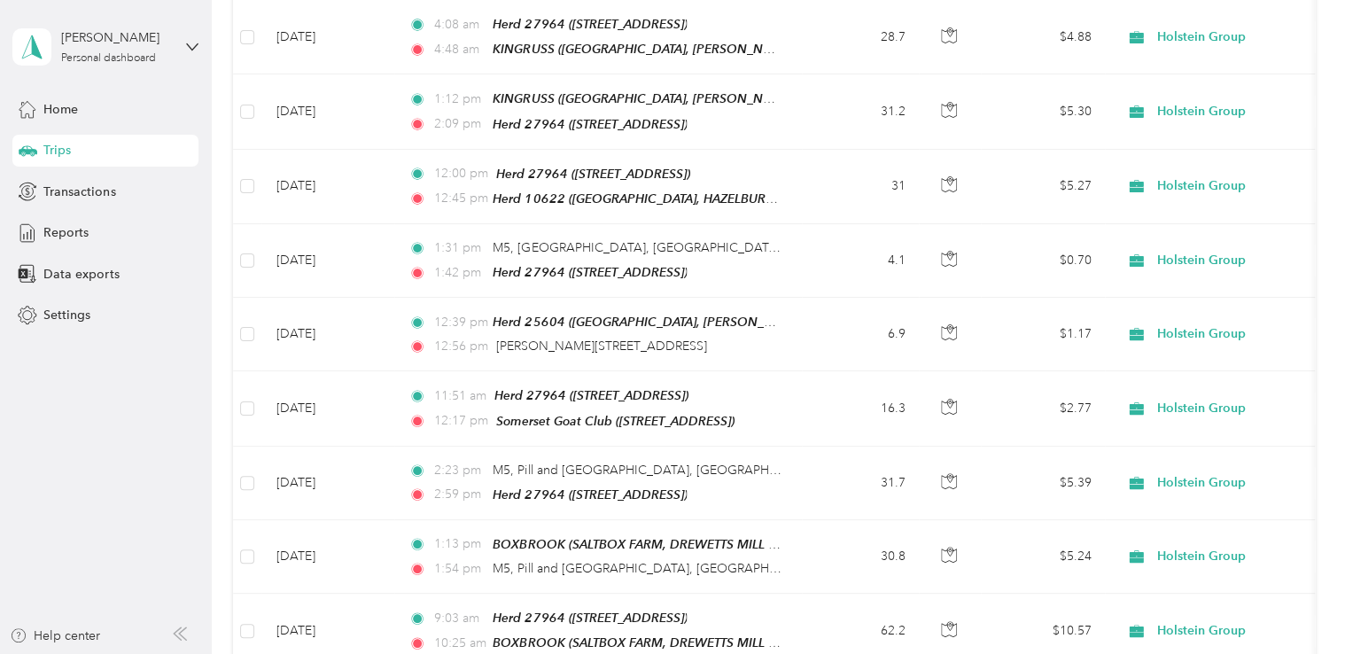
scroll to position [3843, 0]
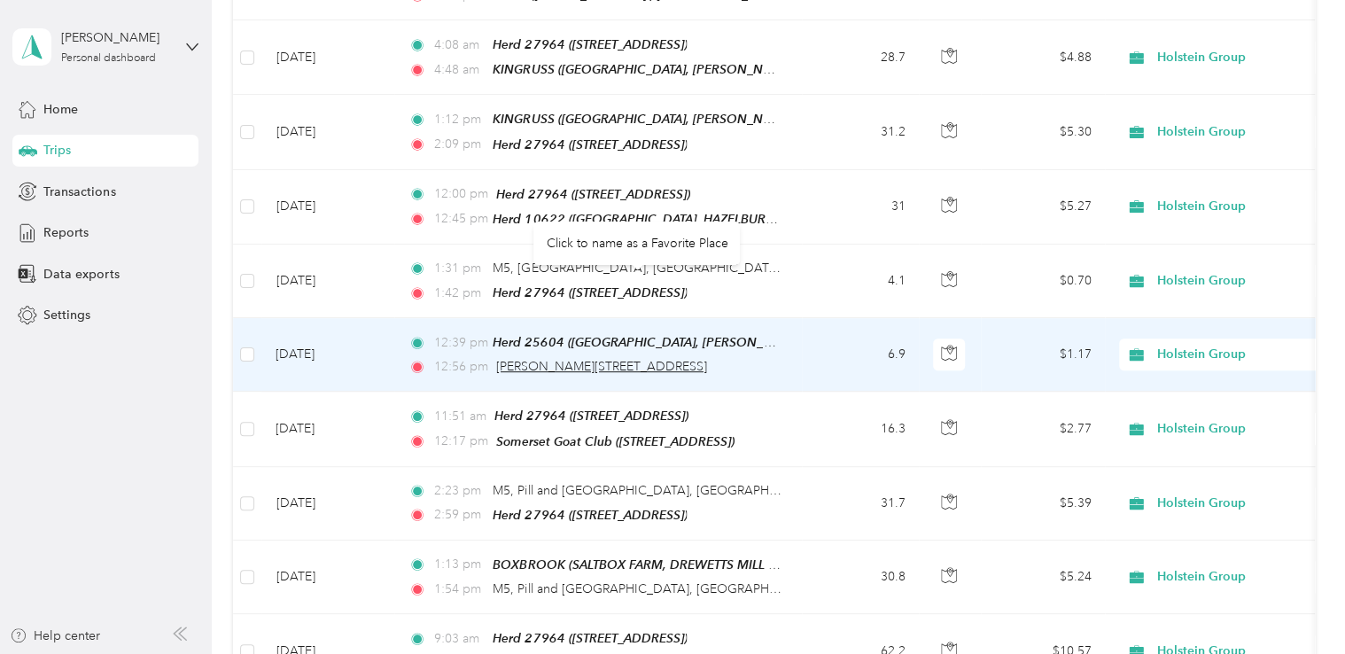
click at [679, 359] on span "[PERSON_NAME][STREET_ADDRESS]" at bounding box center [601, 366] width 211 height 15
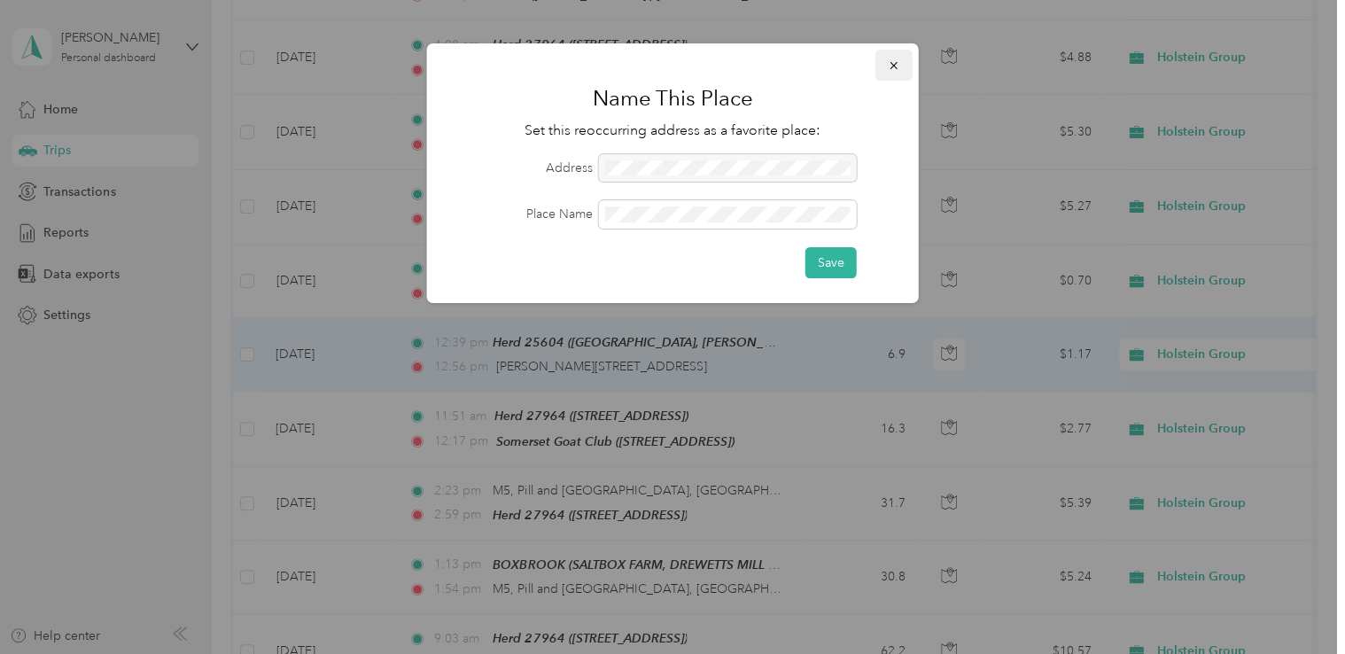
click at [893, 59] on icon "button" at bounding box center [894, 65] width 12 height 12
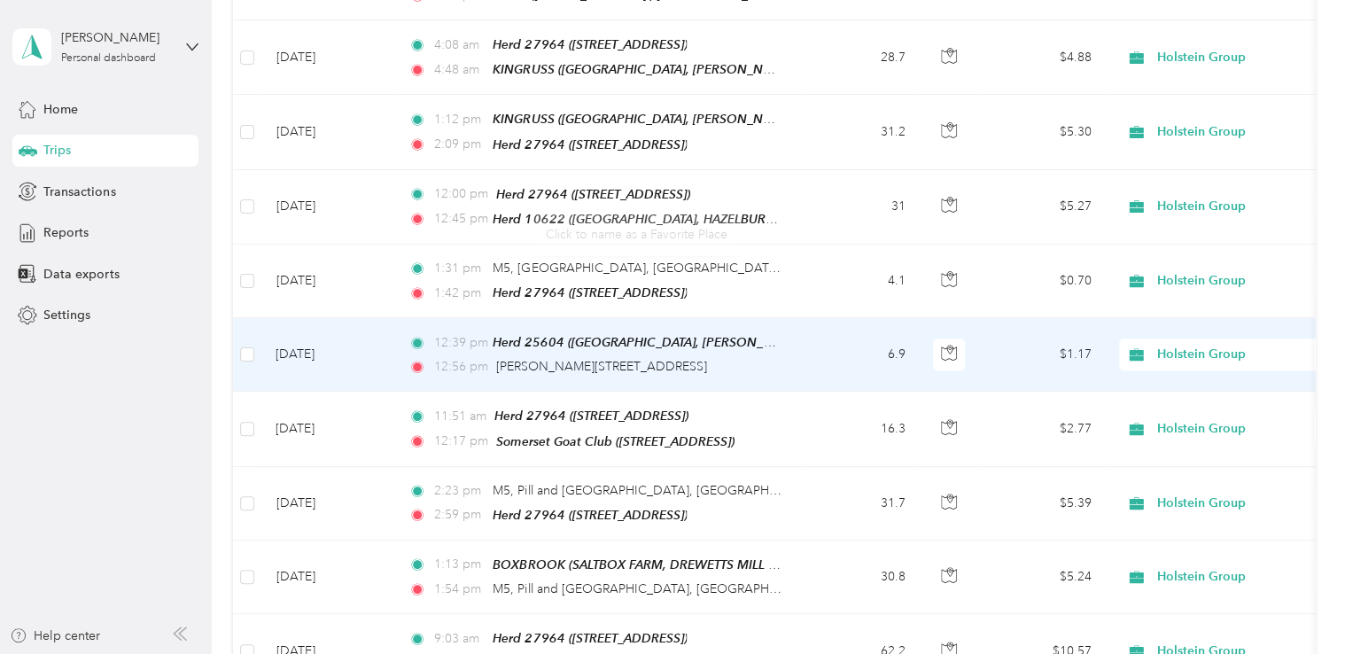
click at [353, 318] on td "[DATE]" at bounding box center [327, 355] width 133 height 74
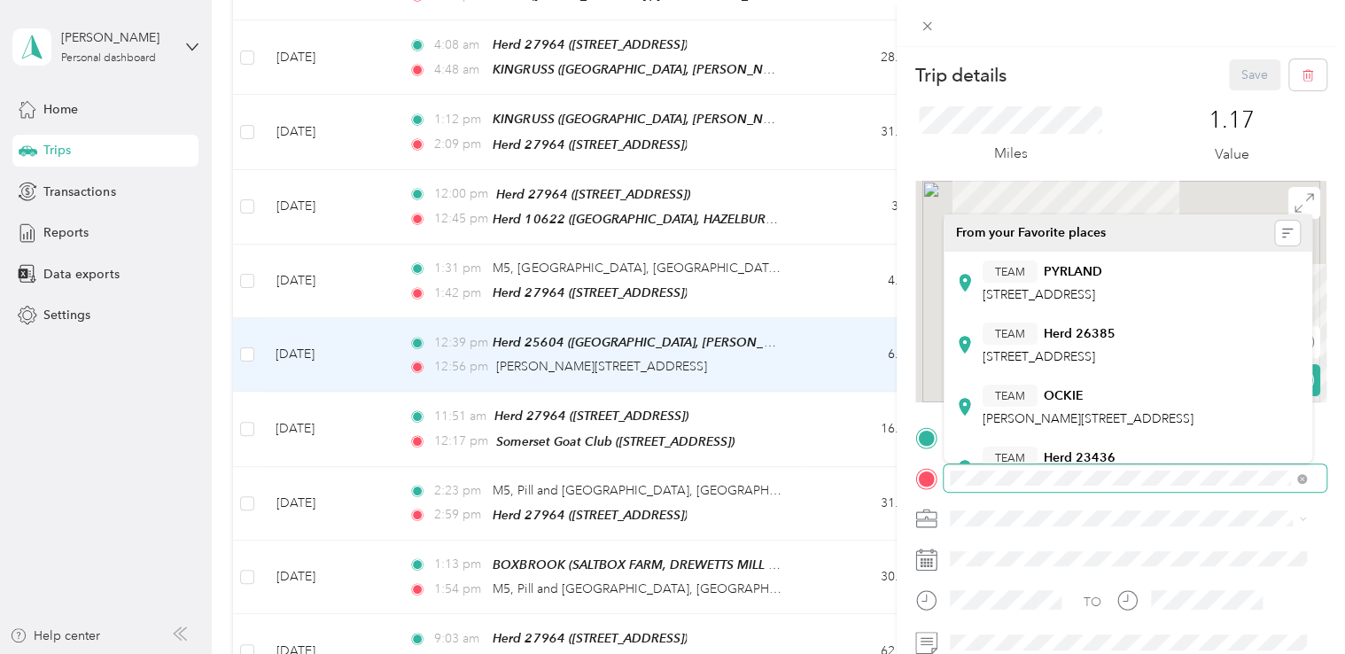
click at [1029, 495] on div "TO Sep_11__2025?X-Amz-Expires=600&X-Amz-Date=20251002T070238Z&X-Amz-Algorithm=A…" at bounding box center [1120, 618] width 411 height 391
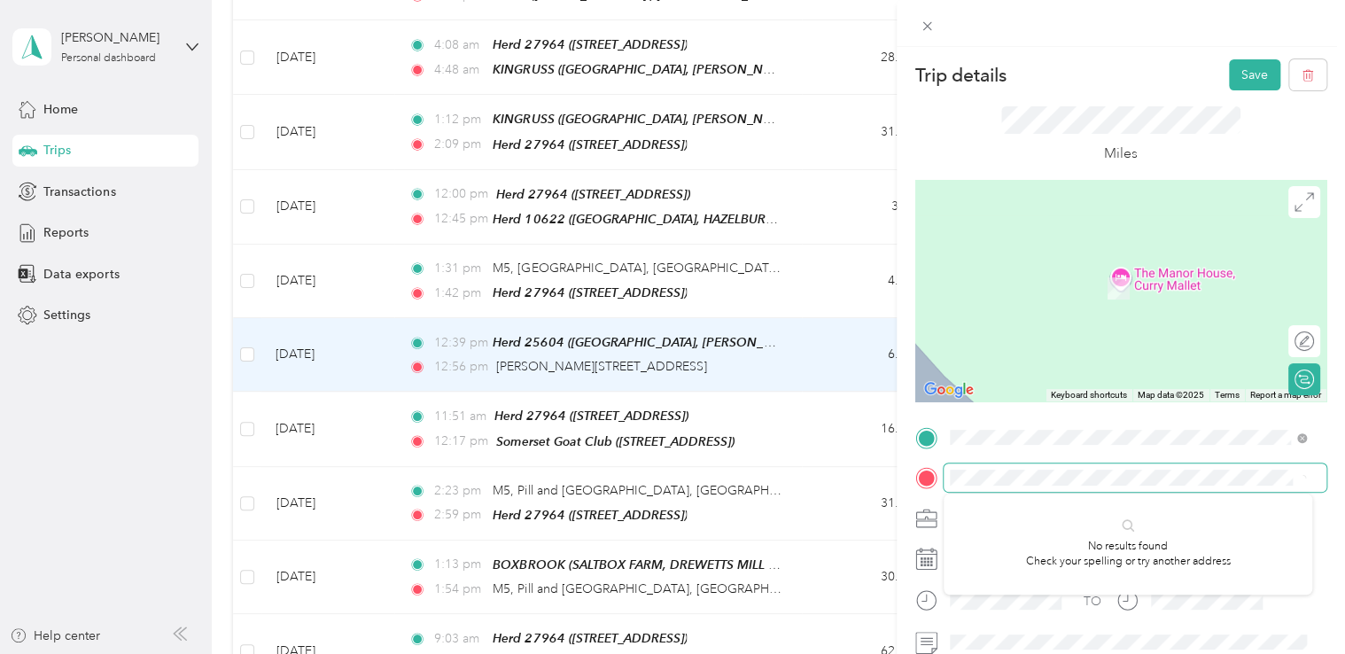
click at [982, 491] on div "TO Sep_11__2025?X-Amz-Expires=600&X-Amz-Date=20251002T070238Z&X-Amz-Algorithm=A…" at bounding box center [1120, 618] width 411 height 391
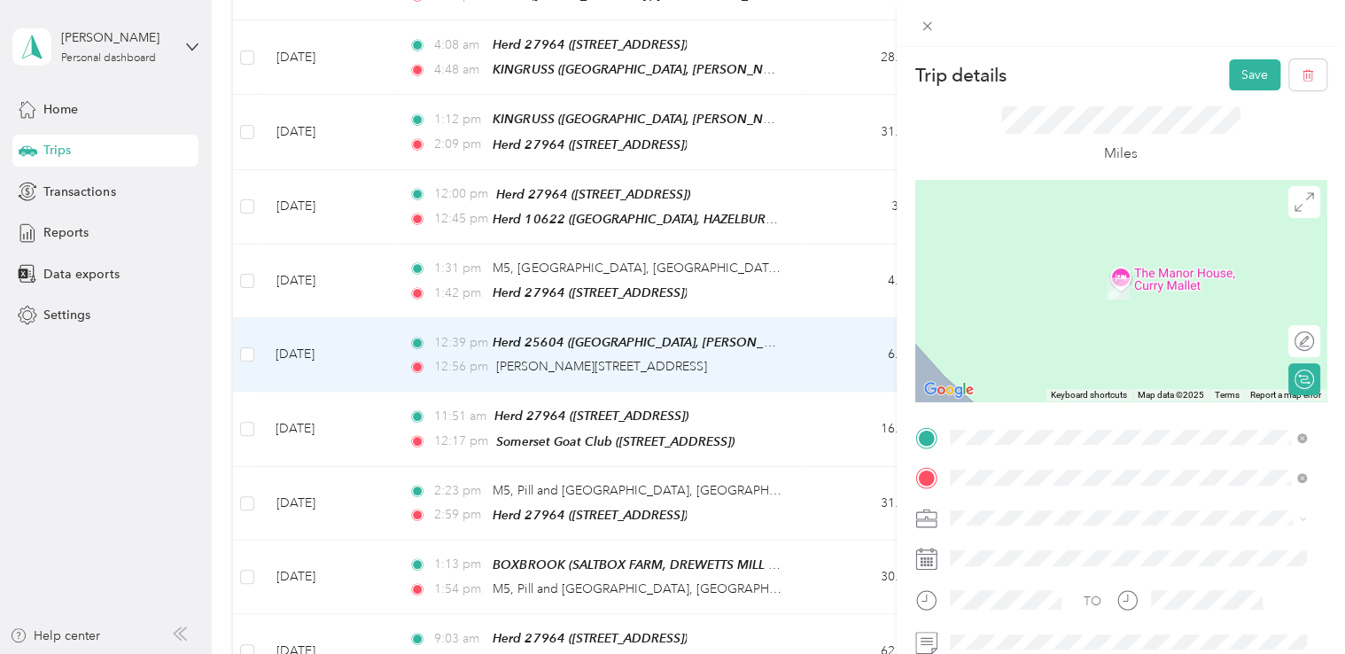
click at [1048, 352] on span "[STREET_ADDRESS]" at bounding box center [1038, 344] width 112 height 15
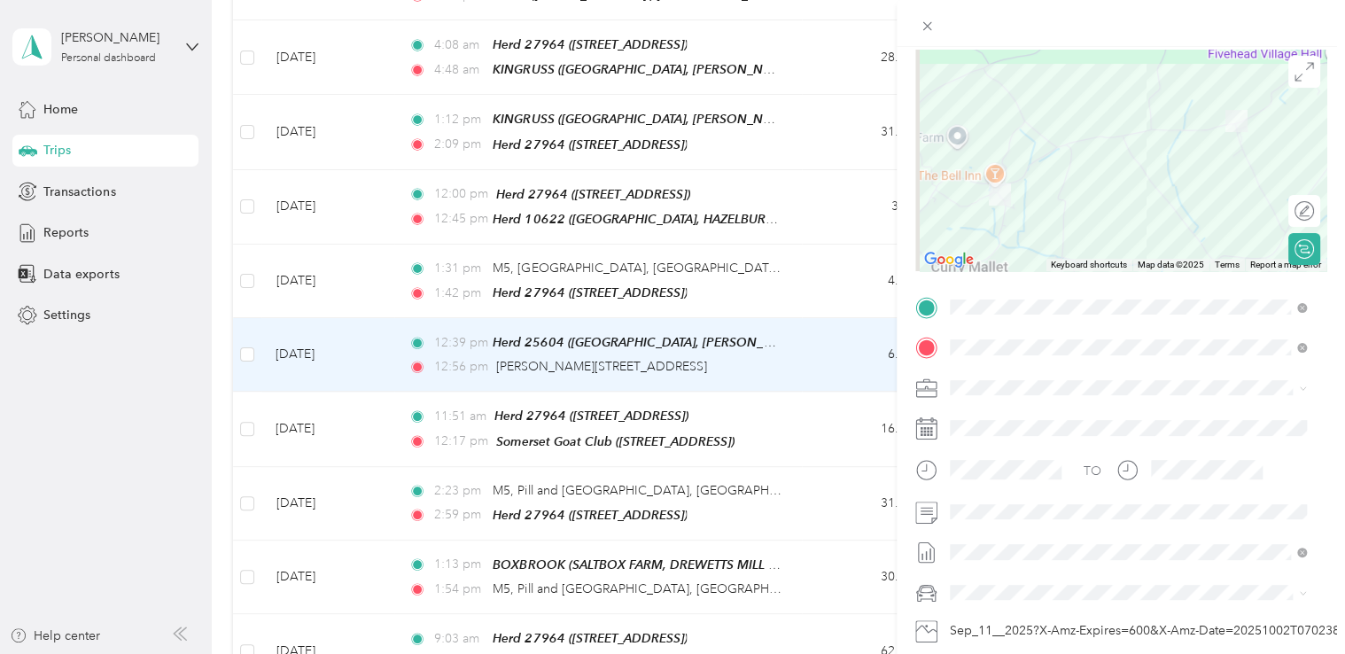
scroll to position [132, 0]
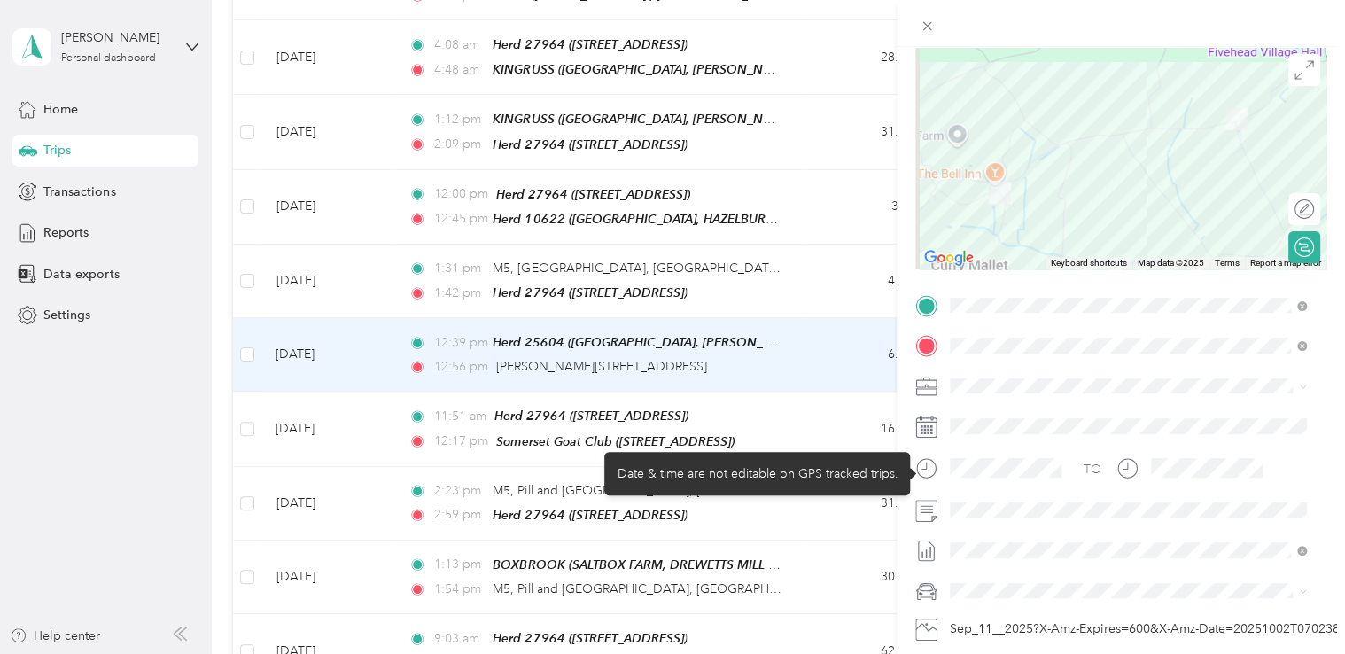
click at [925, 469] on icon at bounding box center [926, 468] width 22 height 22
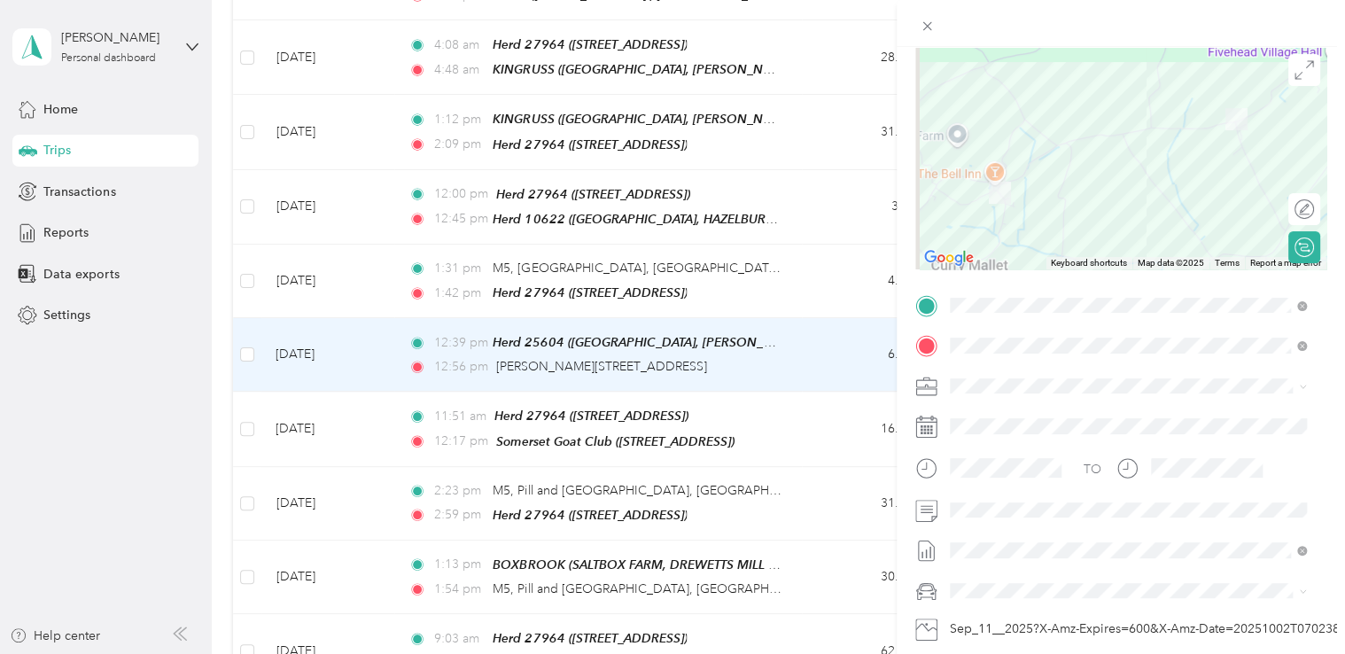
scroll to position [0, 0]
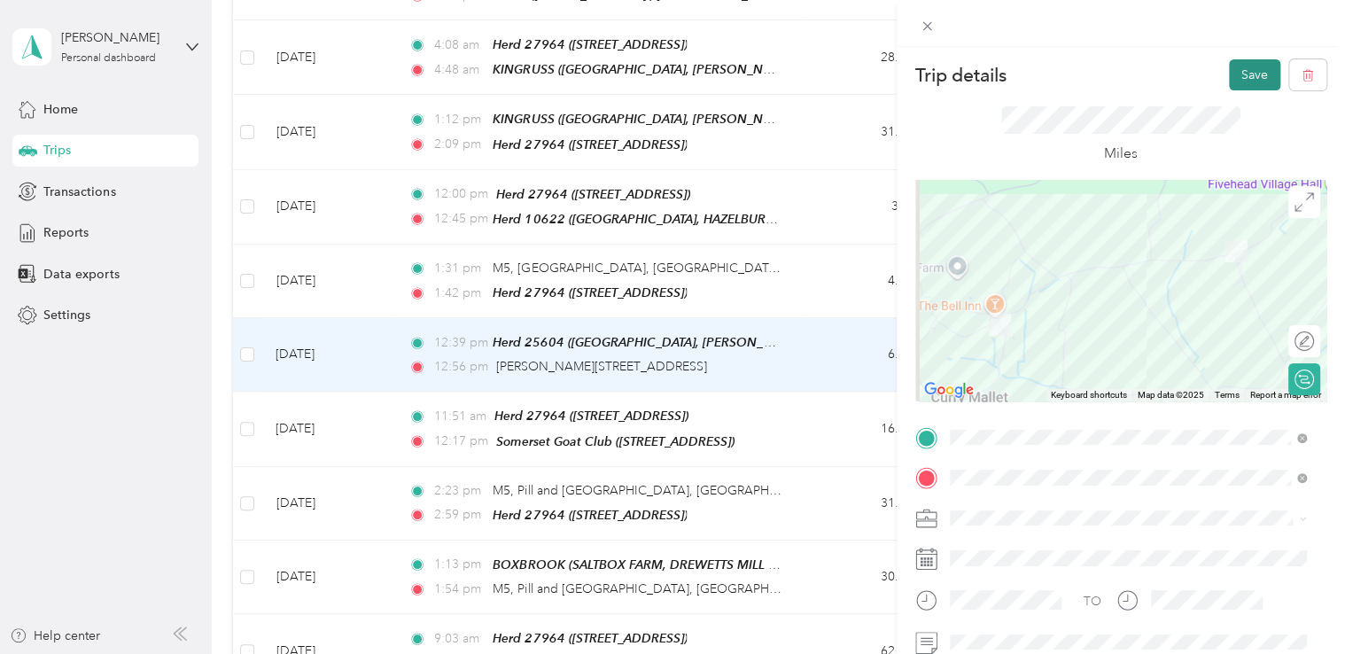
click at [1247, 71] on button "Save" at bounding box center [1254, 74] width 51 height 31
click at [1237, 74] on button "Save" at bounding box center [1254, 74] width 51 height 31
click at [1244, 76] on button "Save" at bounding box center [1254, 74] width 51 height 31
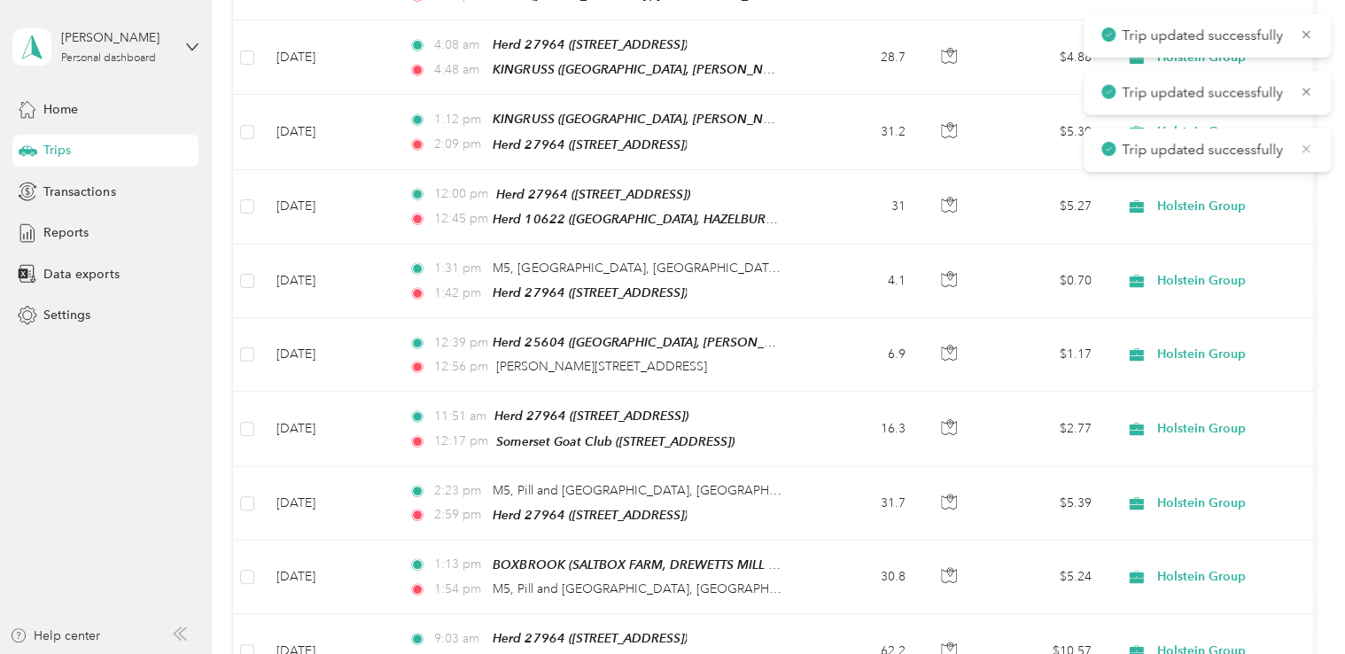
click at [1299, 151] on icon at bounding box center [1306, 149] width 14 height 16
click at [1311, 90] on icon at bounding box center [1306, 91] width 14 height 16
click at [1311, 27] on icon at bounding box center [1306, 35] width 14 height 16
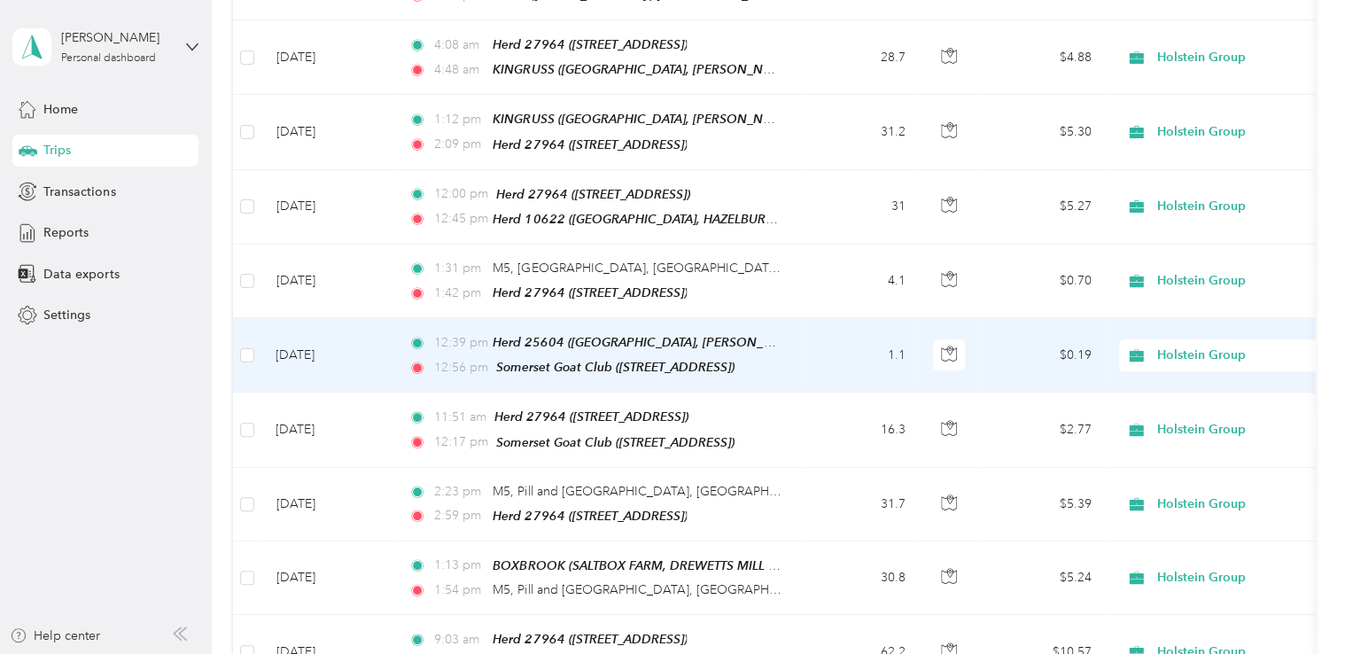
click at [790, 318] on td "12:39 pm Herd 25604 ([GEOGRAPHIC_DATA], [PERSON_NAME][GEOGRAPHIC_DATA], [GEOGRA…" at bounding box center [597, 355] width 407 height 74
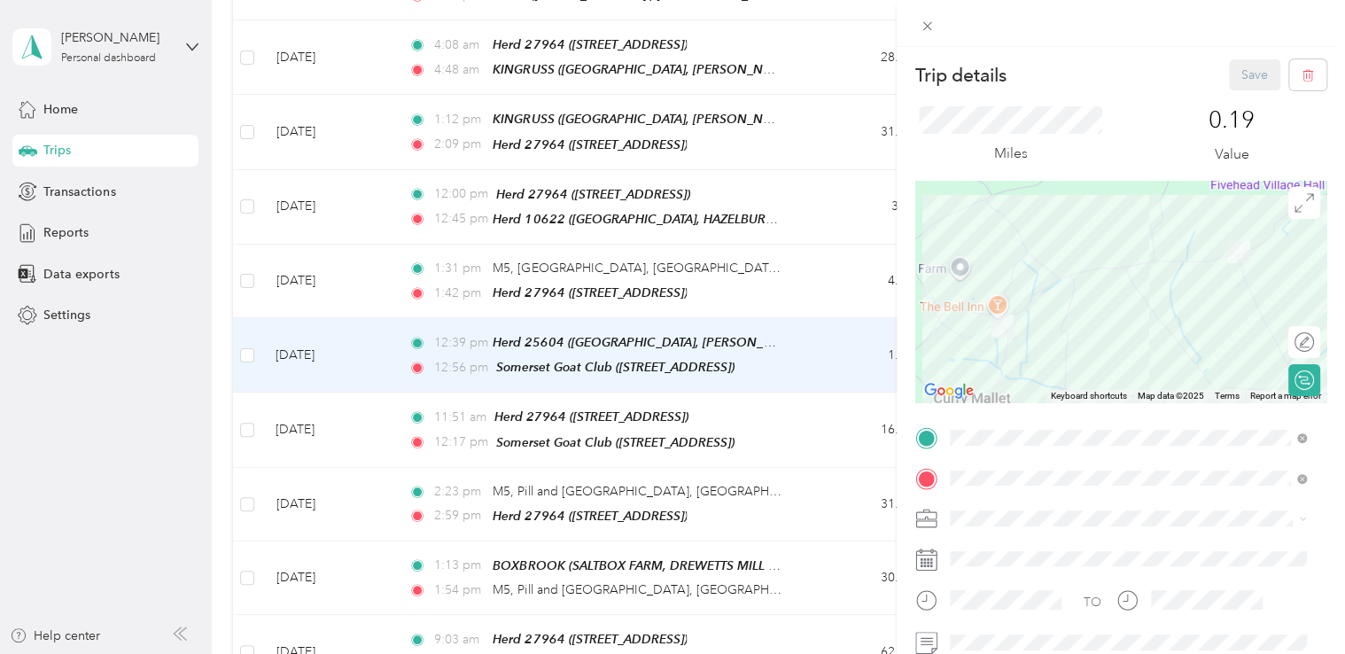
click at [1097, 415] on div "TEAM Herd [STREET_ADDRESS][PERSON_NAME]" at bounding box center [1087, 393] width 211 height 43
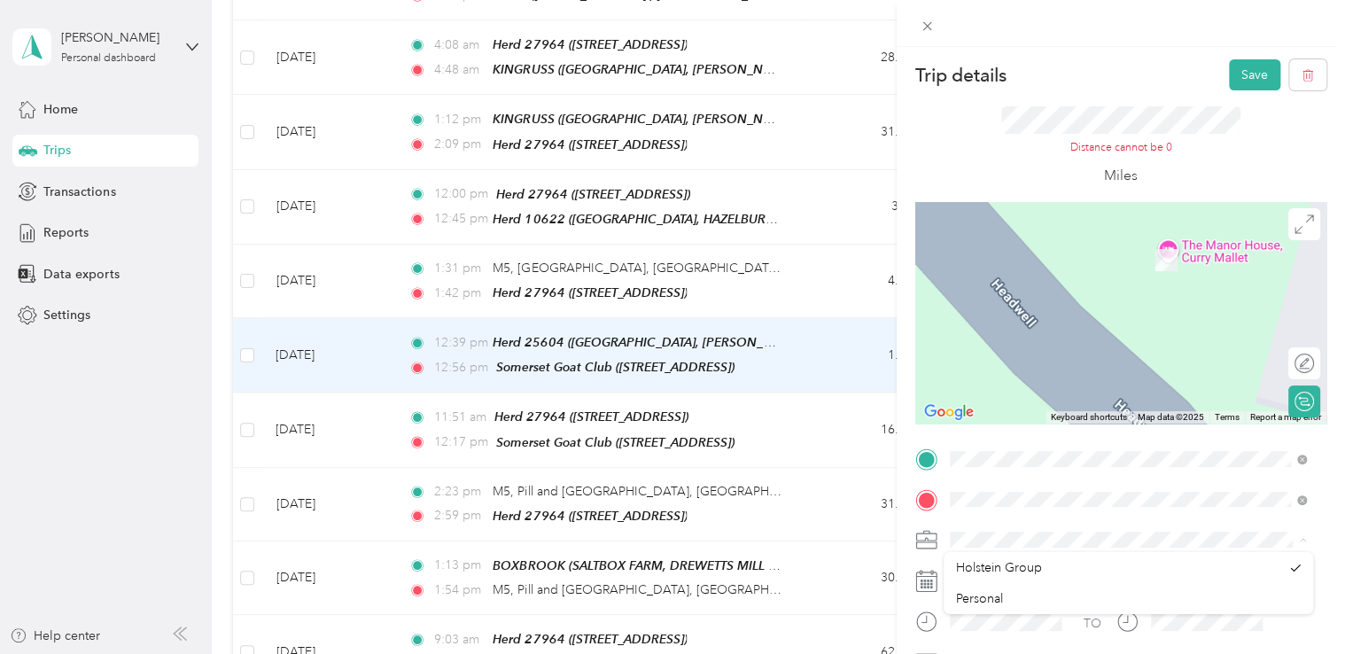
scroll to position [177, 0]
click at [973, 181] on div "Distance cannot be 0 Miles" at bounding box center [1120, 146] width 411 height 112
click at [1070, 446] on span at bounding box center [1134, 459] width 383 height 28
click at [1314, 308] on form "Trip details Save This trip cannot be edited because it is either under review,…" at bounding box center [1120, 447] width 448 height 776
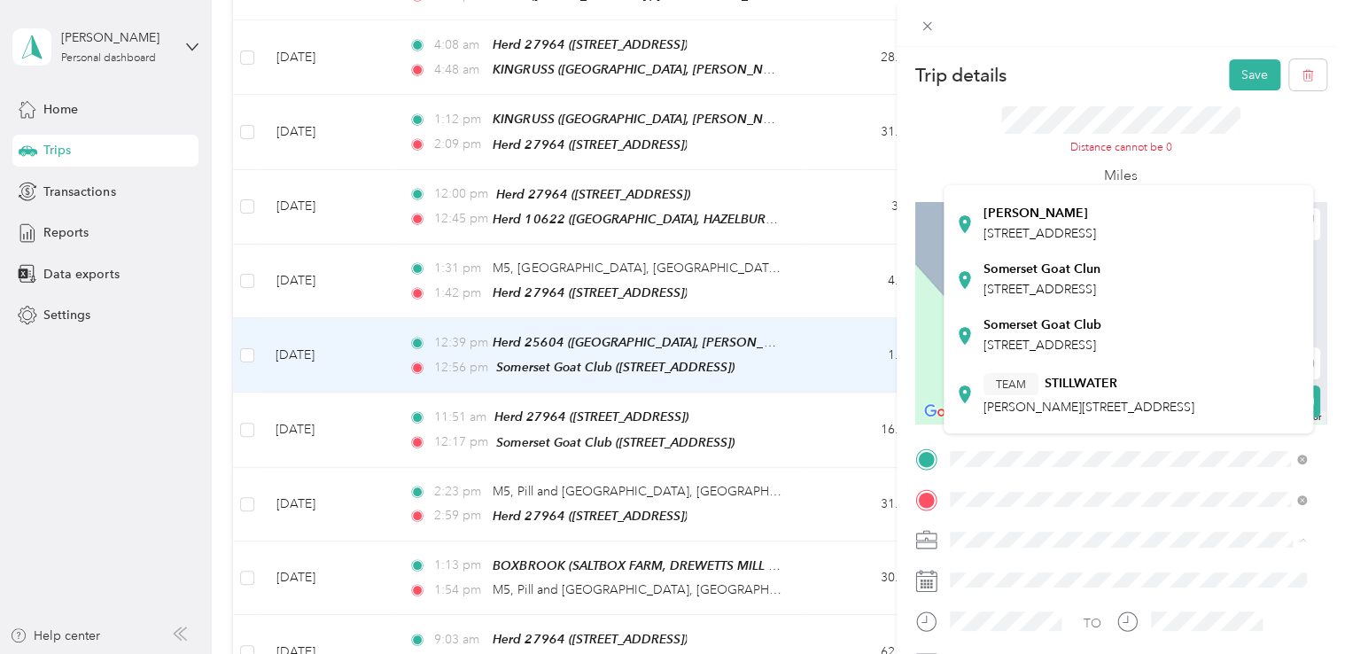
scroll to position [0, 0]
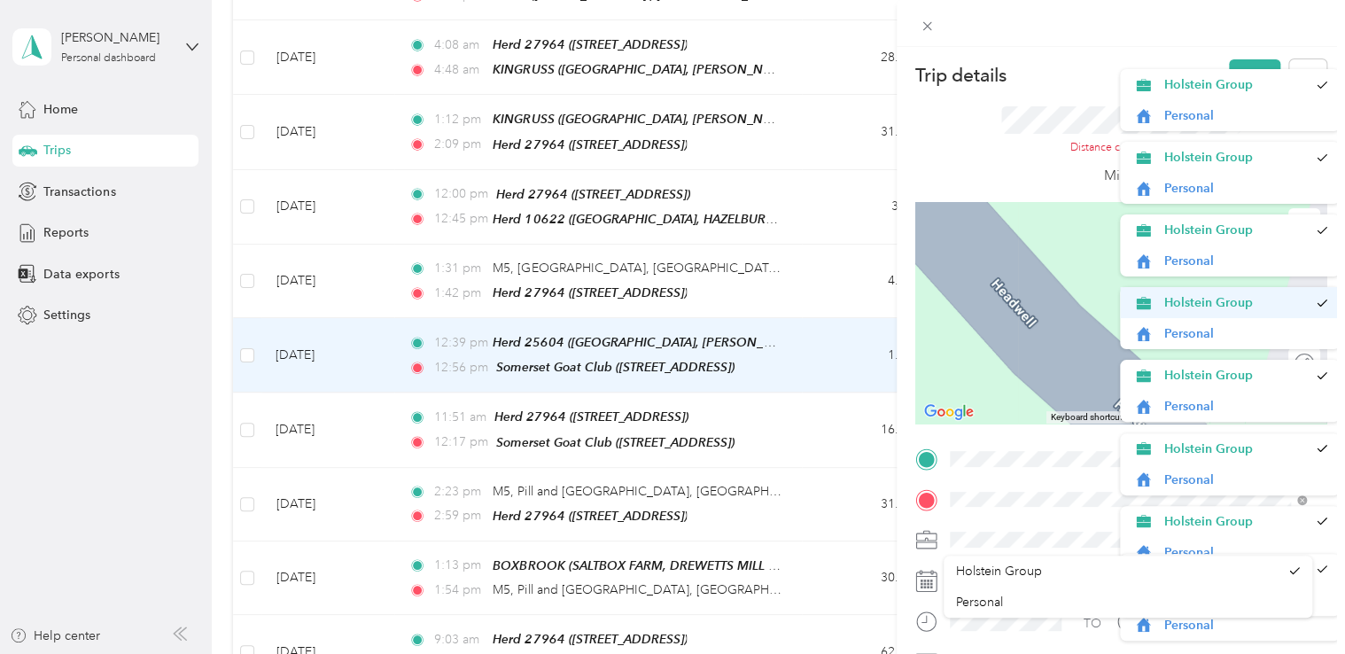
drag, startPoint x: 1304, startPoint y: 259, endPoint x: 1306, endPoint y: 300, distance: 41.7
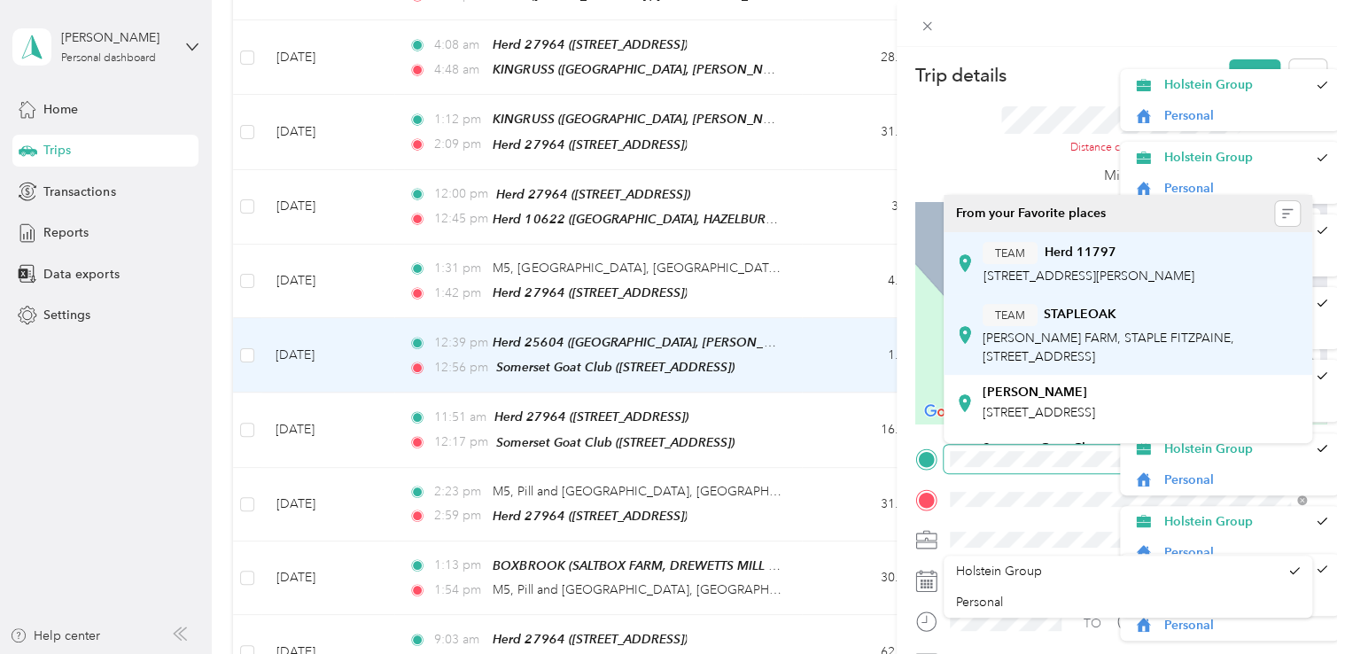
scroll to position [0, 113]
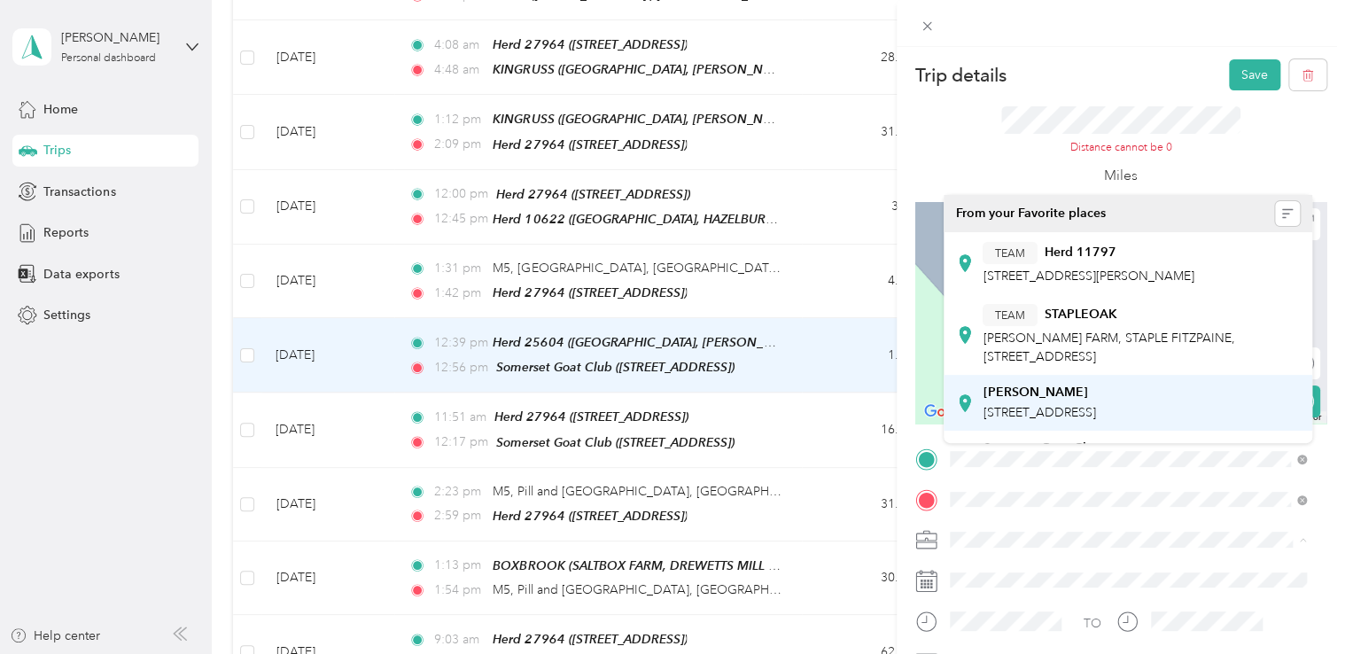
click at [1095, 420] on span "[STREET_ADDRESS]" at bounding box center [1038, 412] width 112 height 15
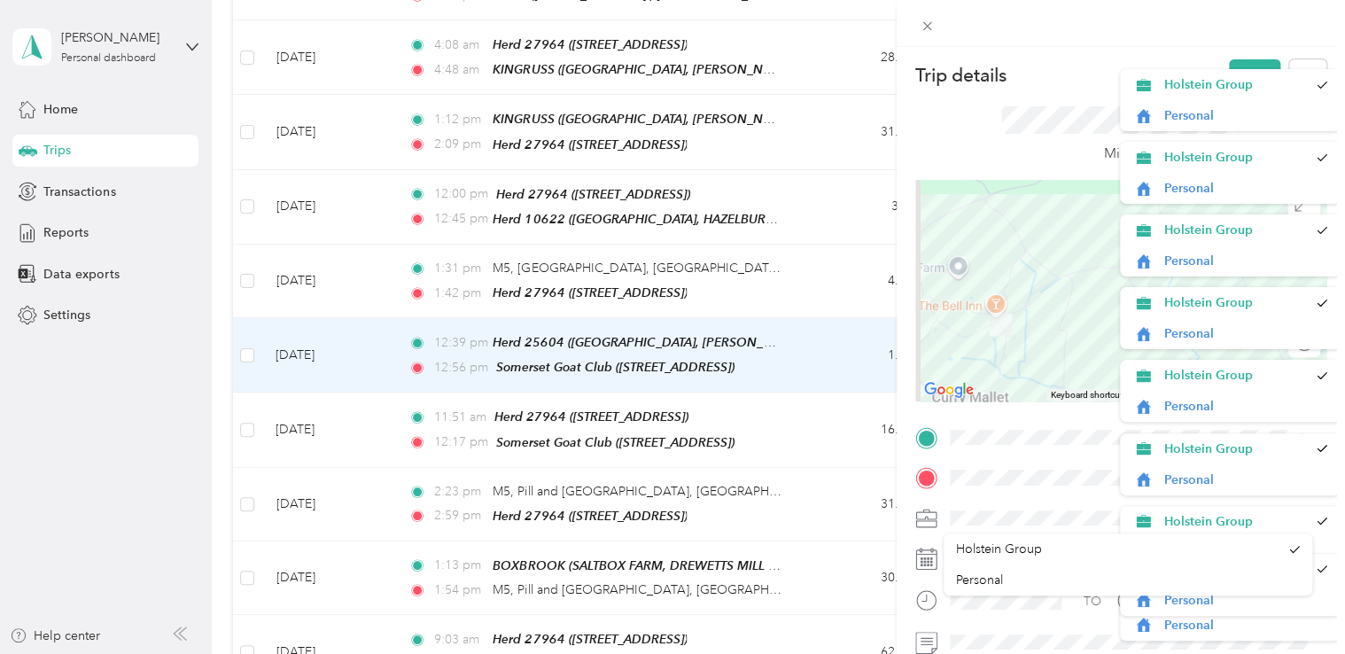
scroll to position [120, 0]
drag, startPoint x: 1307, startPoint y: 243, endPoint x: 1305, endPoint y: 277, distance: 34.6
click at [905, 122] on form "Trip details Save This trip cannot be edited because it is either under review,…" at bounding box center [1120, 436] width 448 height 755
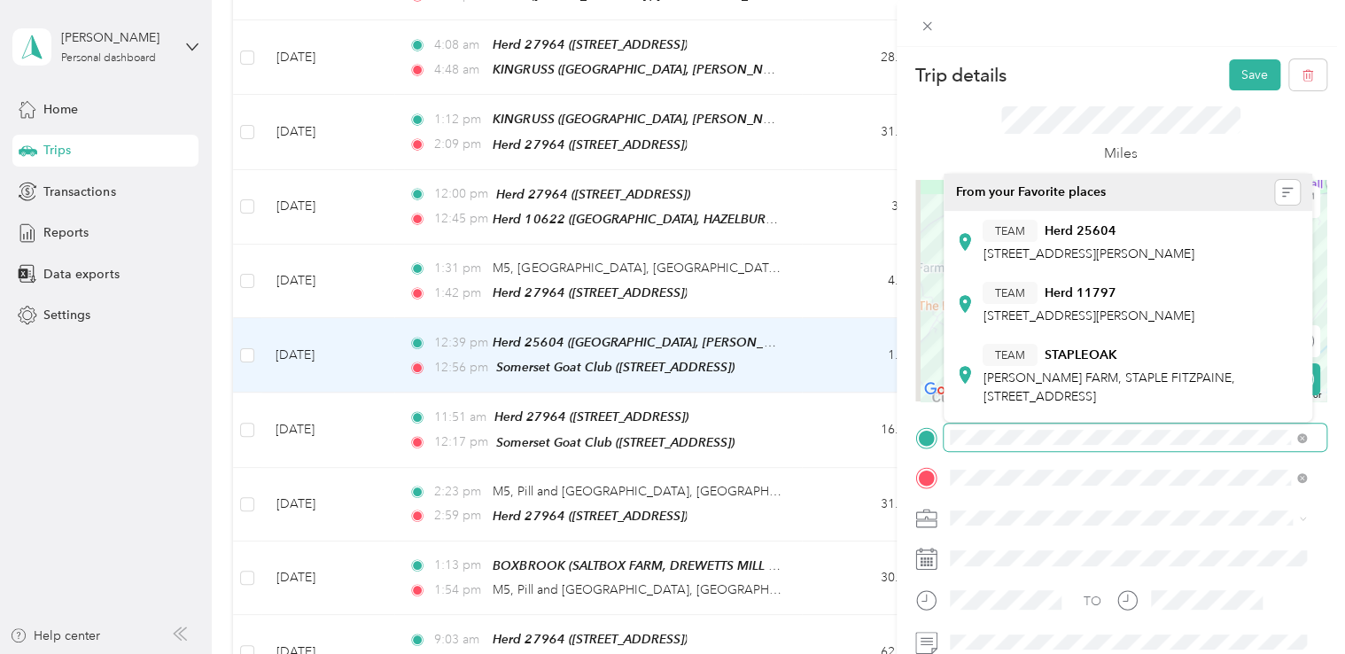
click at [900, 471] on form "Trip details Save This trip cannot be edited because it is either under review,…" at bounding box center [1120, 436] width 448 height 755
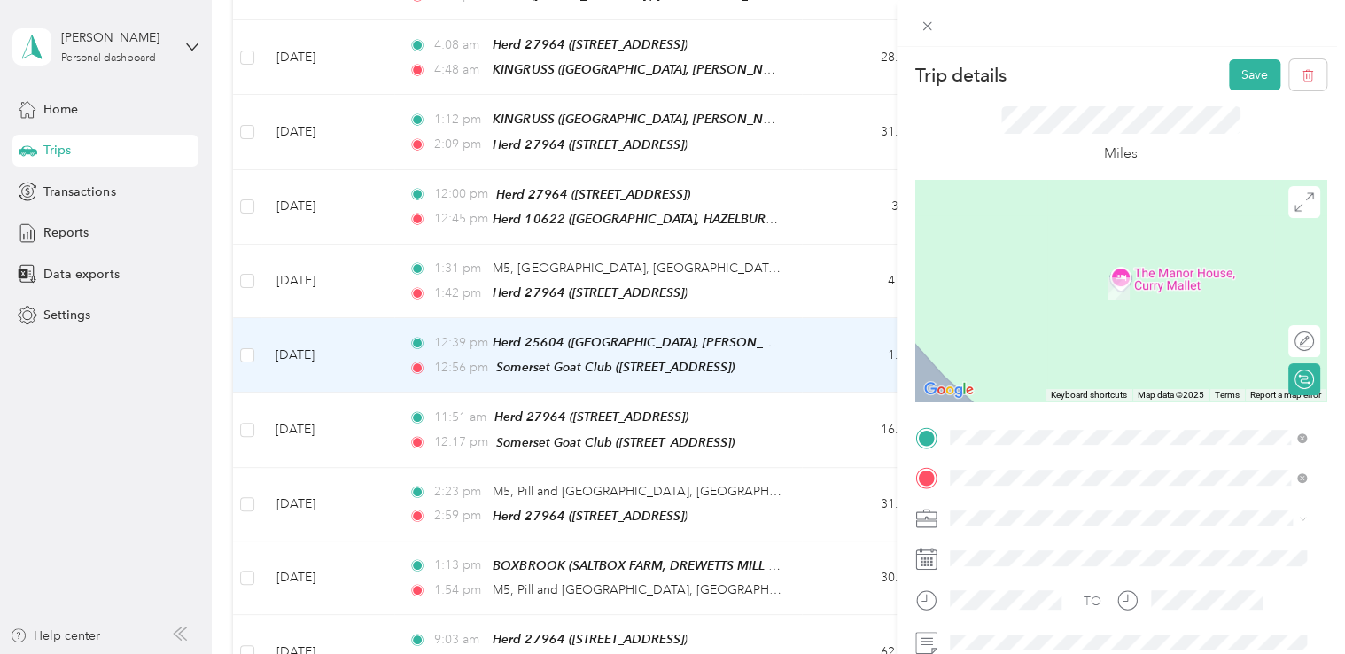
click at [1074, 311] on span "[STREET_ADDRESS]" at bounding box center [1038, 303] width 112 height 15
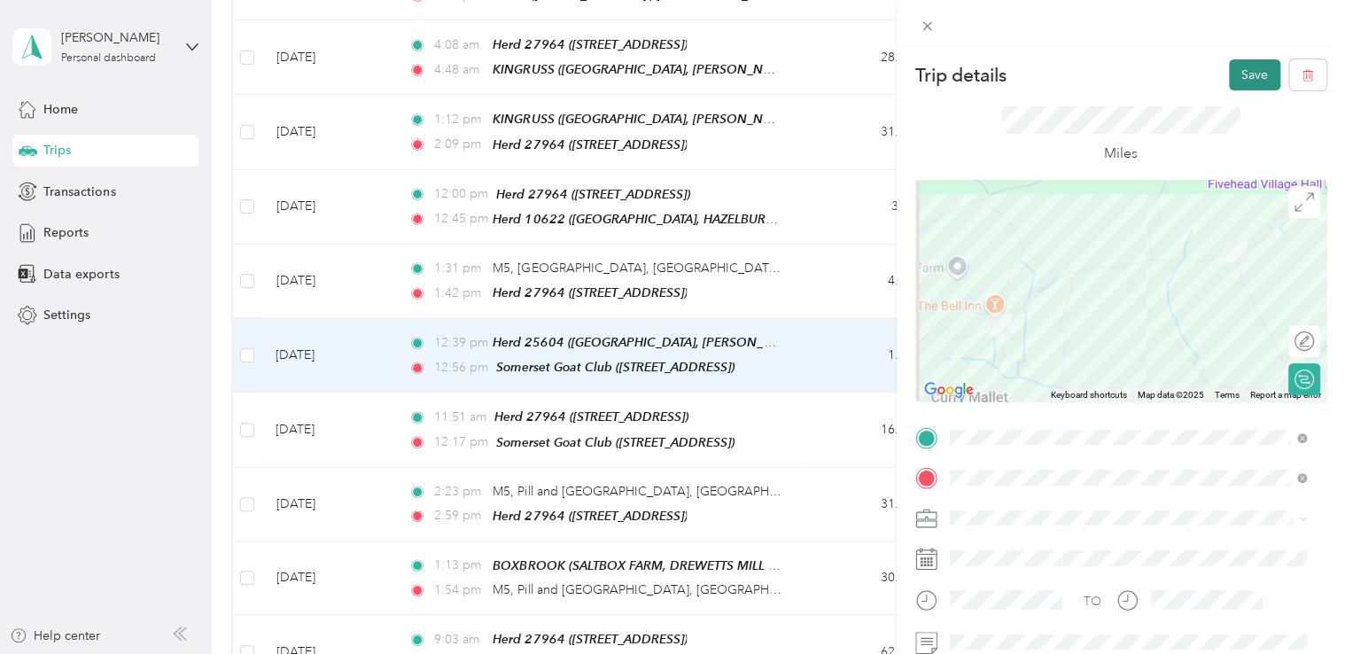
click at [1243, 79] on button "Save" at bounding box center [1254, 74] width 51 height 31
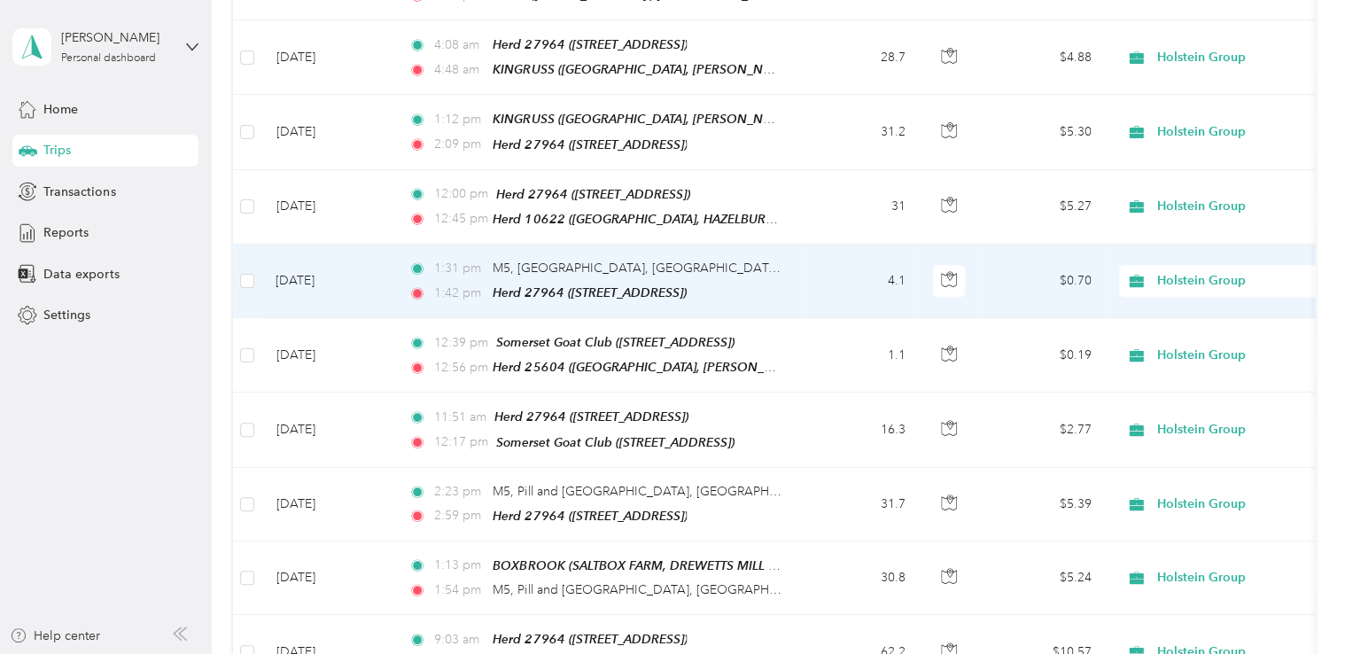
click at [624, 259] on div "1:31 pm [GEOGRAPHIC_DATA], [GEOGRAPHIC_DATA], [GEOGRAPHIC_DATA] 1:42 pm Herd 27…" at bounding box center [594, 281] width 372 height 44
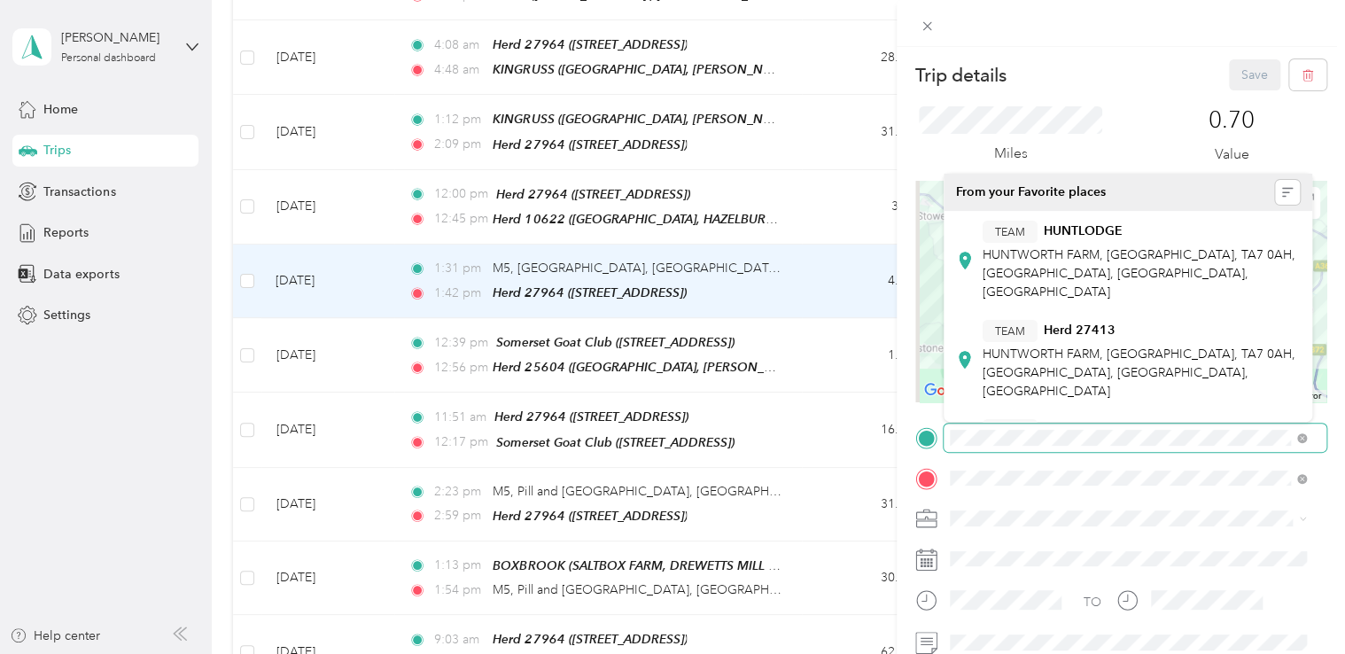
click at [932, 456] on div "TO Add photo" at bounding box center [1120, 618] width 411 height 391
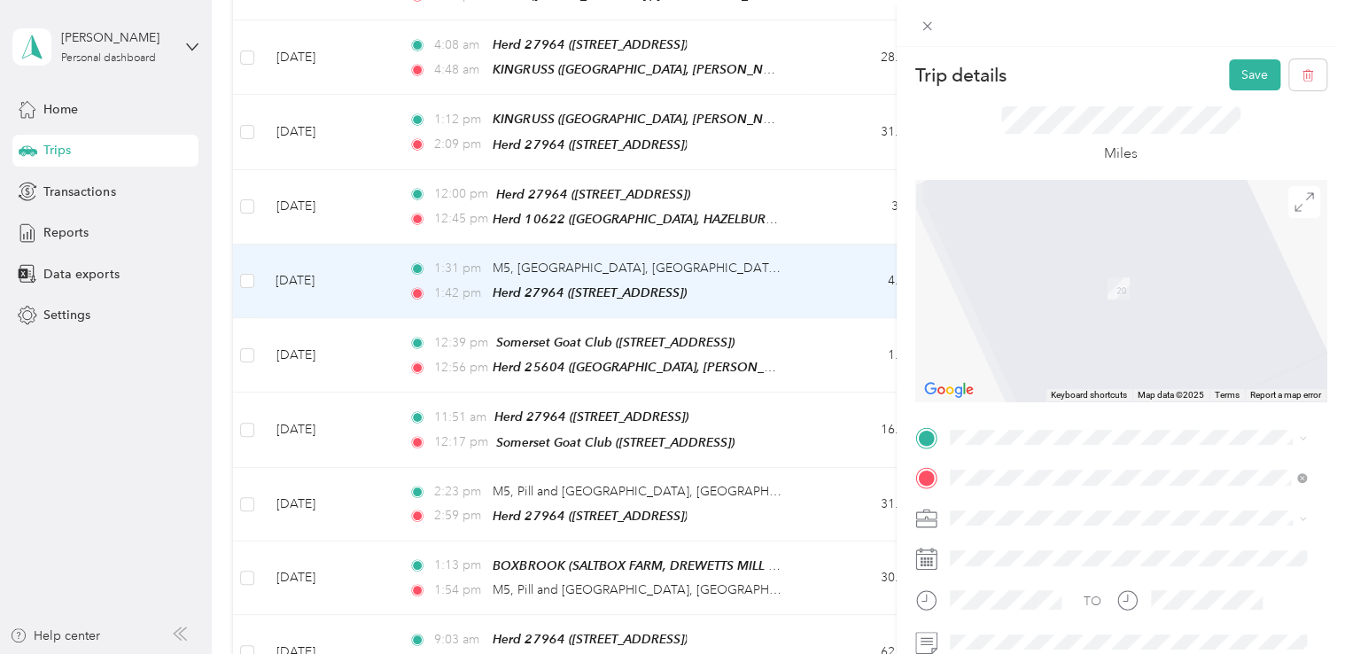
click at [1095, 256] on span "[STREET_ADDRESS][PERSON_NAME]" at bounding box center [1087, 251] width 211 height 15
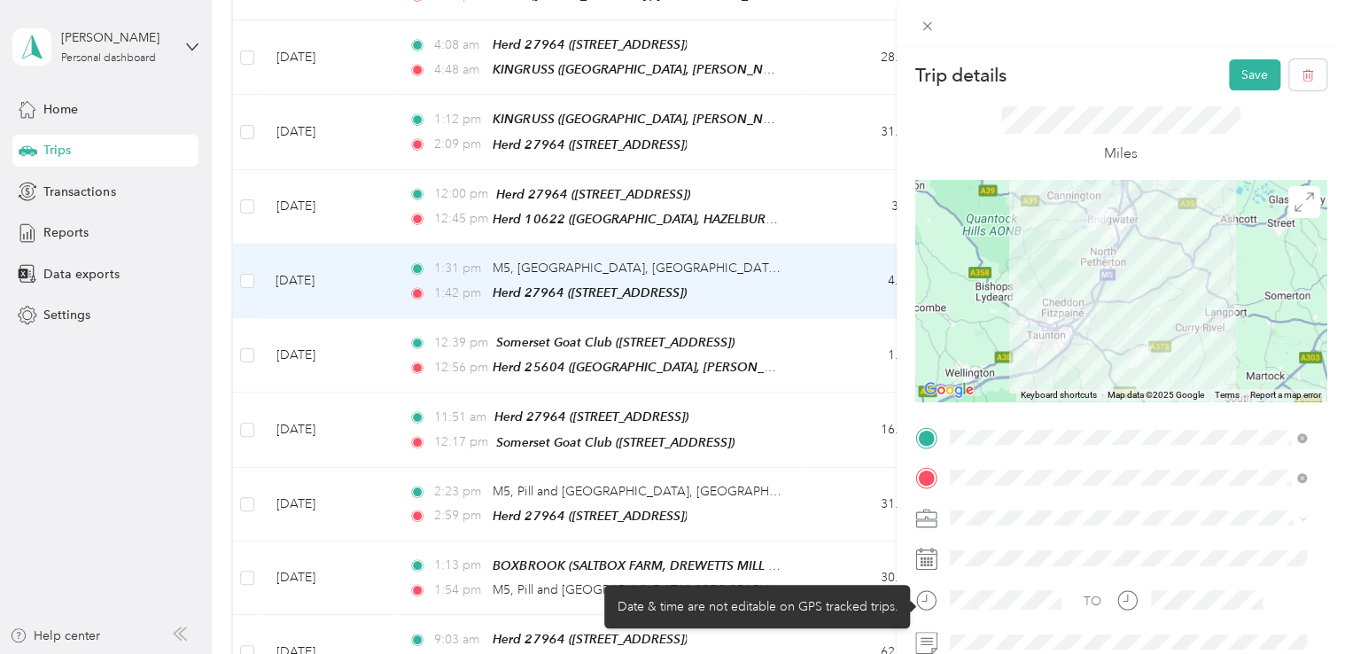
click at [932, 604] on icon at bounding box center [926, 600] width 22 height 22
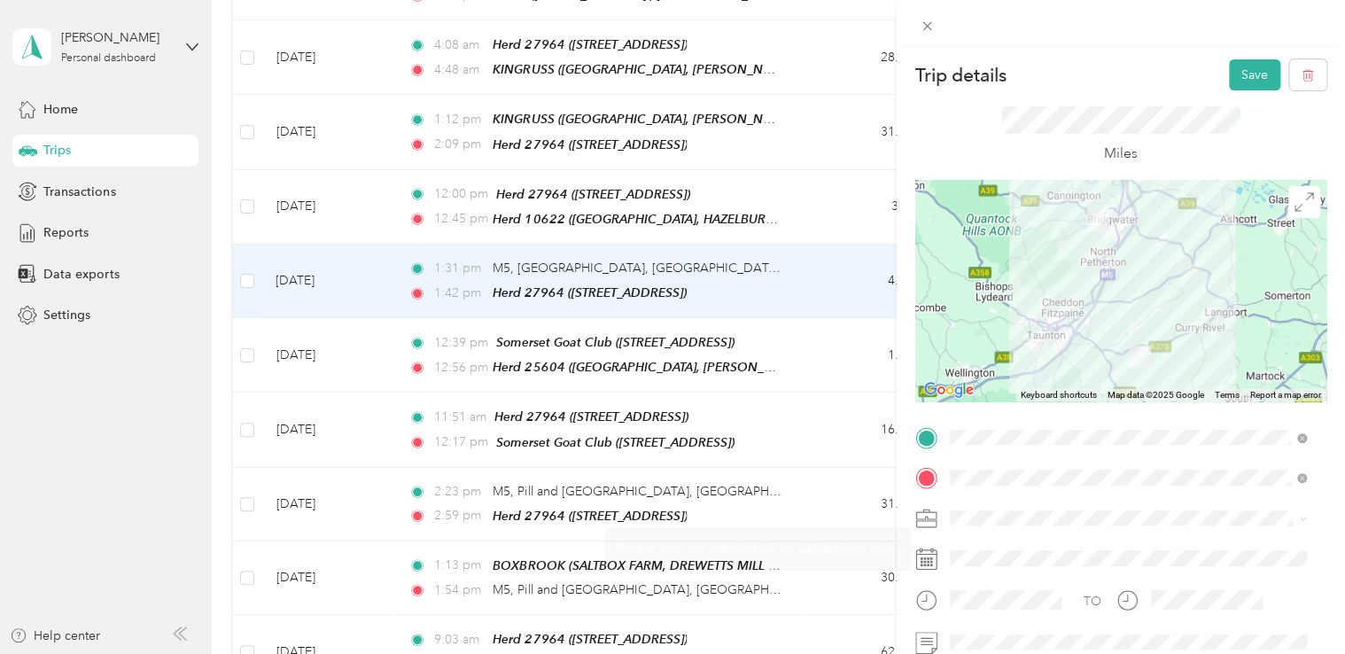
click at [1190, 497] on div "TO Add photo" at bounding box center [1120, 618] width 411 height 391
click at [1241, 66] on button "Save" at bounding box center [1254, 74] width 51 height 31
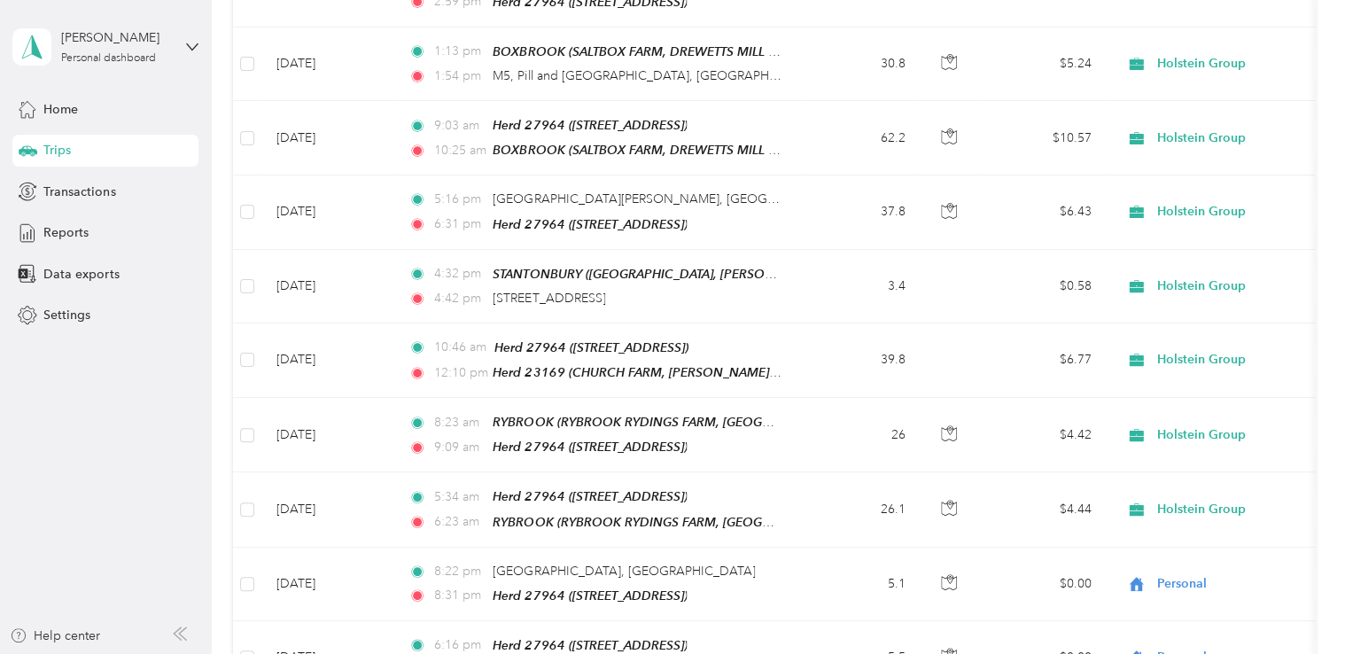
scroll to position [4285, 0]
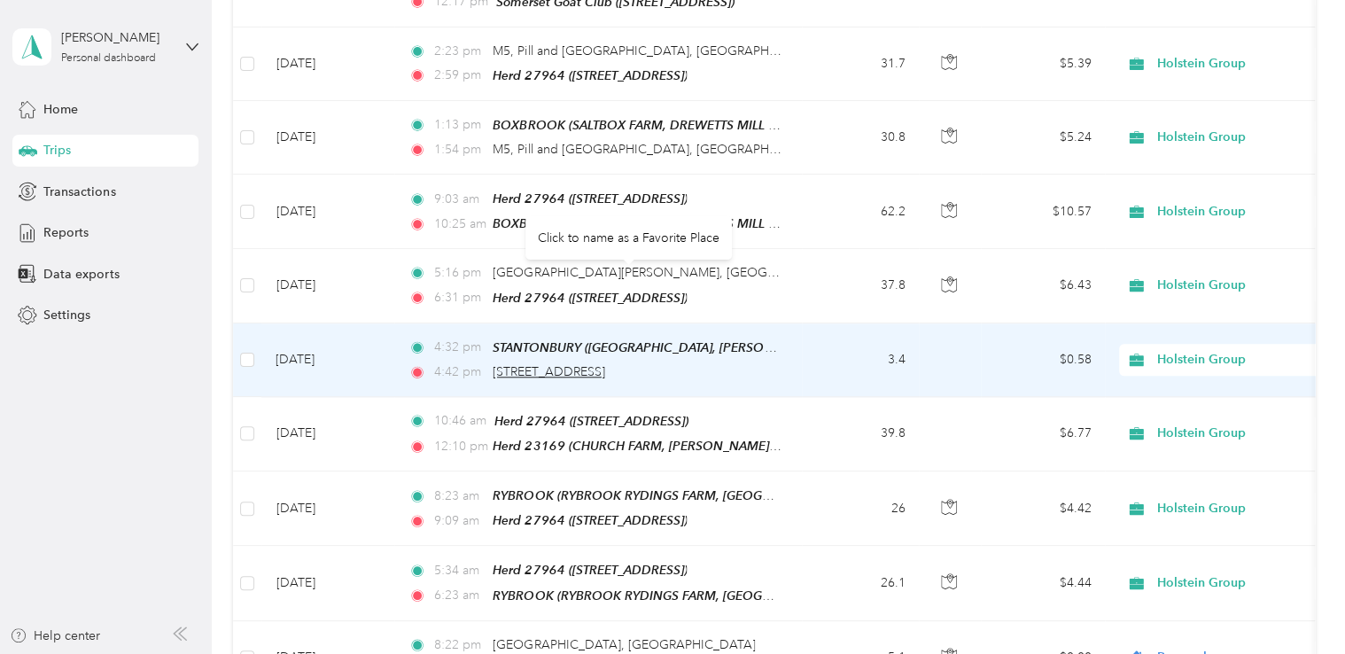
click at [605, 364] on span "[STREET_ADDRESS]" at bounding box center [548, 371] width 112 height 15
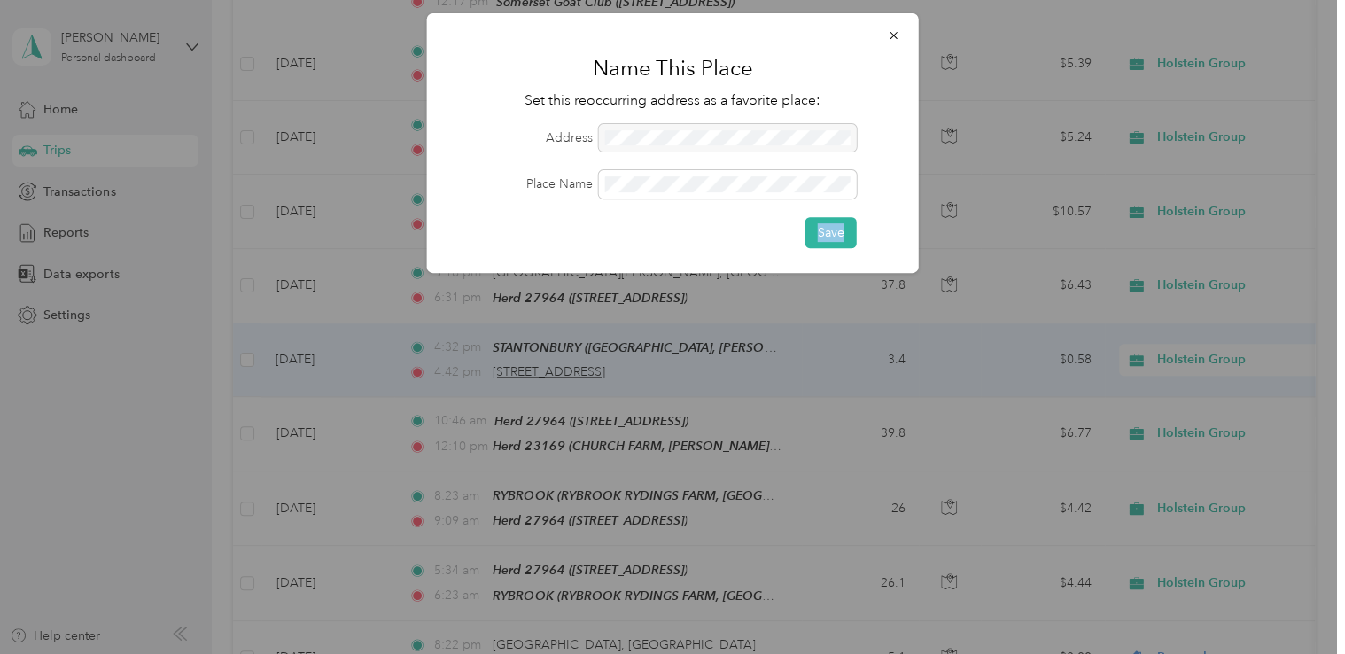
click at [685, 273] on div "Name This Place Set this reoccurring address as a favorite place: Address Place…" at bounding box center [673, 143] width 492 height 260
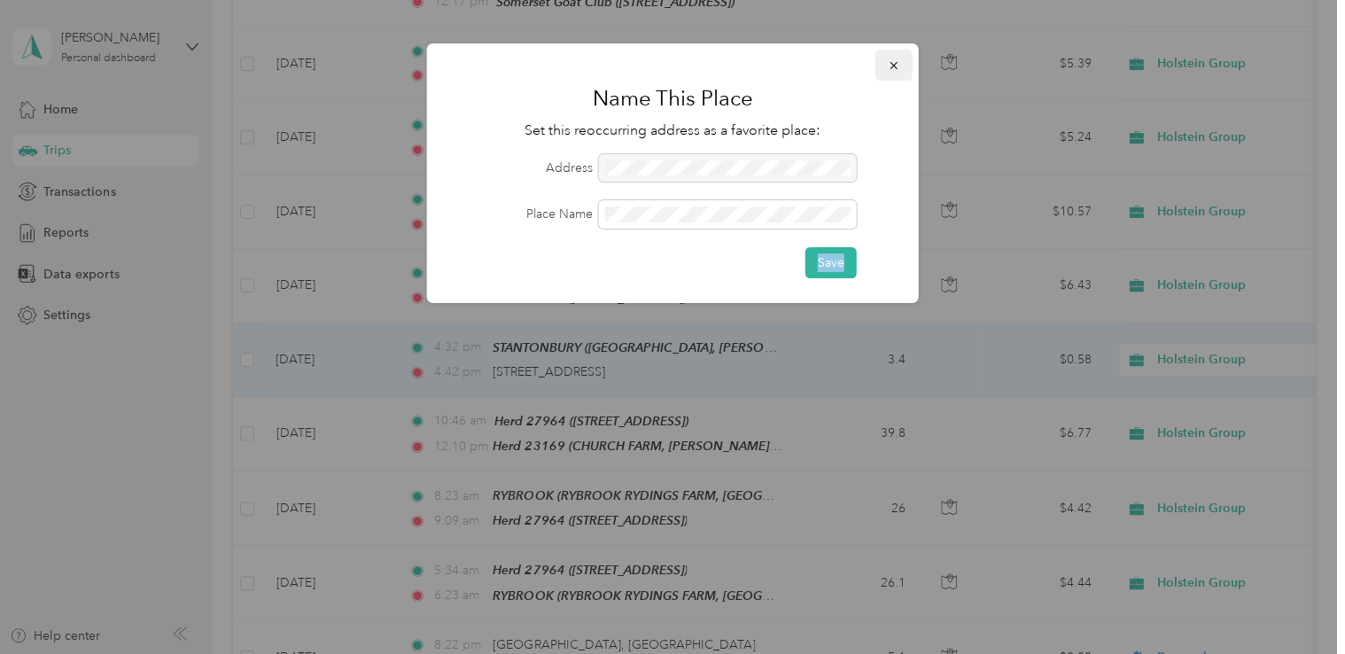
drag, startPoint x: 685, startPoint y: 274, endPoint x: 890, endPoint y: 69, distance: 290.0
click at [890, 69] on icon "button" at bounding box center [894, 65] width 12 height 12
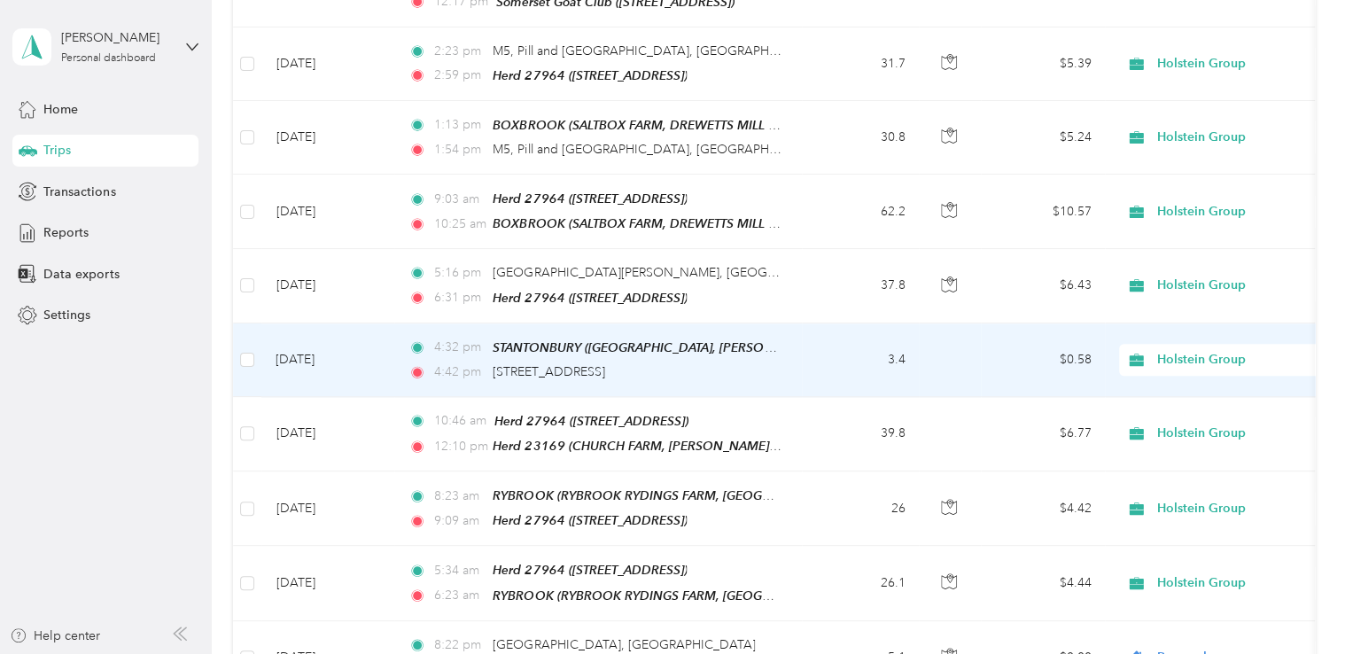
click at [797, 323] on td "4:32 pm [GEOGRAPHIC_DATA] ([GEOGRAPHIC_DATA], [PERSON_NAME][GEOGRAPHIC_DATA], […" at bounding box center [597, 360] width 407 height 74
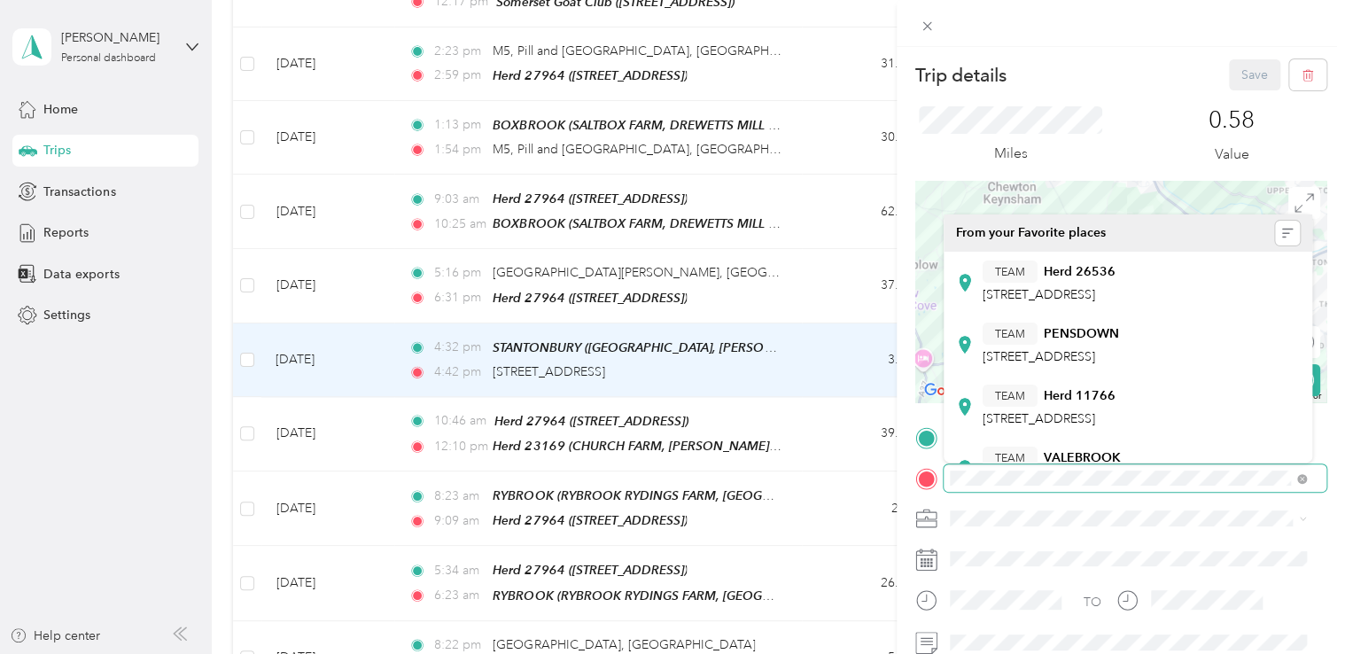
click at [908, 477] on form "Trip details Save This trip cannot be edited because it is either under review,…" at bounding box center [1120, 436] width 448 height 755
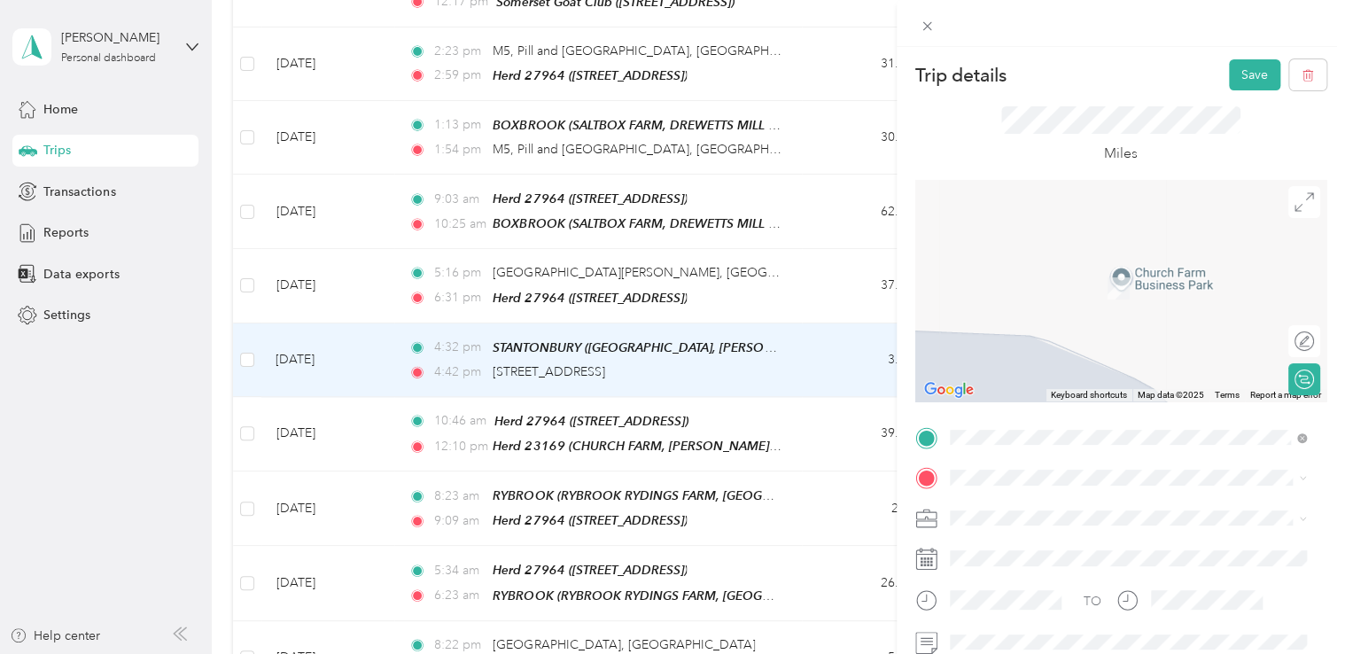
click at [1095, 353] on span "[STREET_ADDRESS]" at bounding box center [1038, 354] width 112 height 15
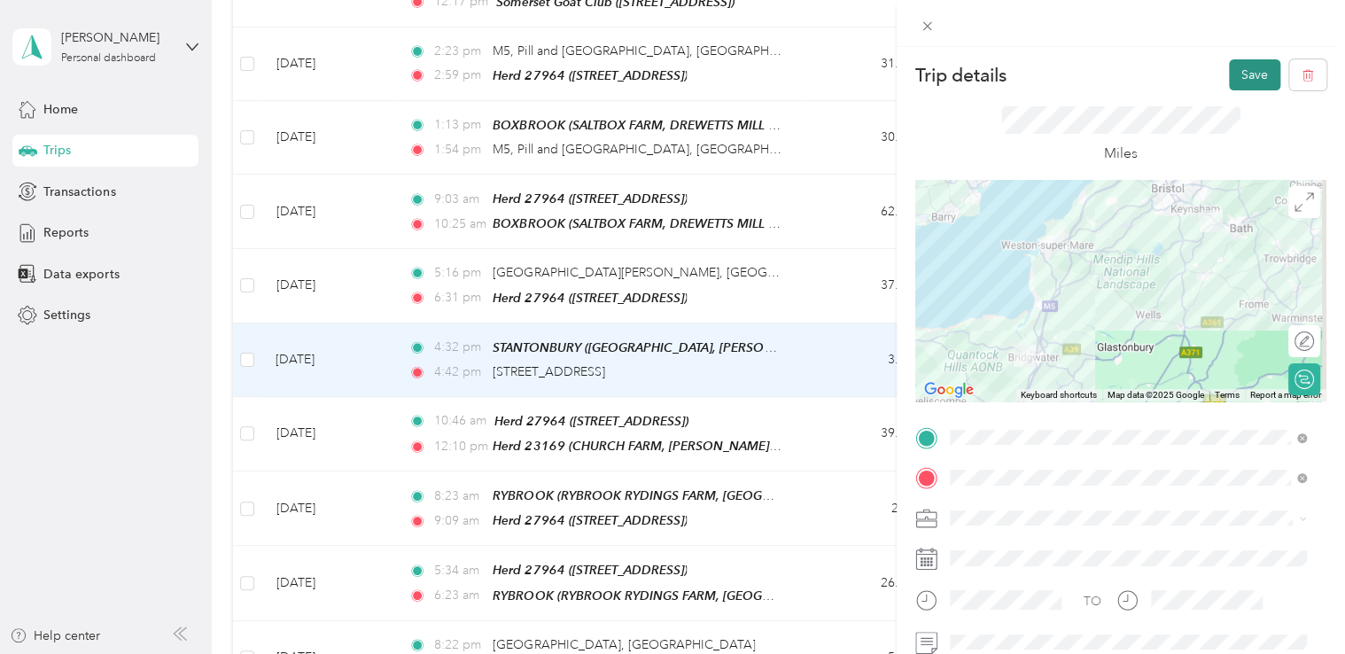
click at [1245, 73] on button "Save" at bounding box center [1254, 74] width 51 height 31
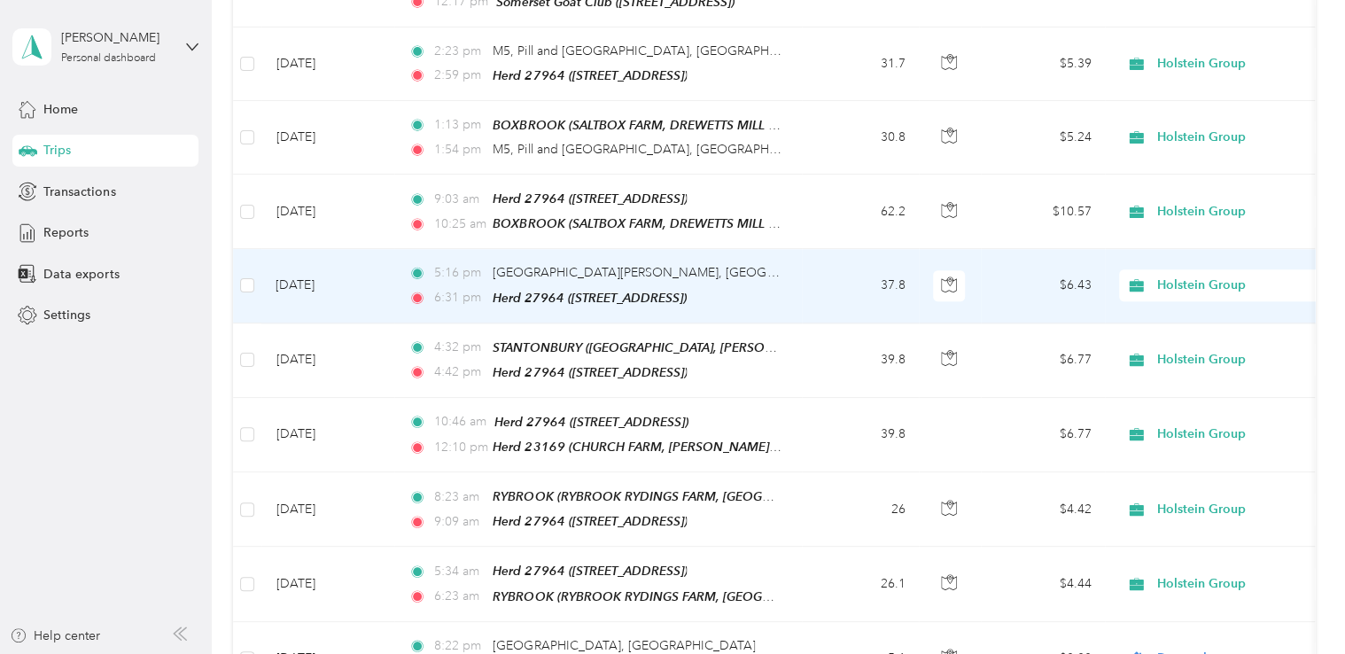
click at [840, 249] on td "37.8" at bounding box center [860, 286] width 117 height 74
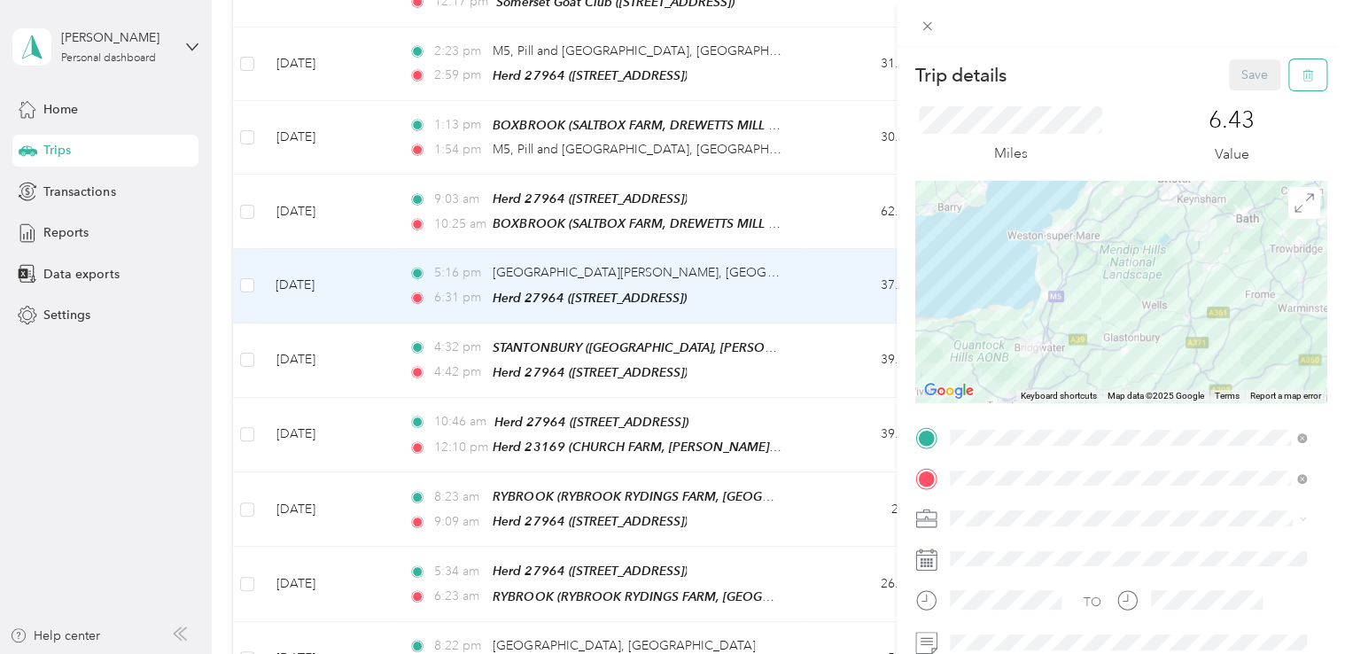
click at [1301, 80] on icon "button" at bounding box center [1307, 75] width 12 height 12
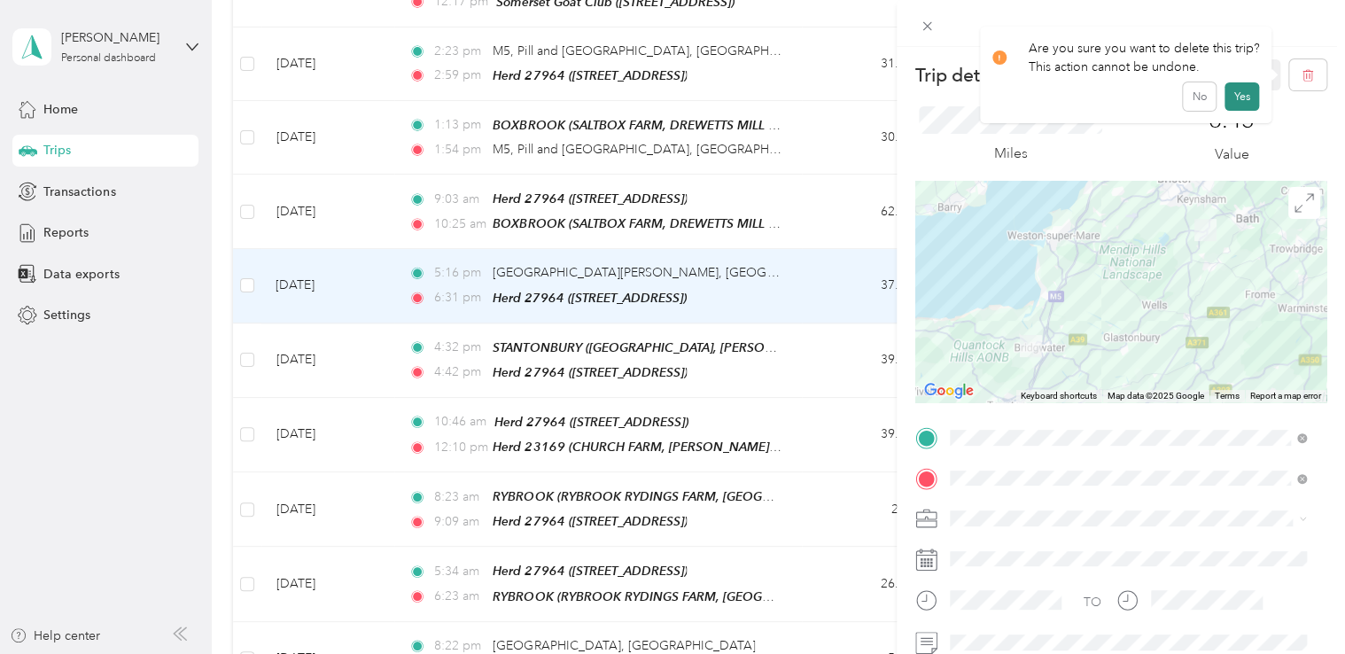
click at [1245, 102] on button "Yes" at bounding box center [1241, 96] width 35 height 28
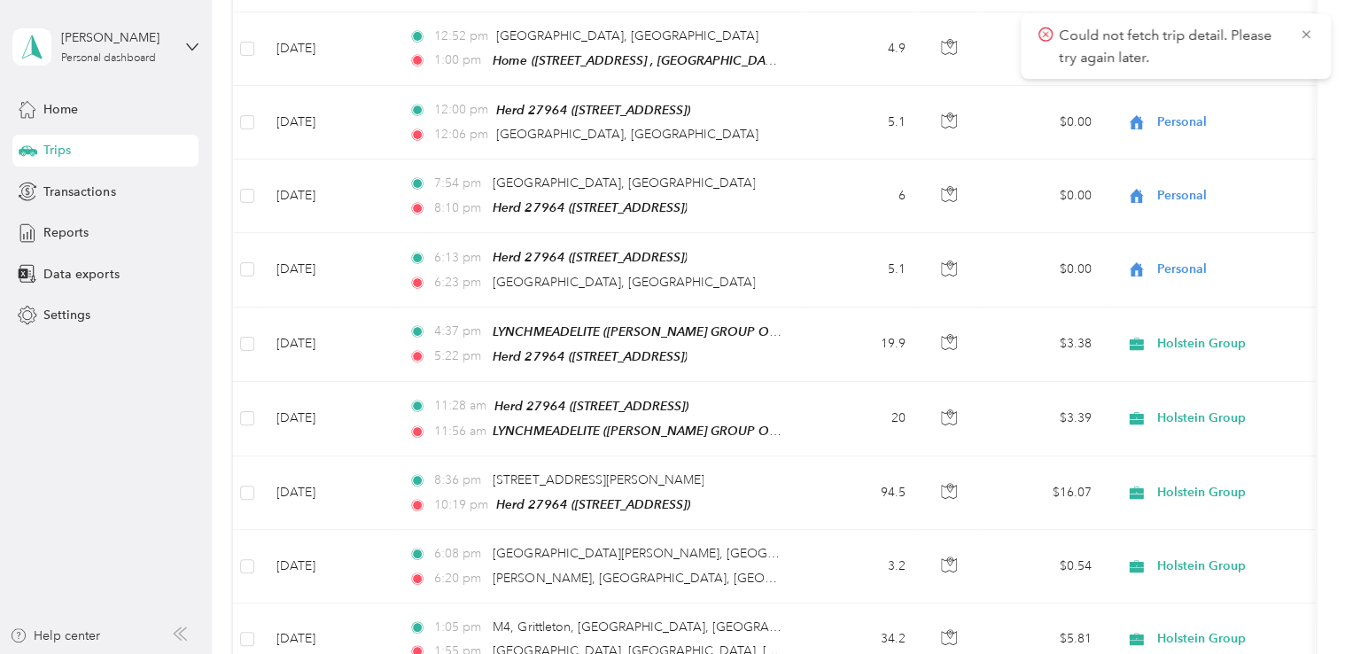
scroll to position [5197, 0]
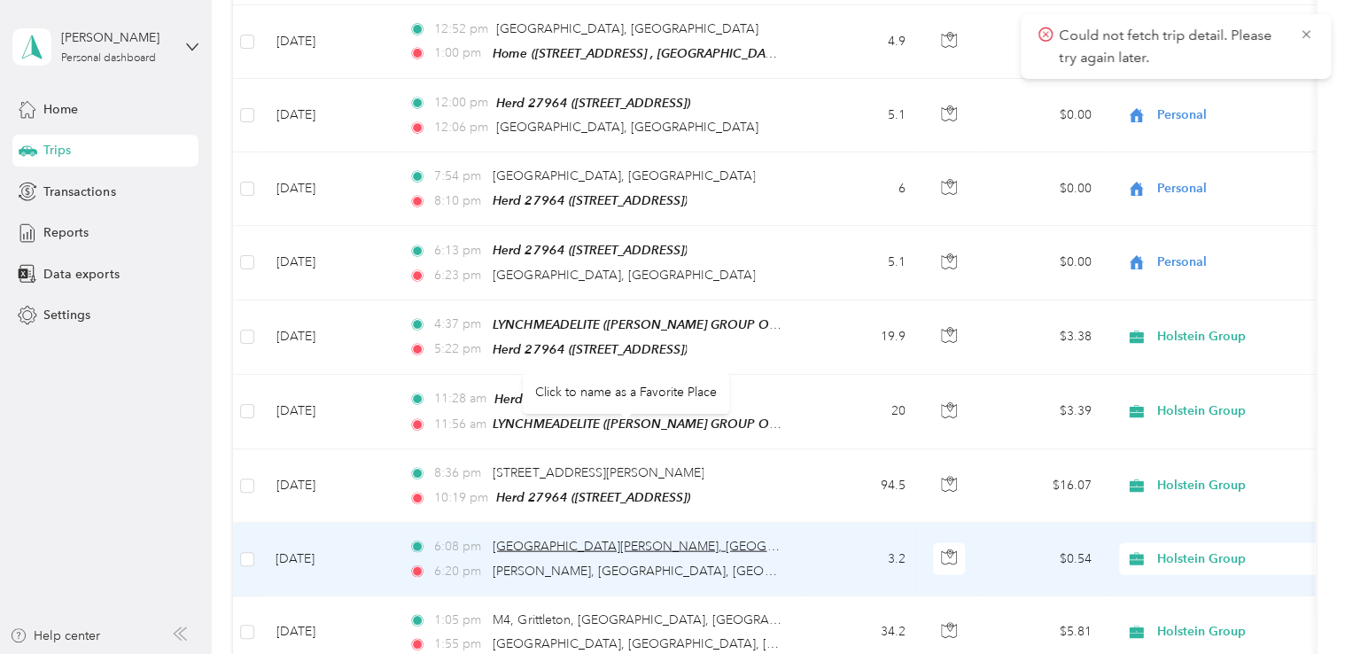
click at [694, 539] on span "[GEOGRAPHIC_DATA][PERSON_NAME], [GEOGRAPHIC_DATA], [GEOGRAPHIC_DATA]" at bounding box center [739, 546] width 495 height 15
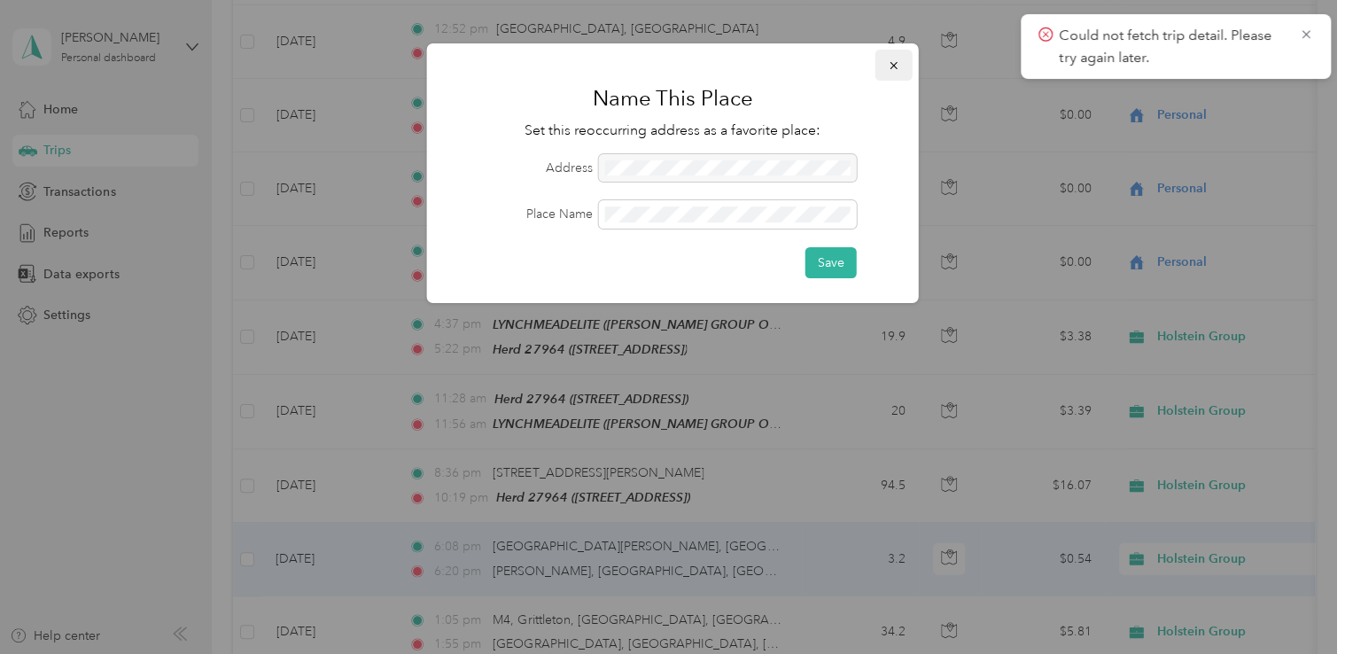
click at [898, 59] on icon "button" at bounding box center [894, 65] width 12 height 12
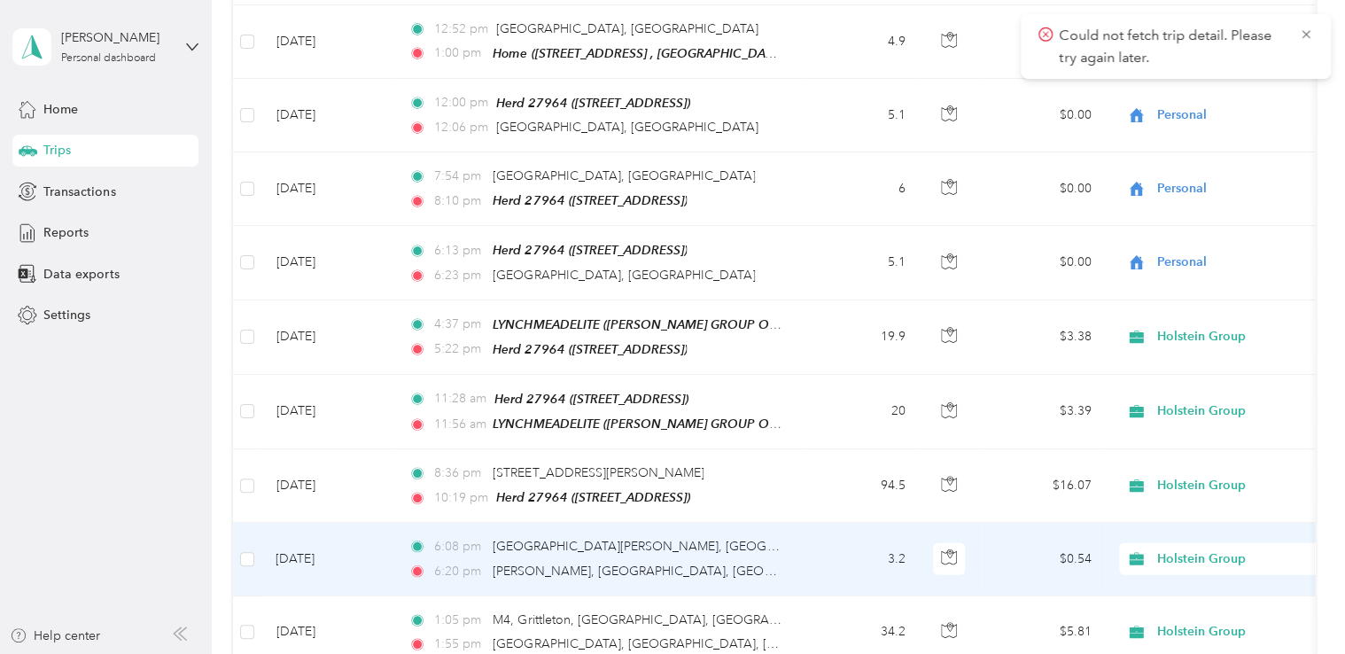
click at [842, 523] on td "3.2" at bounding box center [860, 559] width 117 height 73
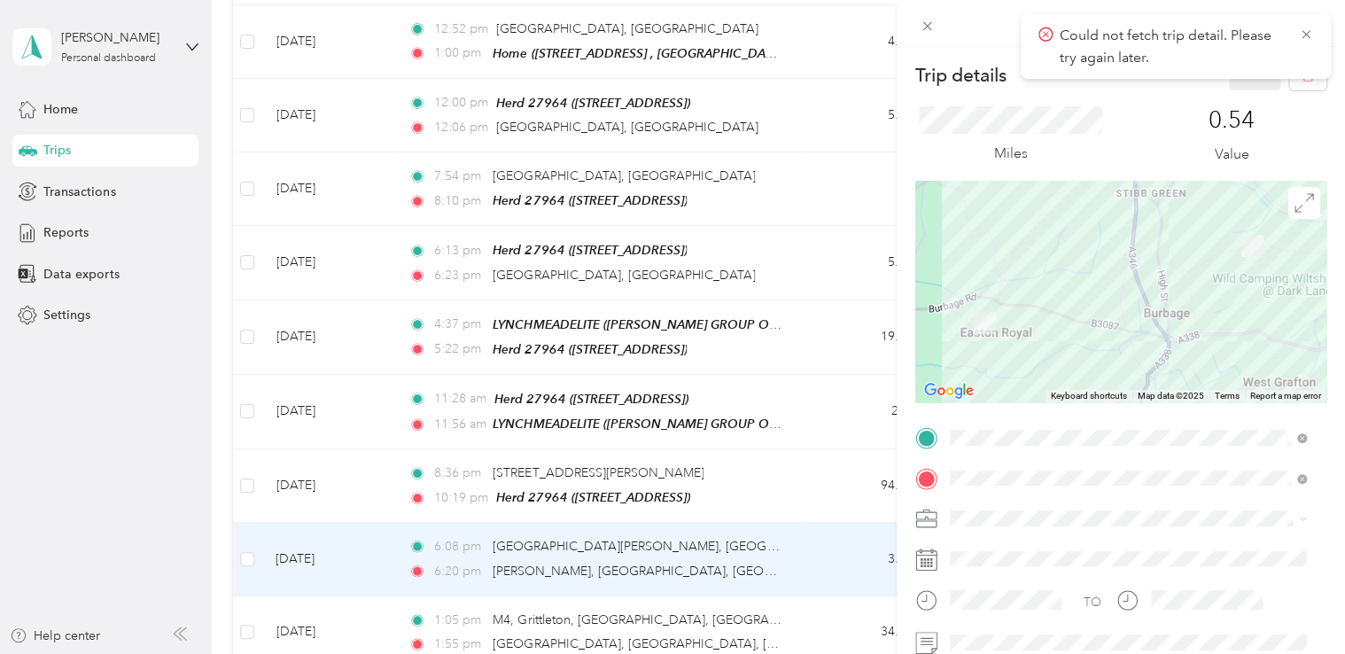
click at [828, 344] on div "Trip details Save This trip cannot be edited because it is either under review,…" at bounding box center [672, 327] width 1345 height 654
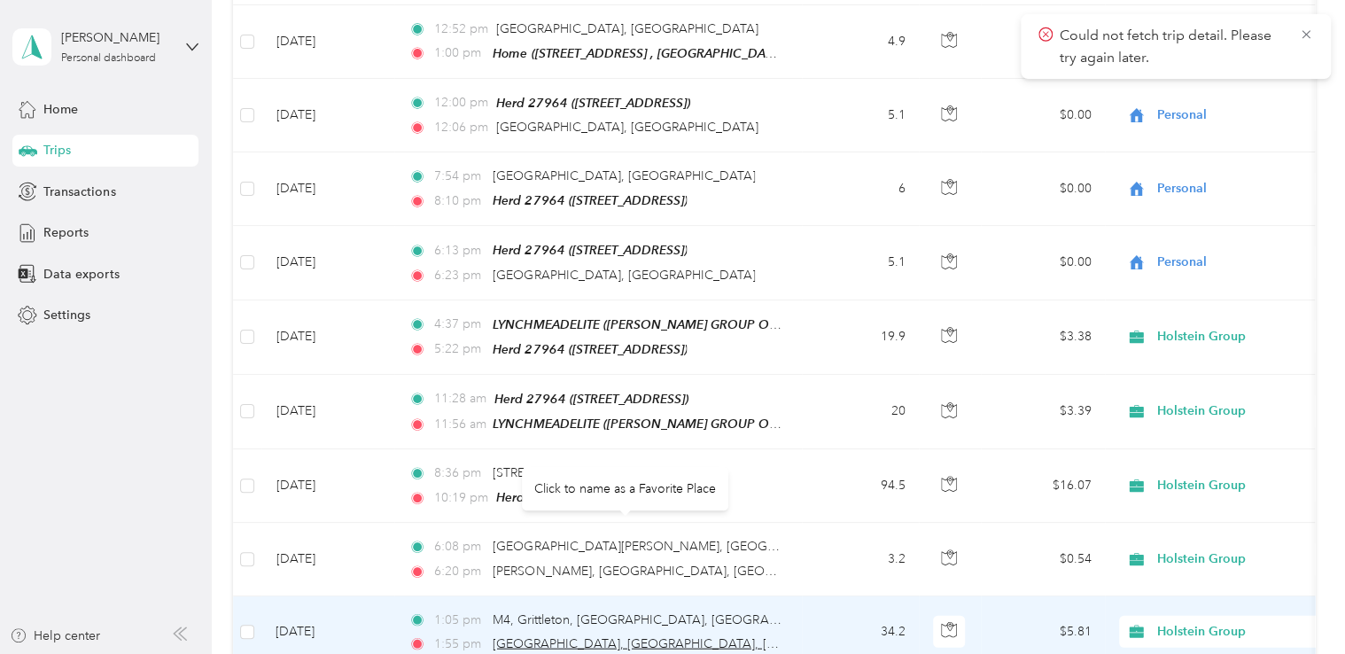
click at [670, 636] on span "[GEOGRAPHIC_DATA], [GEOGRAPHIC_DATA], [GEOGRAPHIC_DATA], [GEOGRAPHIC_DATA]" at bounding box center [757, 643] width 531 height 15
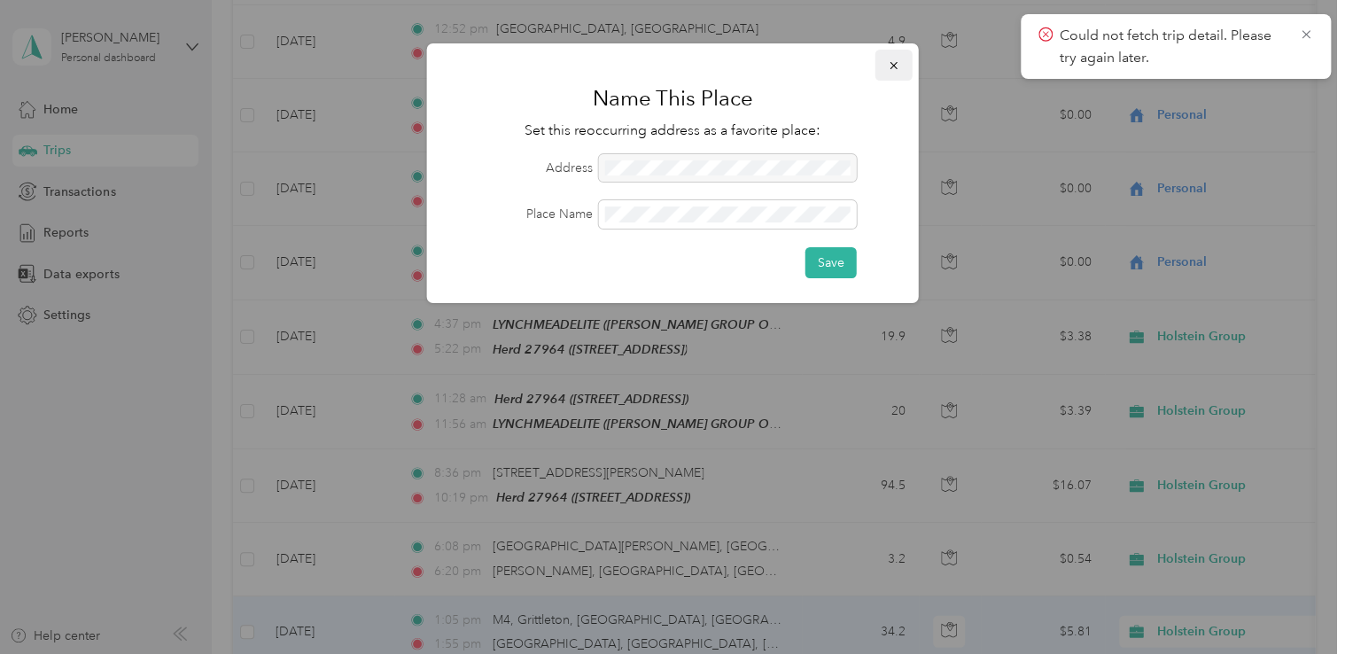
click at [899, 70] on icon "button" at bounding box center [894, 65] width 12 height 12
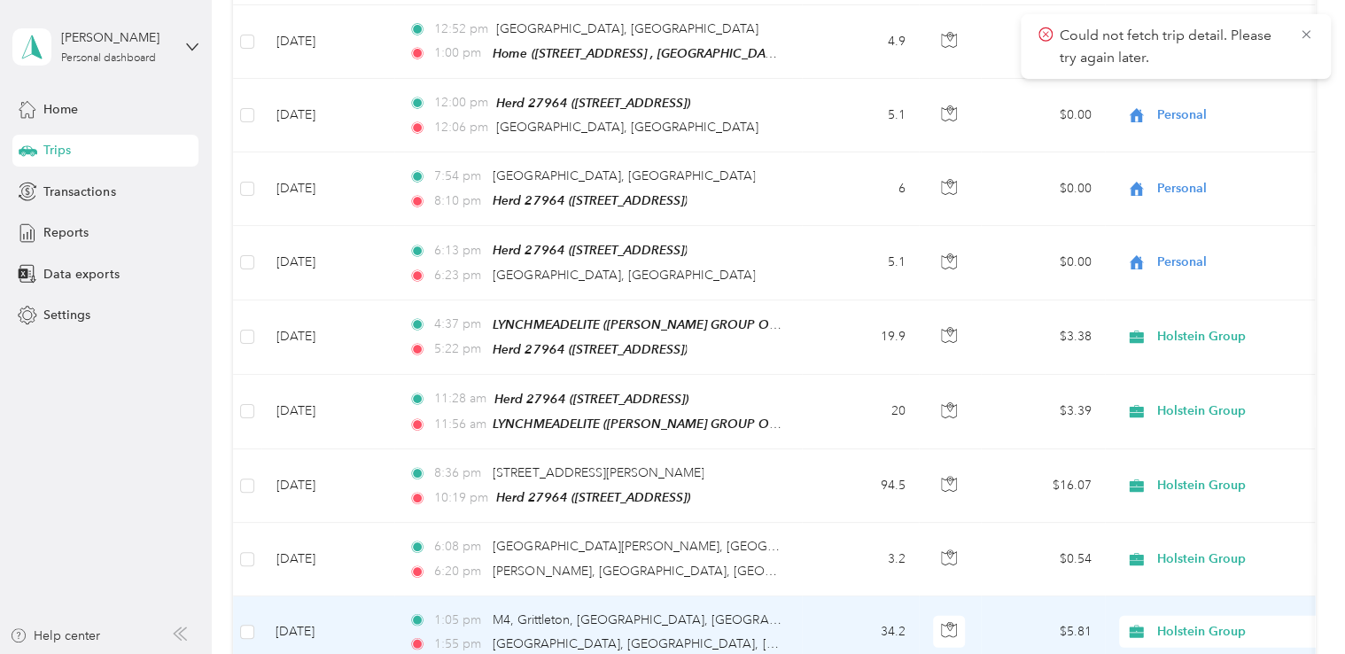
click at [807, 596] on td "34.2" at bounding box center [860, 632] width 117 height 73
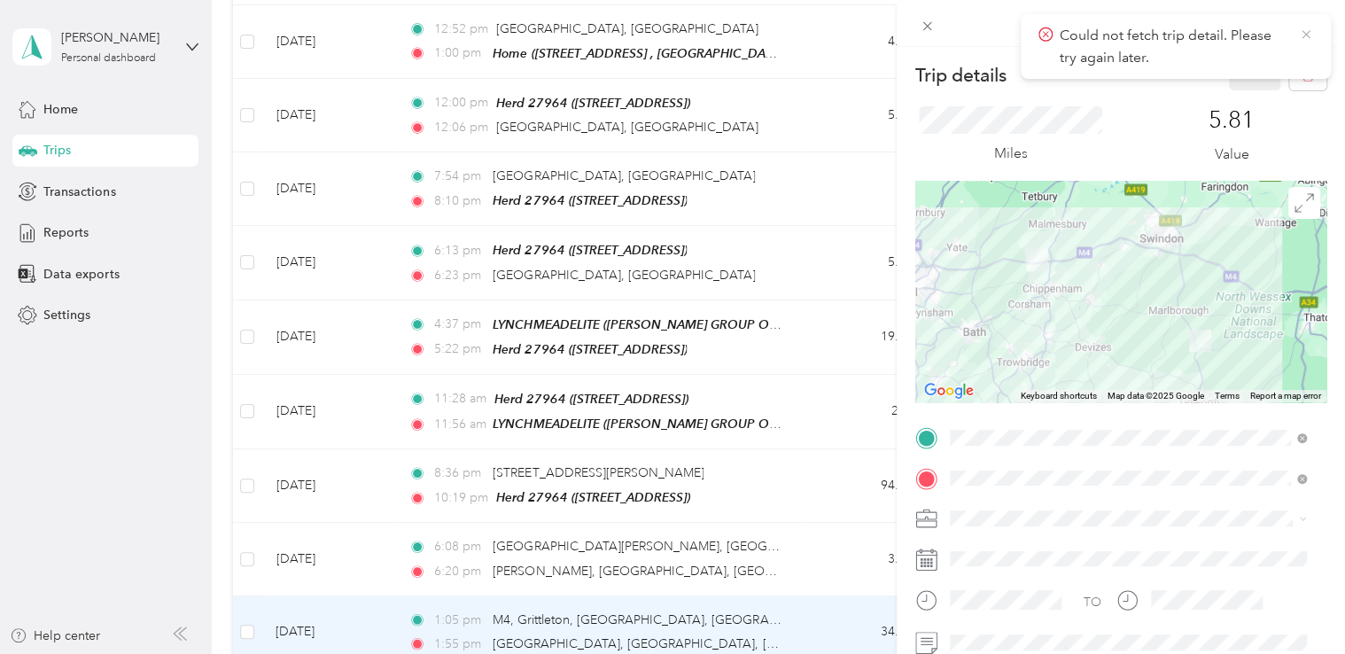
click at [1305, 32] on icon at bounding box center [1306, 35] width 14 height 16
click at [1076, 386] on span "[STREET_ADDRESS]" at bounding box center [1038, 393] width 112 height 15
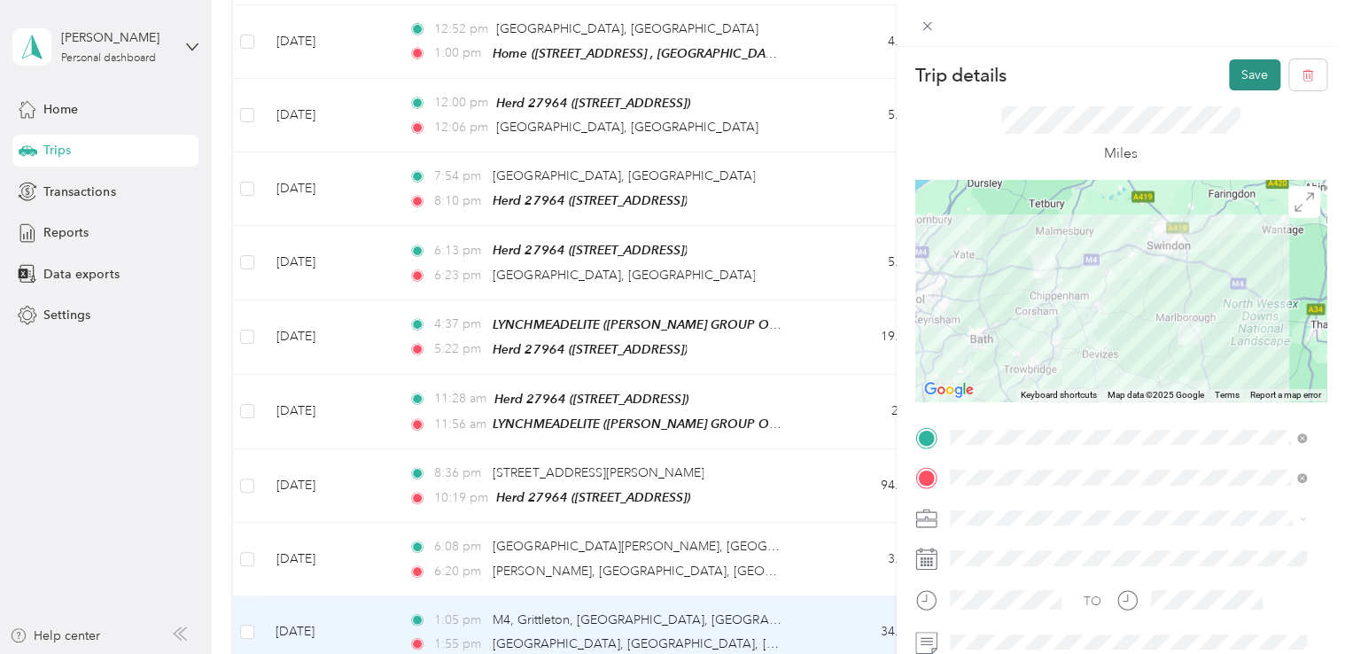
click at [1232, 77] on button "Save" at bounding box center [1254, 74] width 51 height 31
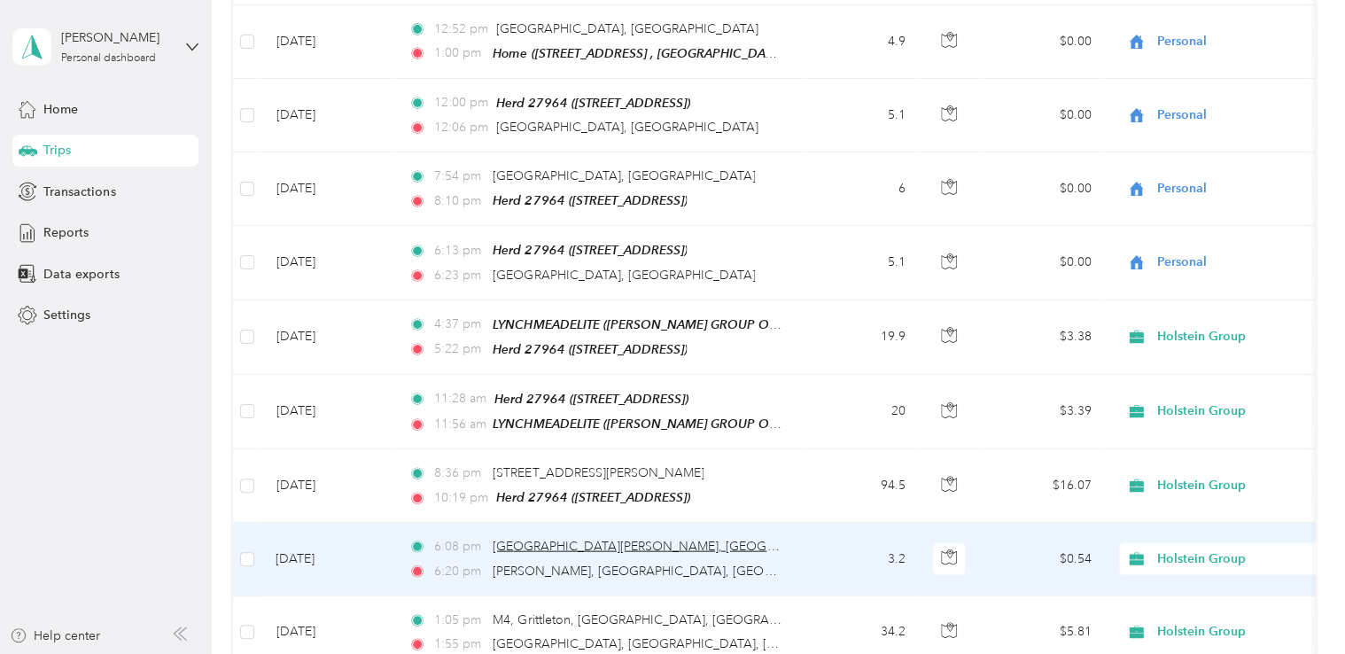
click at [694, 539] on span "[GEOGRAPHIC_DATA][PERSON_NAME], [GEOGRAPHIC_DATA], [GEOGRAPHIC_DATA]" at bounding box center [739, 546] width 495 height 15
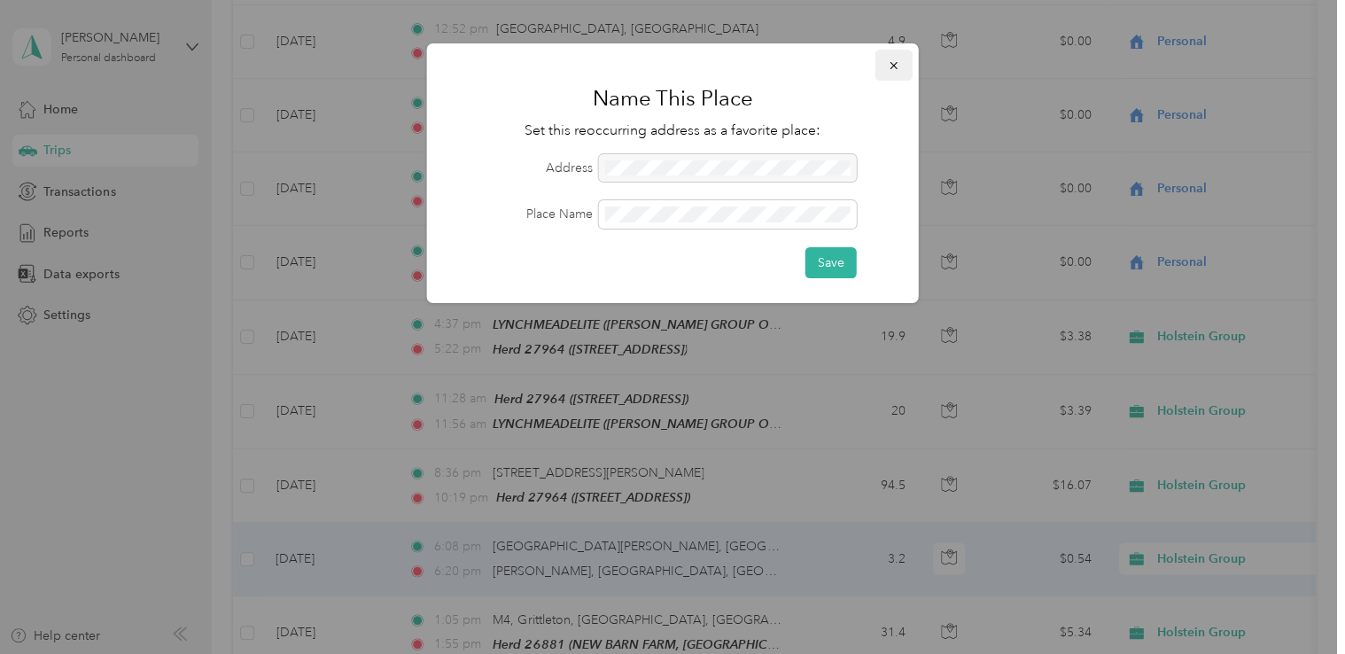
click at [893, 62] on icon "button" at bounding box center [894, 65] width 12 height 12
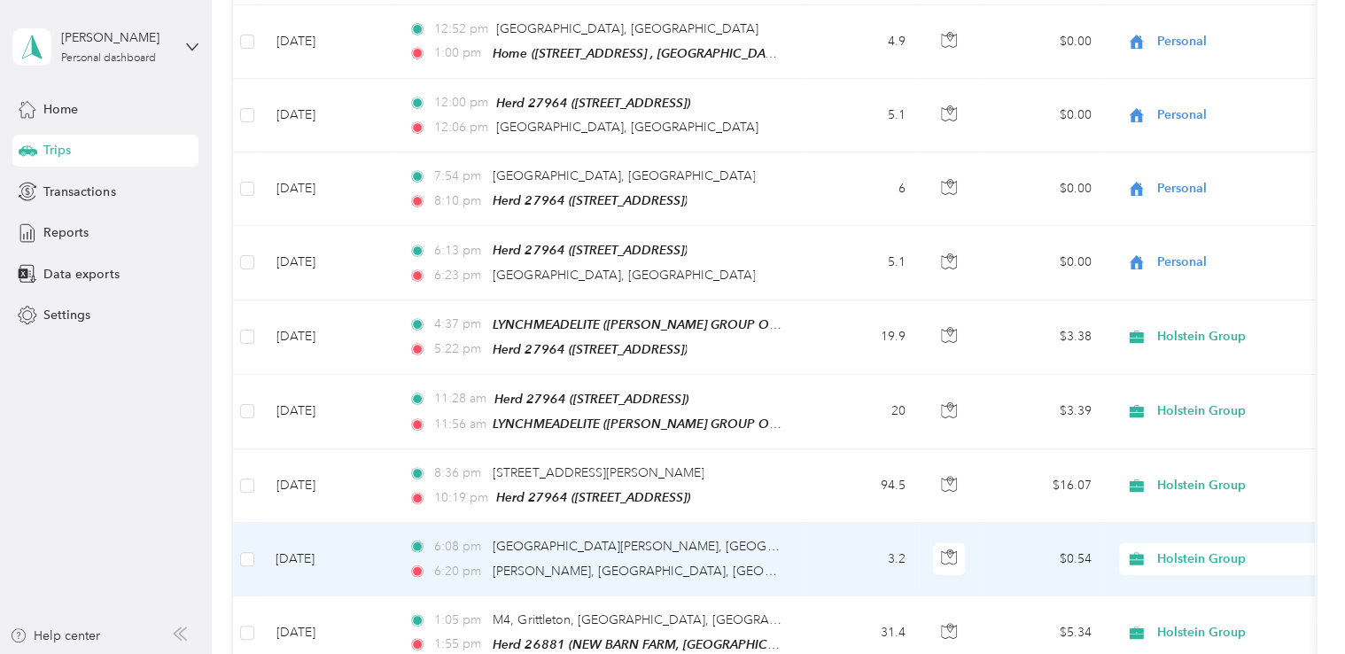
click at [1159, 549] on span "Holstein Group" at bounding box center [1238, 558] width 162 height 19
click at [1181, 507] on span "Personal" at bounding box center [1245, 506] width 164 height 19
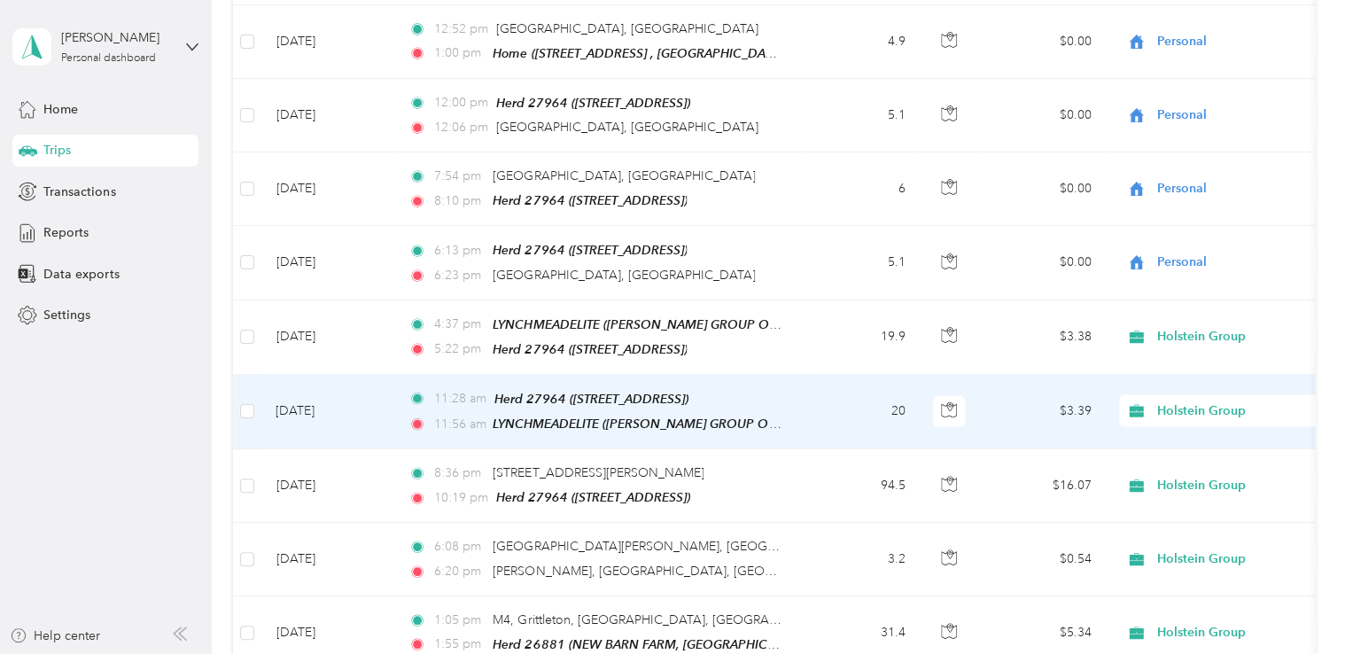
click at [808, 375] on td "20" at bounding box center [860, 412] width 117 height 74
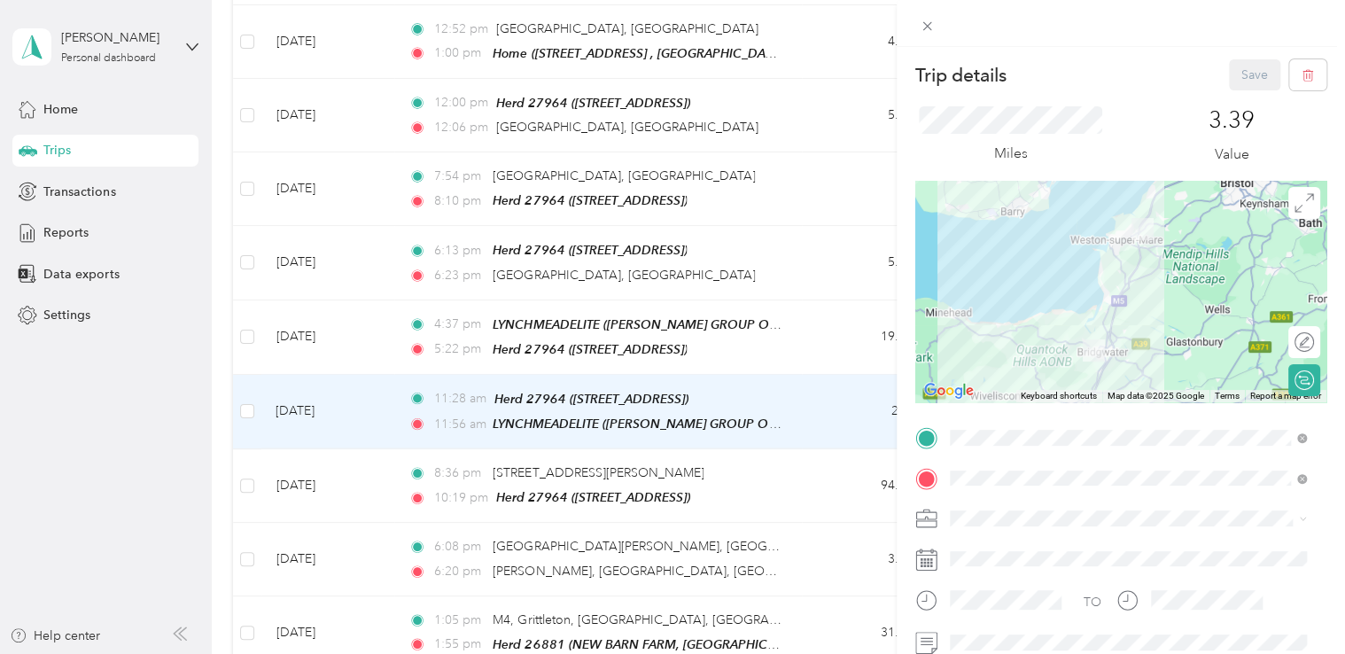
drag, startPoint x: 758, startPoint y: 448, endPoint x: 776, endPoint y: 448, distance: 17.7
click at [758, 448] on div "Trip details Save This trip cannot be edited because it is either under review,…" at bounding box center [672, 327] width 1345 height 654
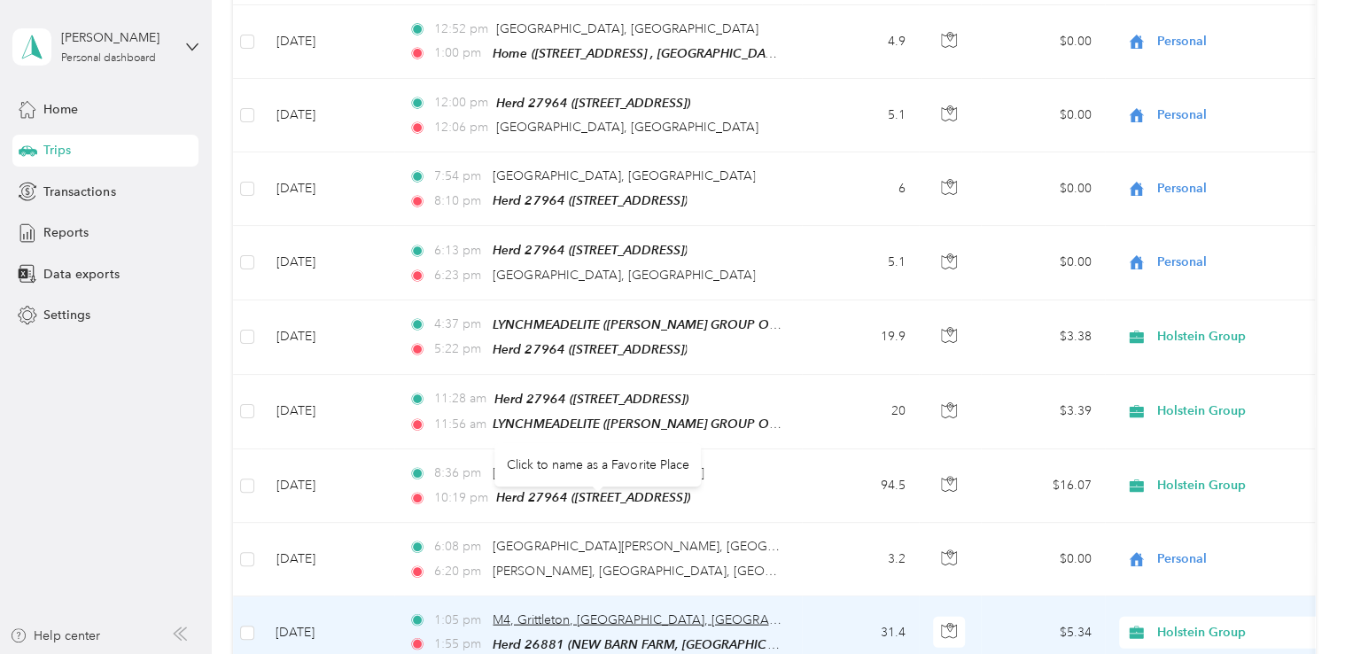
click at [651, 612] on span "M4, Grittleton, [GEOGRAPHIC_DATA], [GEOGRAPHIC_DATA]" at bounding box center [665, 619] width 346 height 15
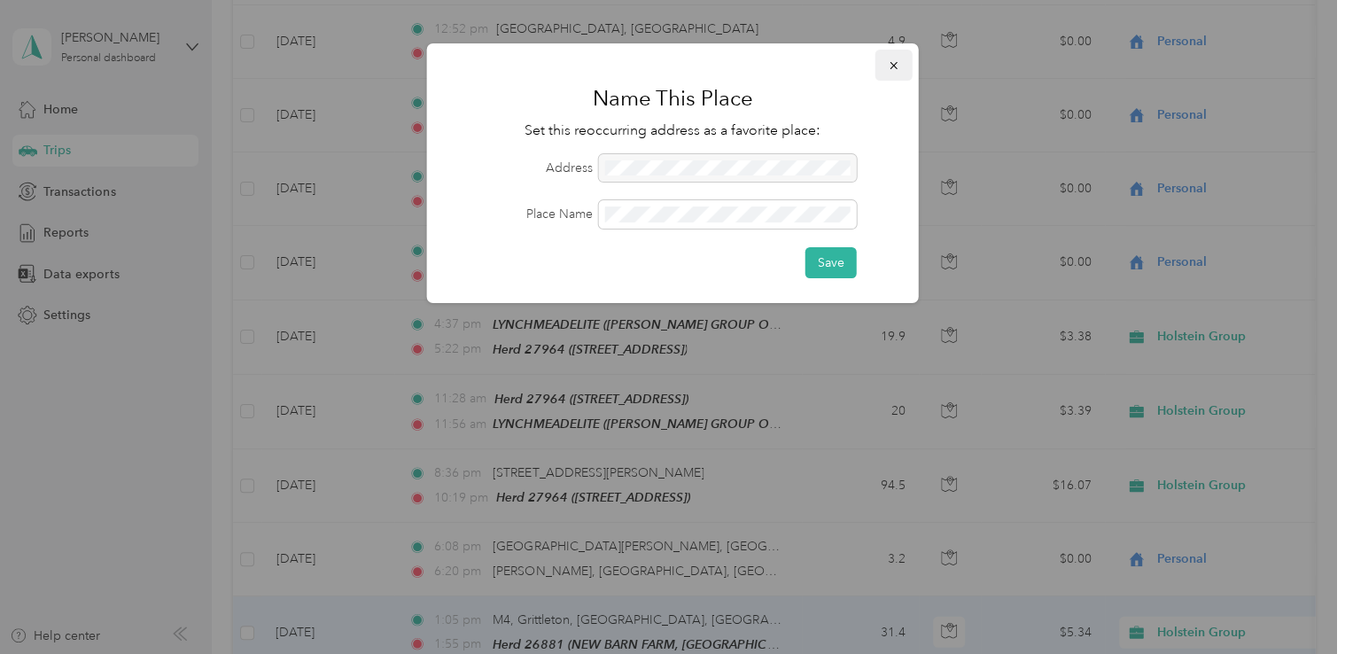
click at [892, 65] on icon "button" at bounding box center [892, 65] width 7 height 7
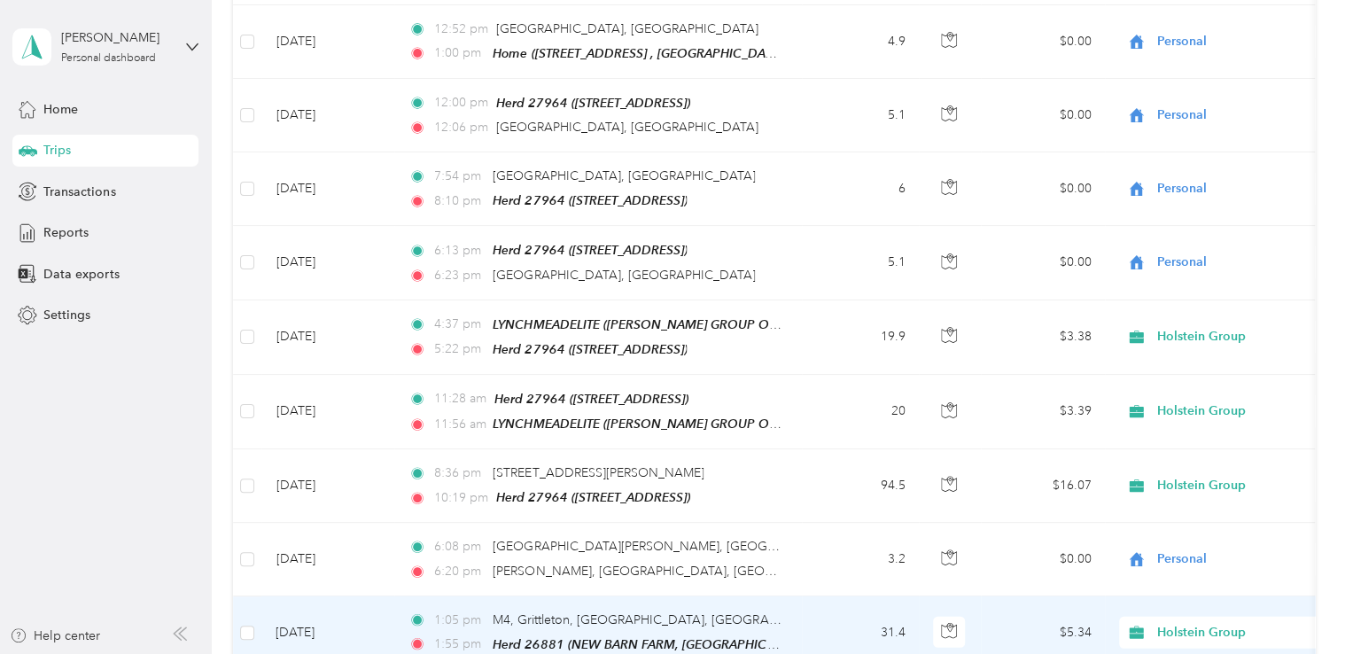
click at [848, 596] on td "31.4" at bounding box center [860, 633] width 117 height 74
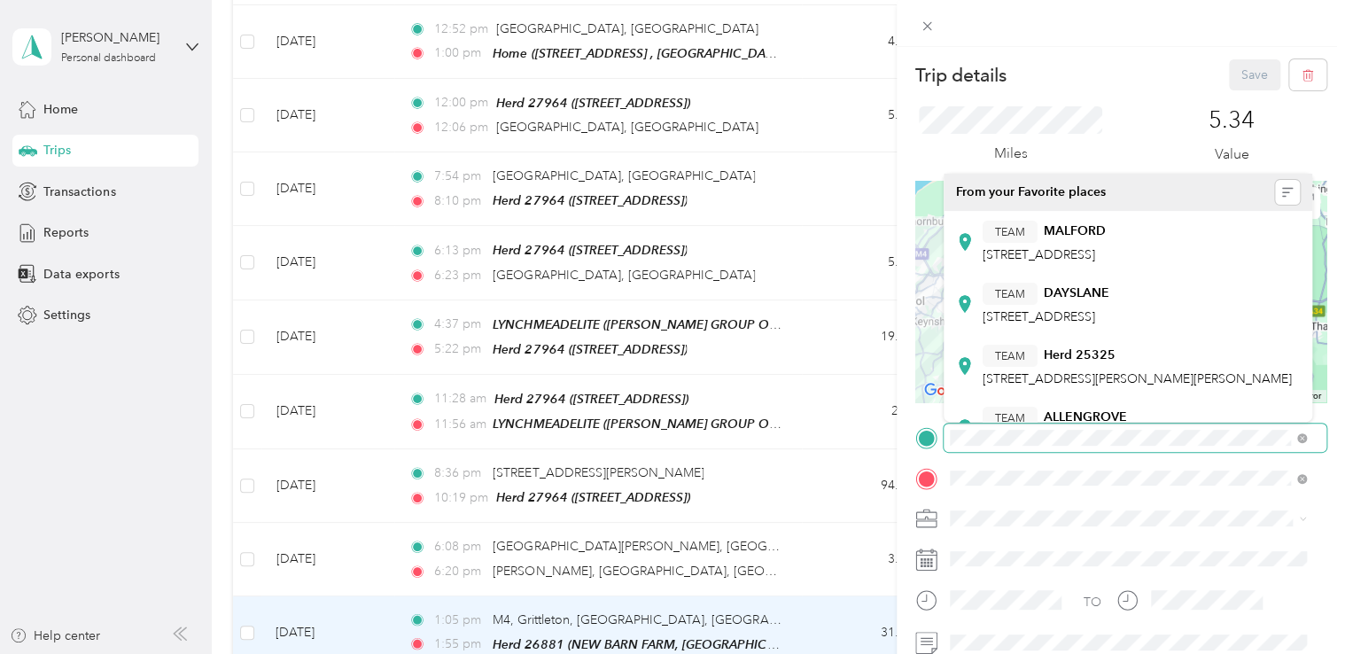
click at [928, 466] on div "TO Add photo" at bounding box center [1120, 618] width 411 height 391
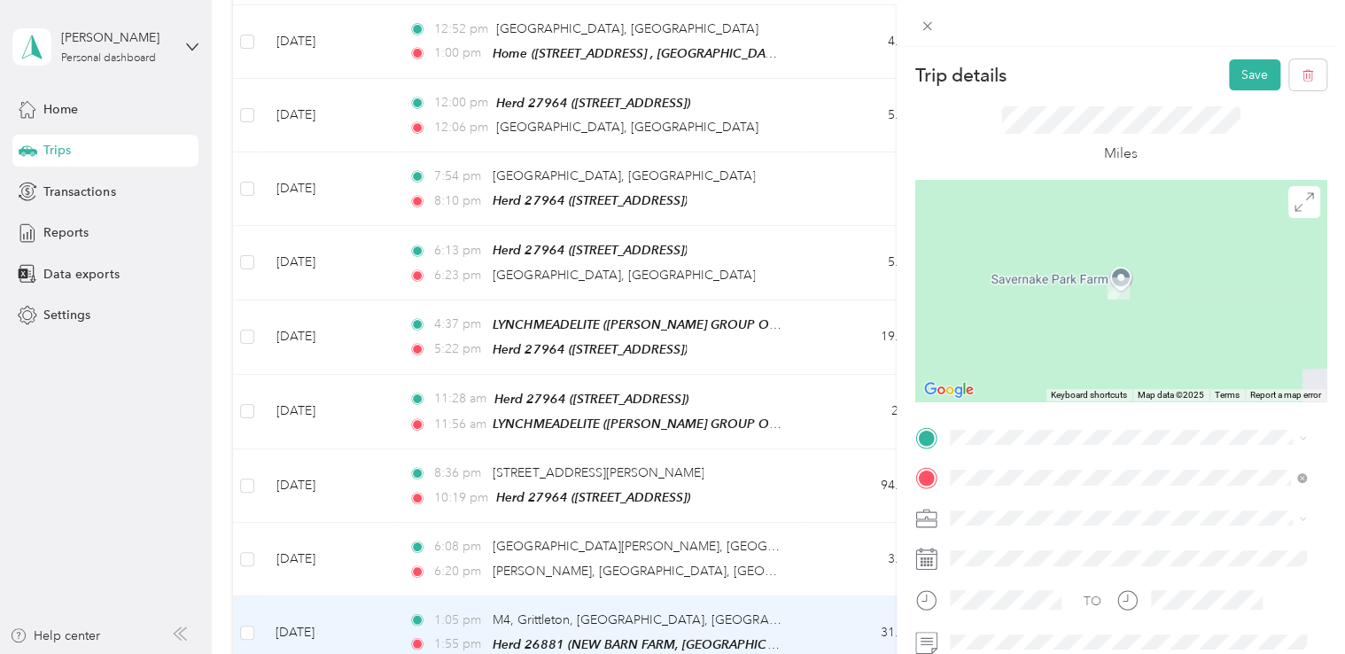
click at [1095, 317] on span "[STREET_ADDRESS]" at bounding box center [1038, 313] width 112 height 15
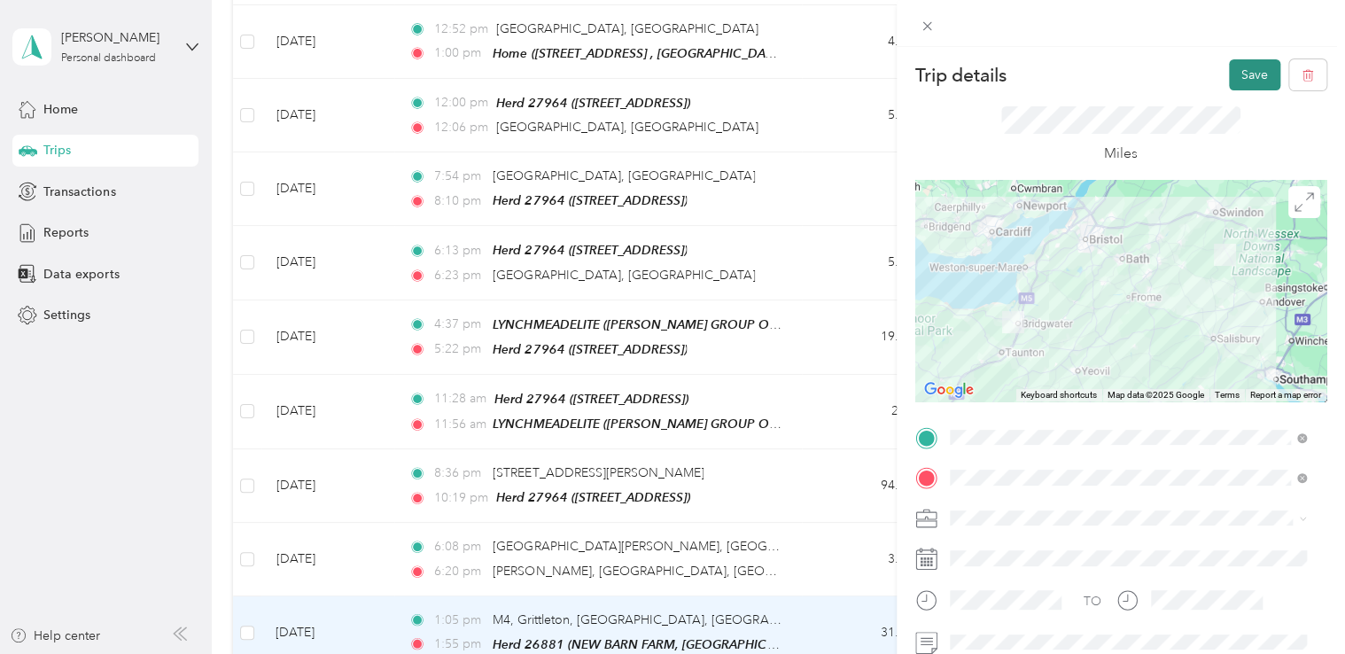
click at [1231, 73] on button "Save" at bounding box center [1254, 74] width 51 height 31
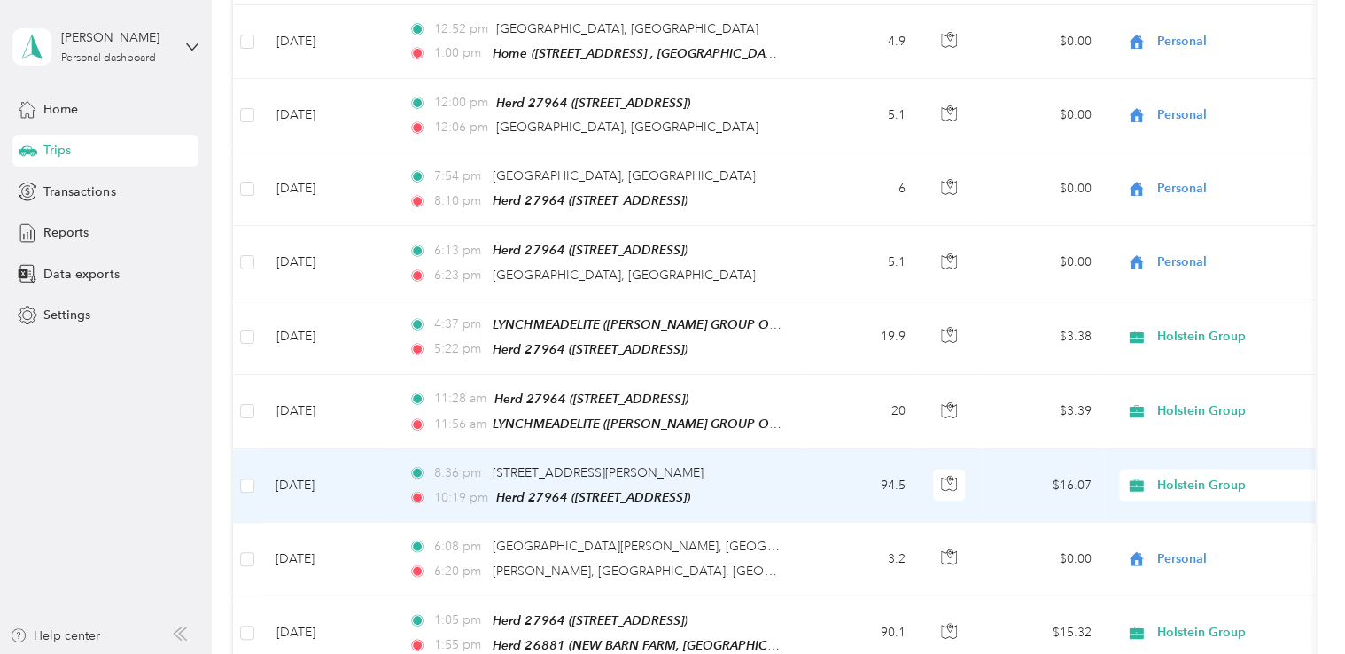
click at [826, 449] on td "94.5" at bounding box center [860, 486] width 117 height 74
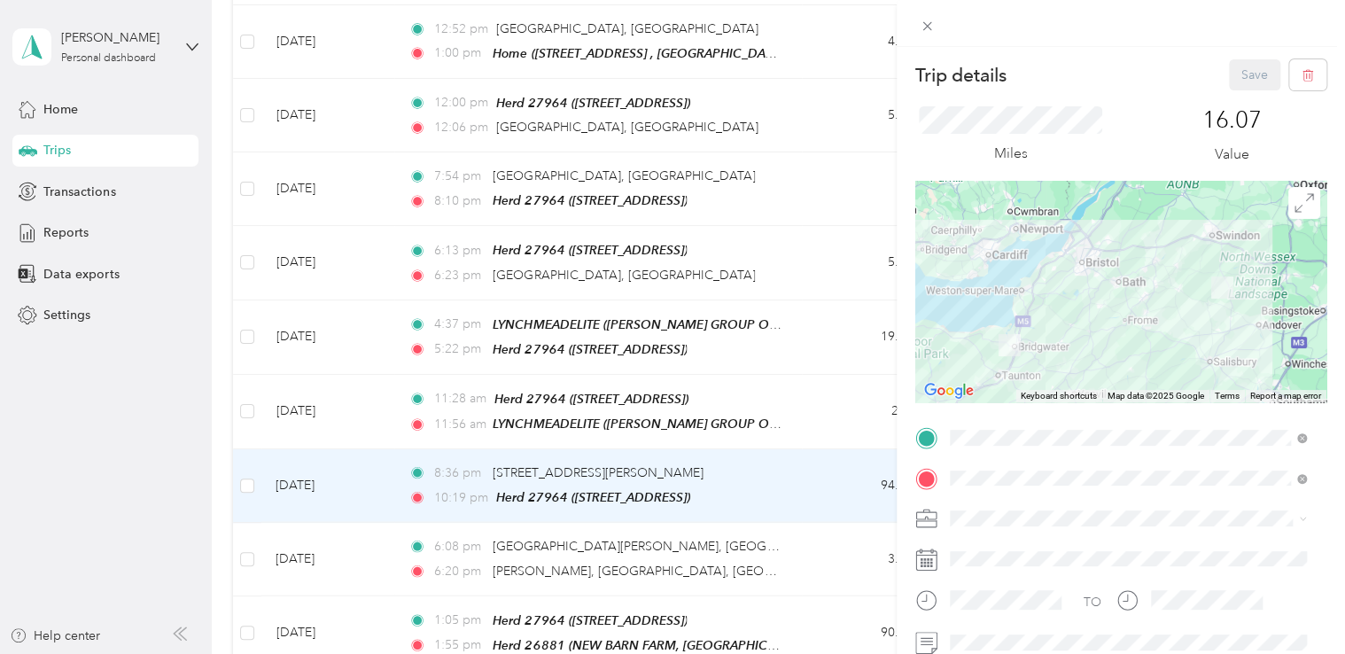
click at [1095, 386] on span "[STREET_ADDRESS]" at bounding box center [1038, 378] width 112 height 15
click at [1236, 83] on button "Save" at bounding box center [1254, 74] width 51 height 31
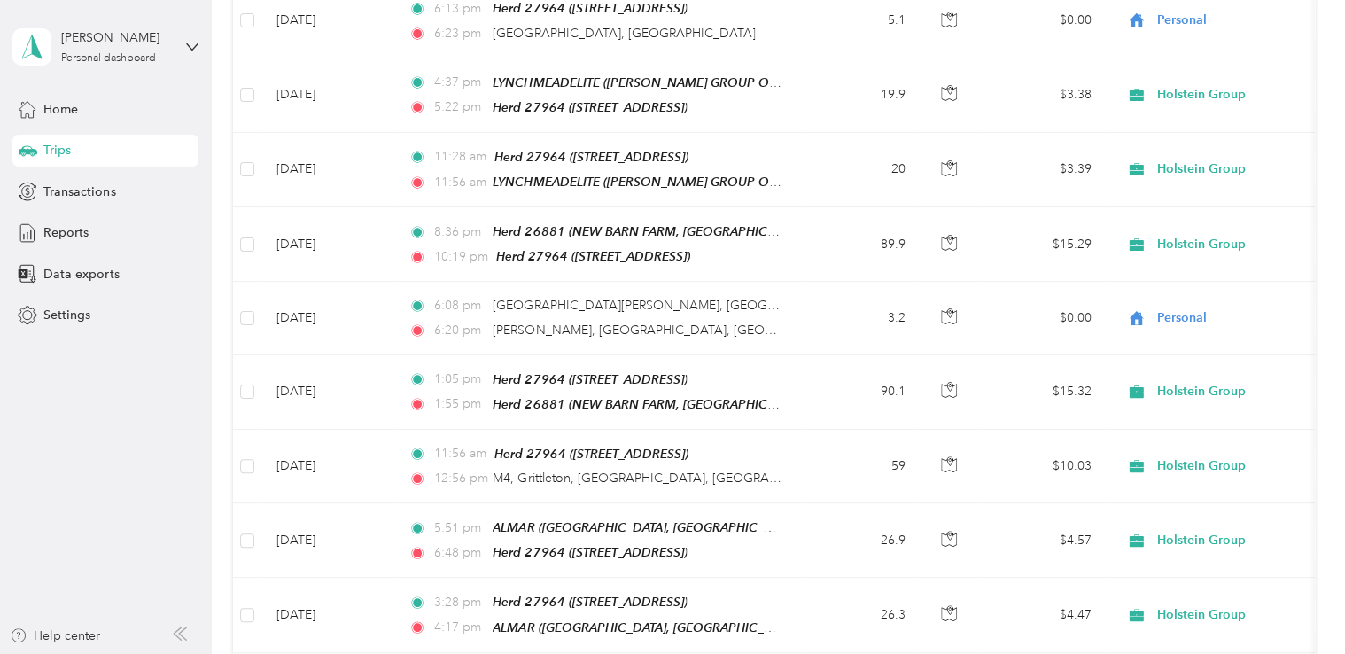
scroll to position [5420, 0]
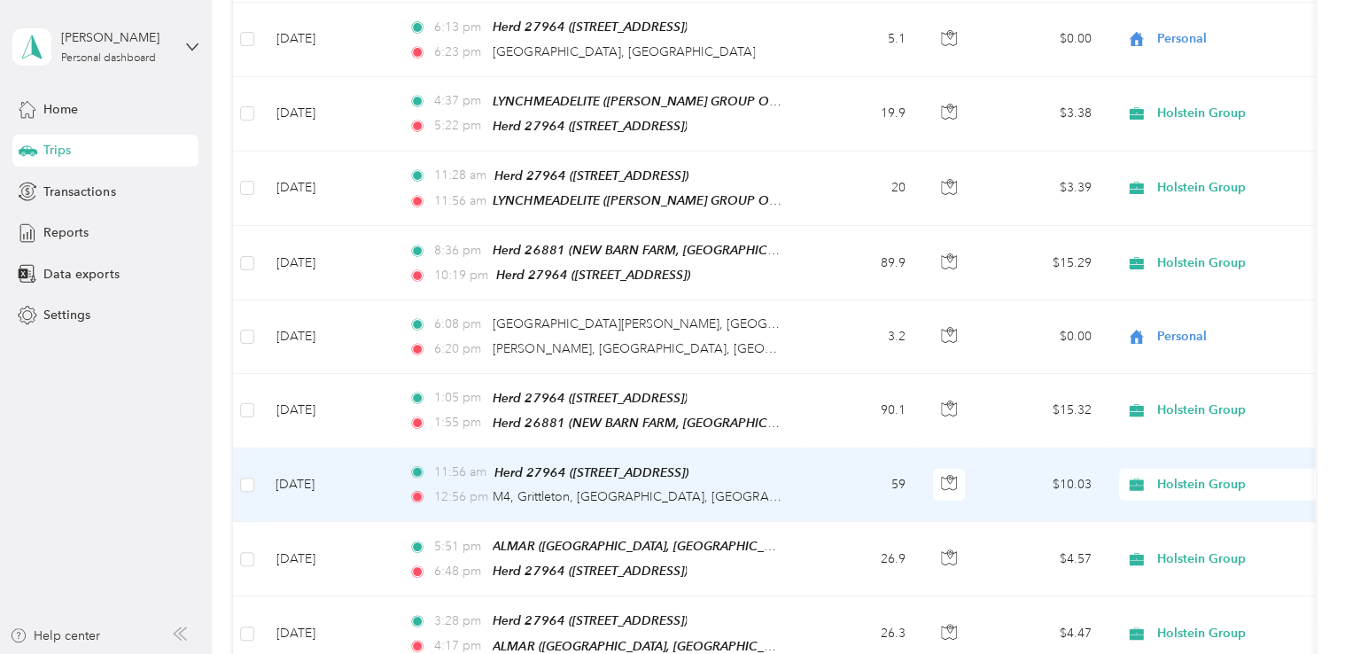
click at [794, 448] on td "11:56 am Herd 27964 ([STREET_ADDRESS]) 12:56 pm M4, [GEOGRAPHIC_DATA], [GEOGRAP…" at bounding box center [597, 485] width 407 height 74
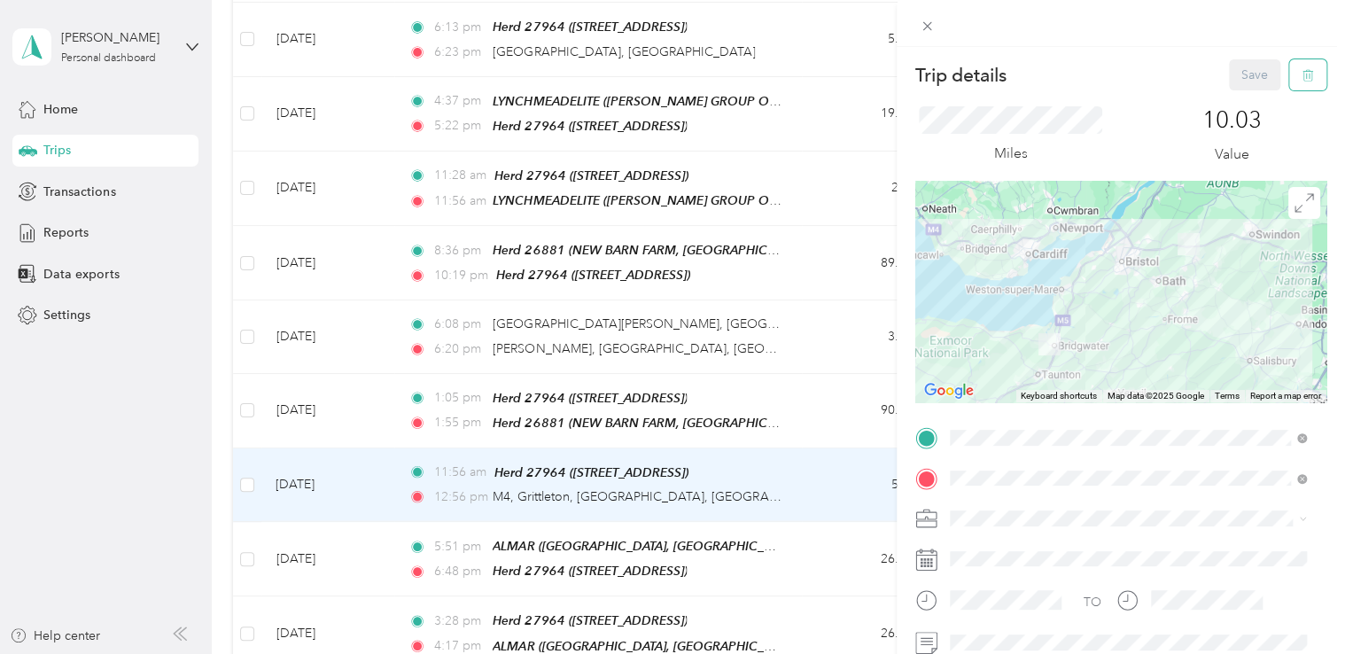
click at [1301, 76] on button "button" at bounding box center [1307, 74] width 37 height 31
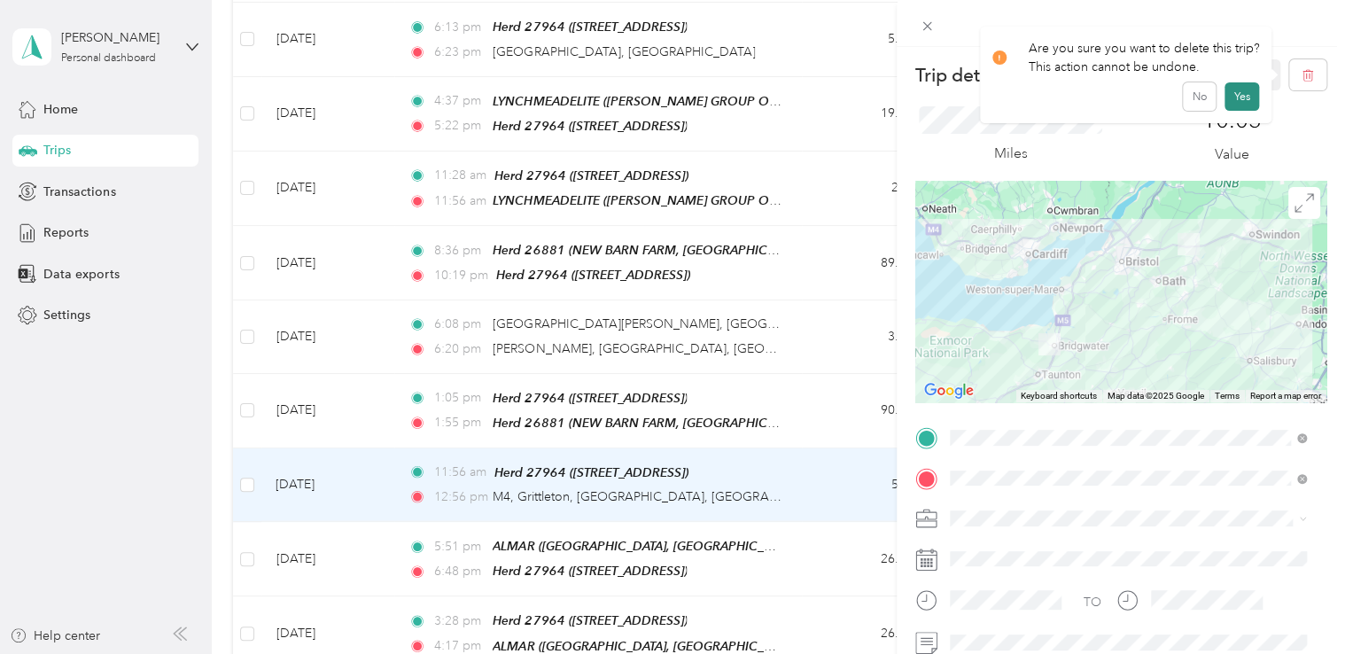
click at [1241, 101] on button "Yes" at bounding box center [1241, 96] width 35 height 28
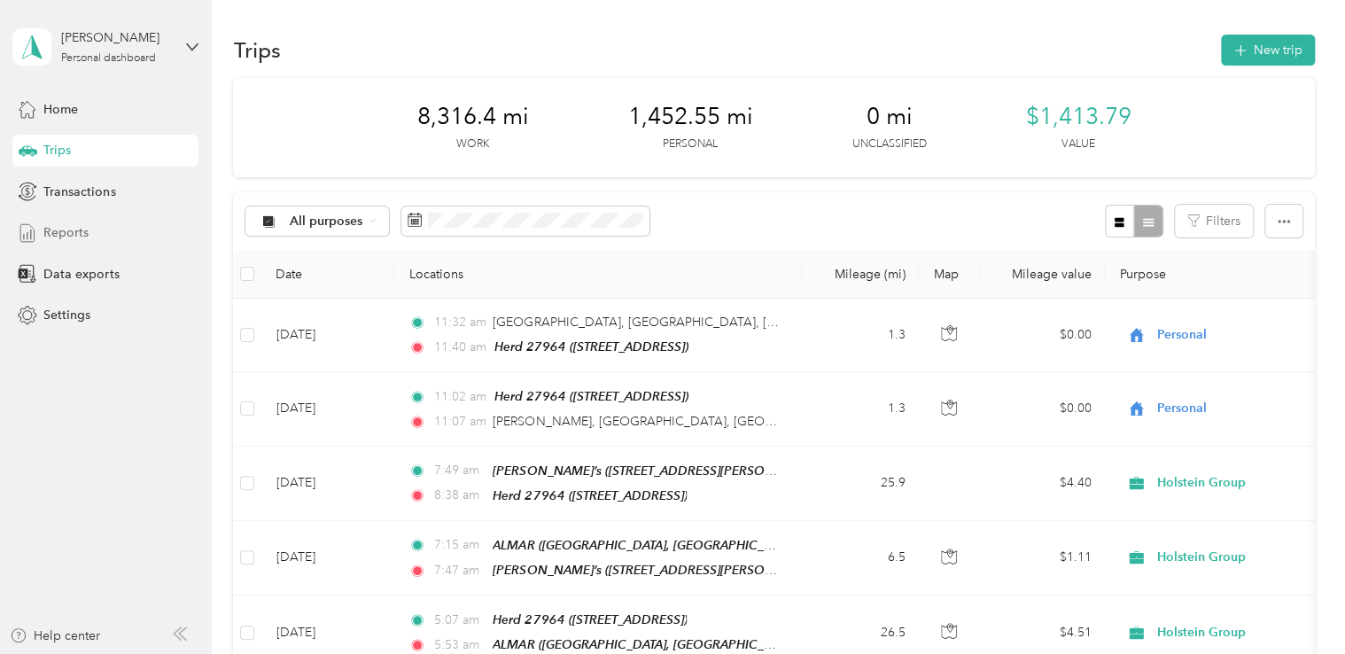
click at [58, 232] on span "Reports" at bounding box center [65, 232] width 45 height 19
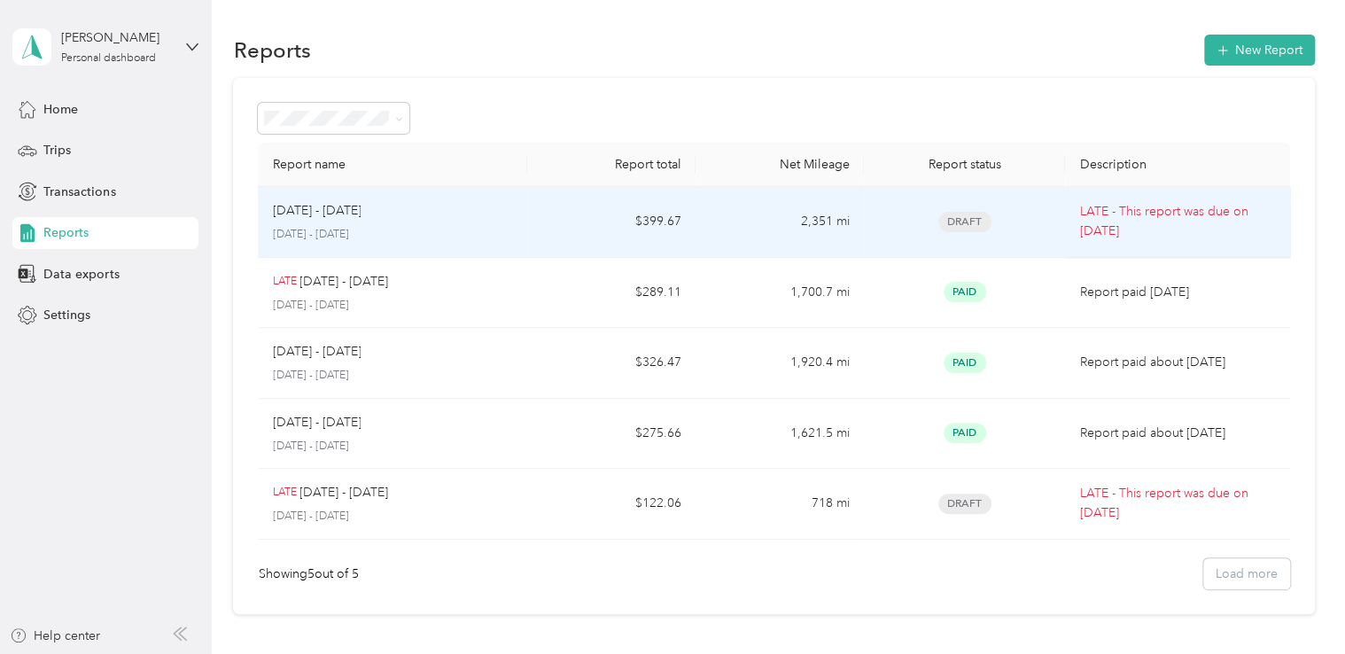
click at [443, 227] on p "[DATE] - [DATE]" at bounding box center [392, 235] width 241 height 16
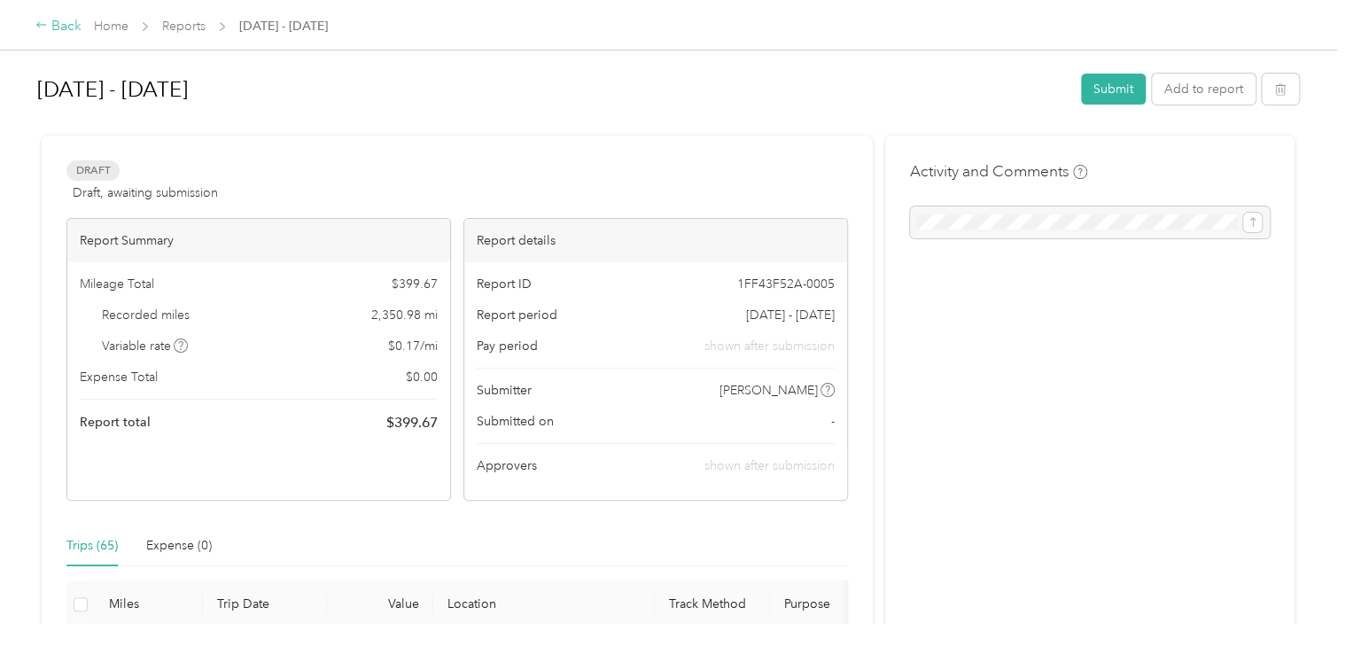
click at [42, 24] on icon at bounding box center [41, 25] width 12 height 12
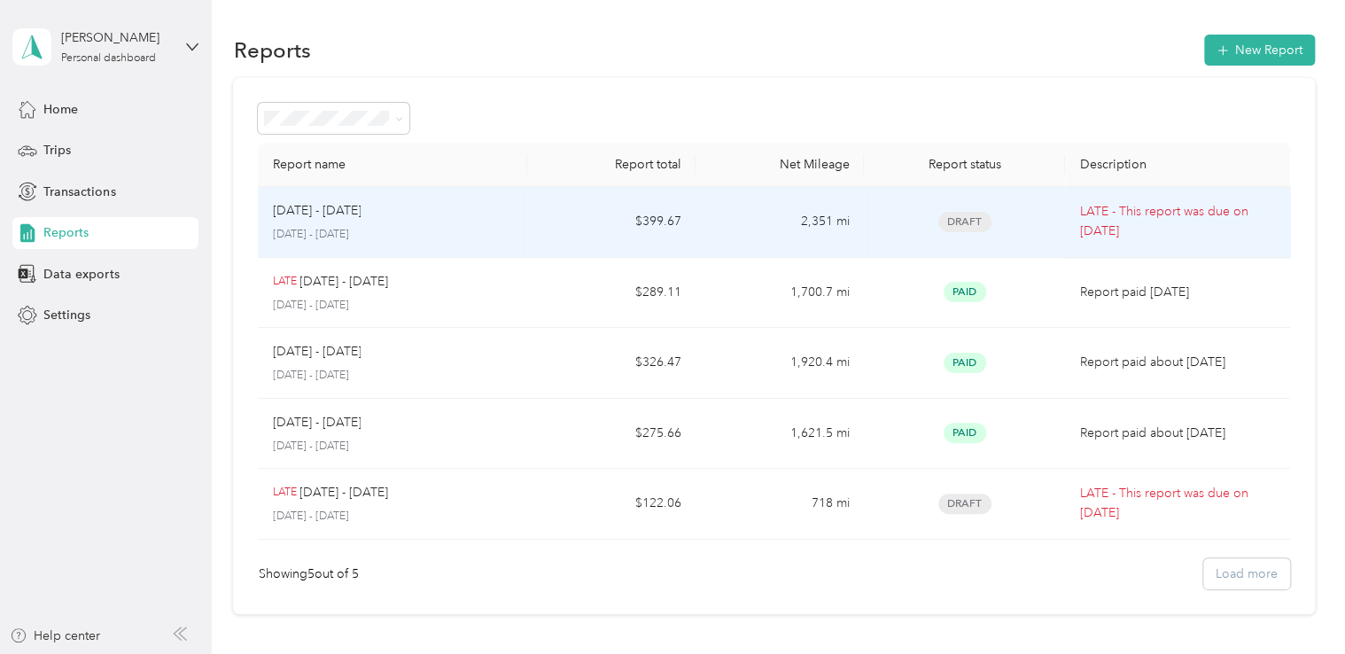
click at [413, 221] on div "Sep 1 - 30, 2025 September 1 - 30, 2025" at bounding box center [392, 222] width 241 height 42
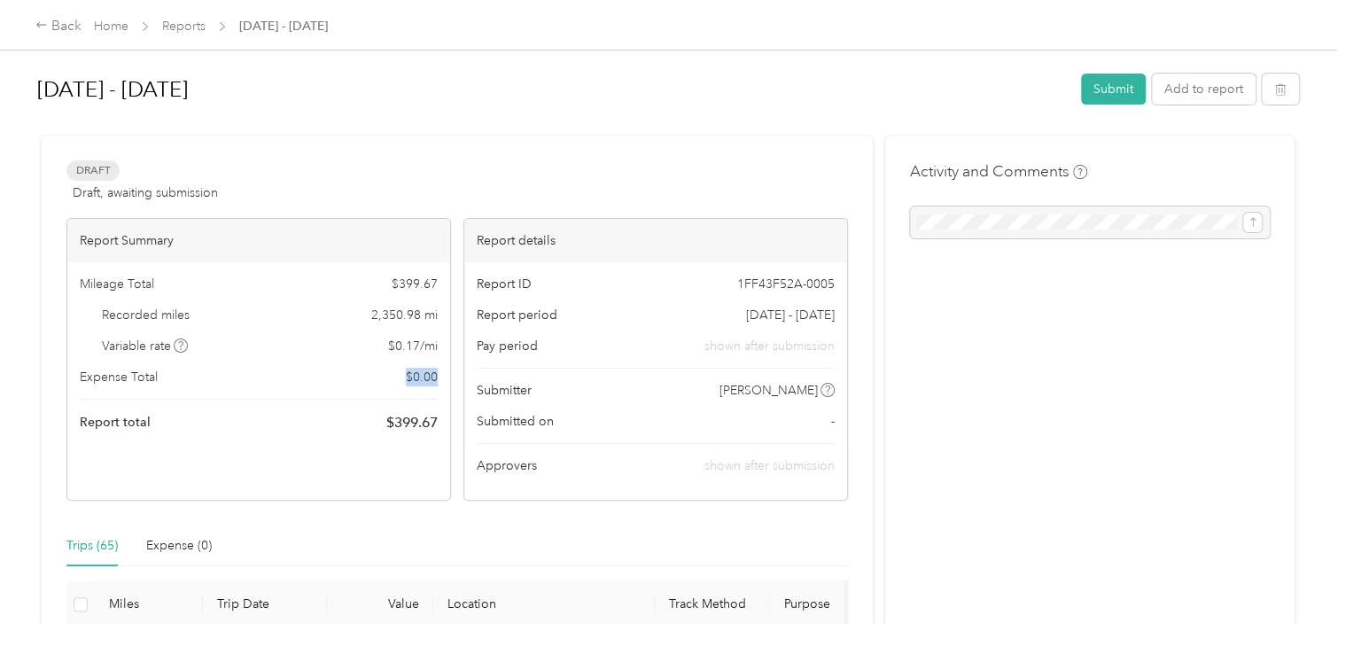
drag, startPoint x: 400, startPoint y: 375, endPoint x: 439, endPoint y: 372, distance: 39.1
click at [439, 372] on div "Mileage Total $ 399.67 Recorded miles 2,350.98 mi Variable rate $ 0.17 / mi Exp…" at bounding box center [258, 353] width 383 height 183
drag, startPoint x: 439, startPoint y: 372, endPoint x: 333, endPoint y: 377, distance: 106.4
click at [333, 377] on div "Expense Total $ 0.00" at bounding box center [259, 377] width 358 height 19
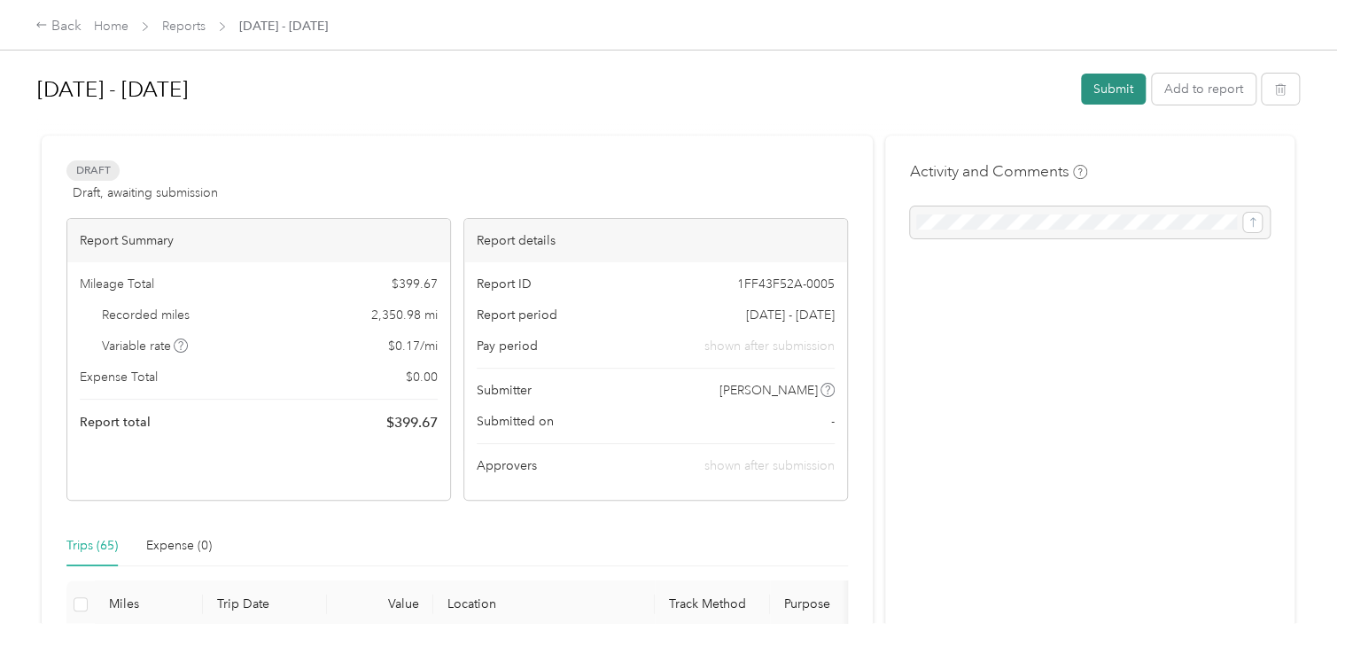
click at [1114, 93] on button "Submit" at bounding box center [1113, 89] width 65 height 31
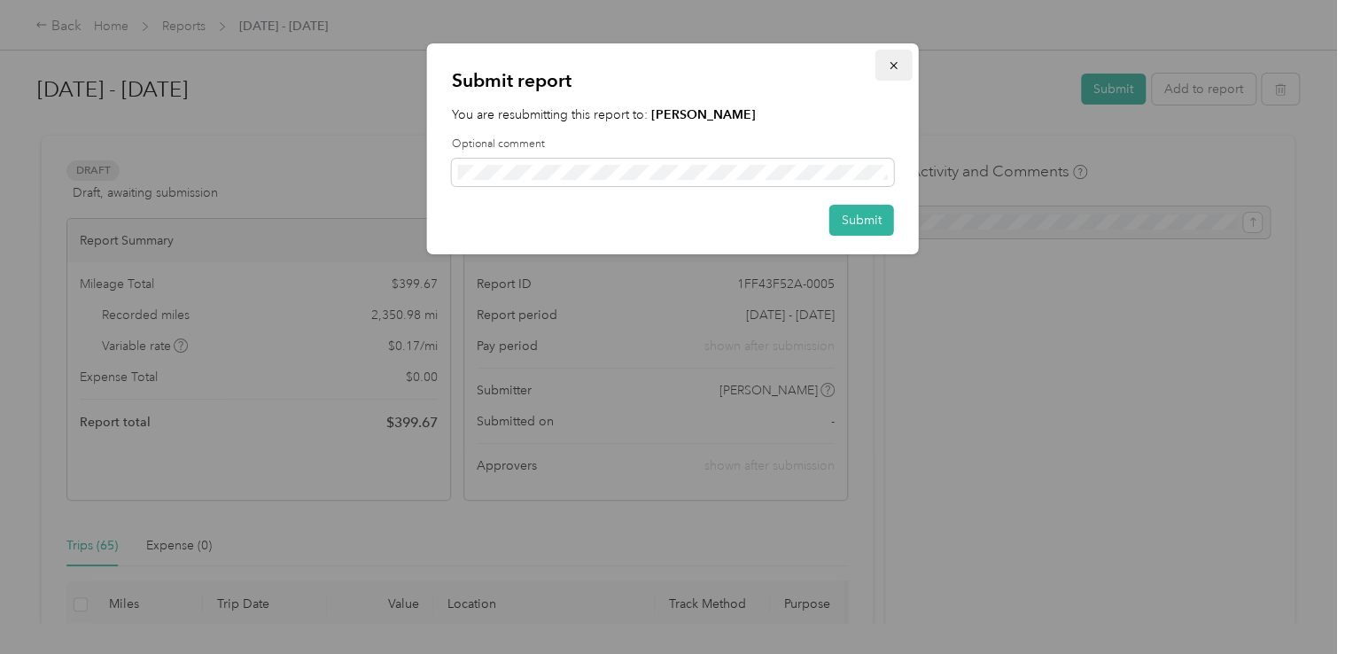
click at [899, 65] on icon "button" at bounding box center [894, 65] width 12 height 12
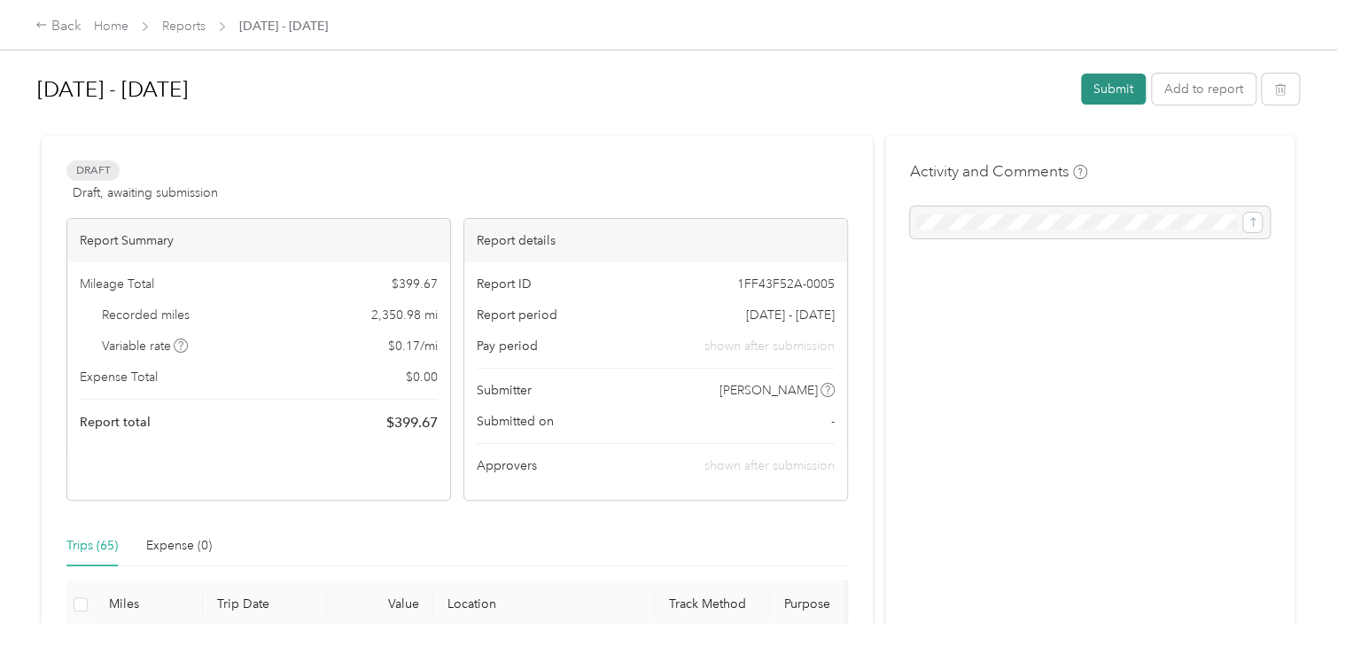
click at [1103, 94] on button "Submit" at bounding box center [1113, 89] width 65 height 31
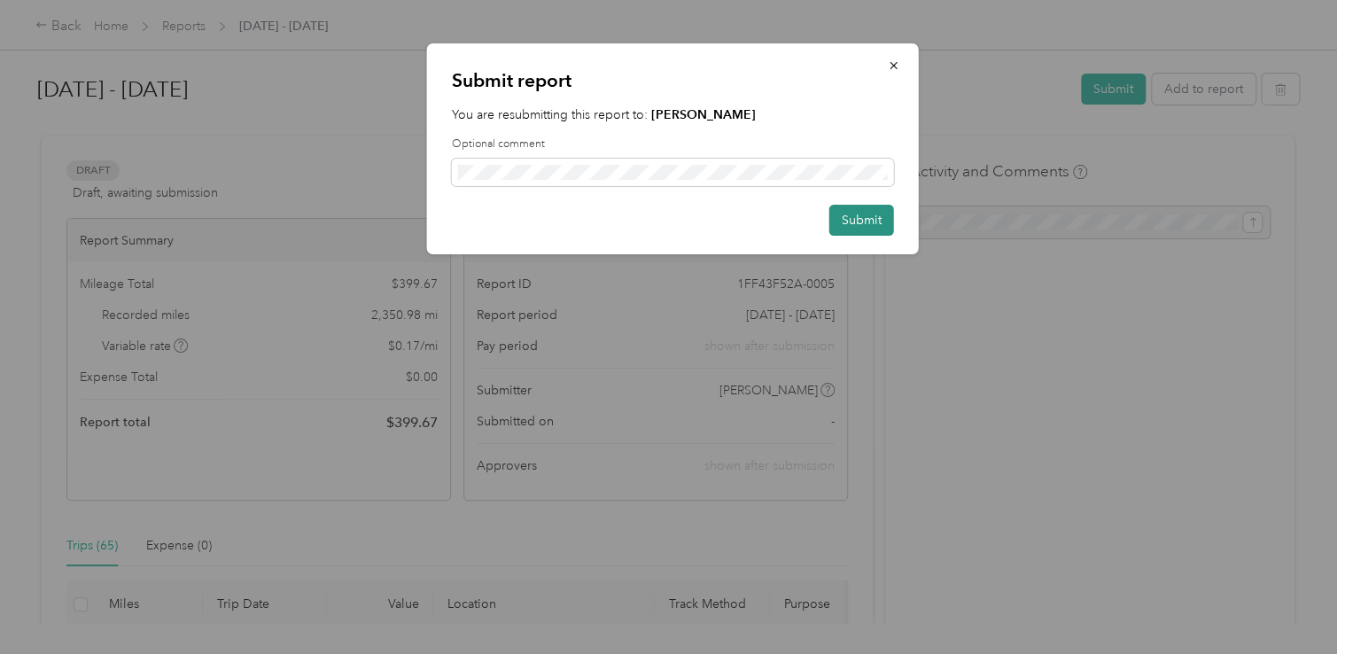
click at [856, 221] on button "Submit" at bounding box center [861, 220] width 65 height 31
